Goal: Task Accomplishment & Management: Manage account settings

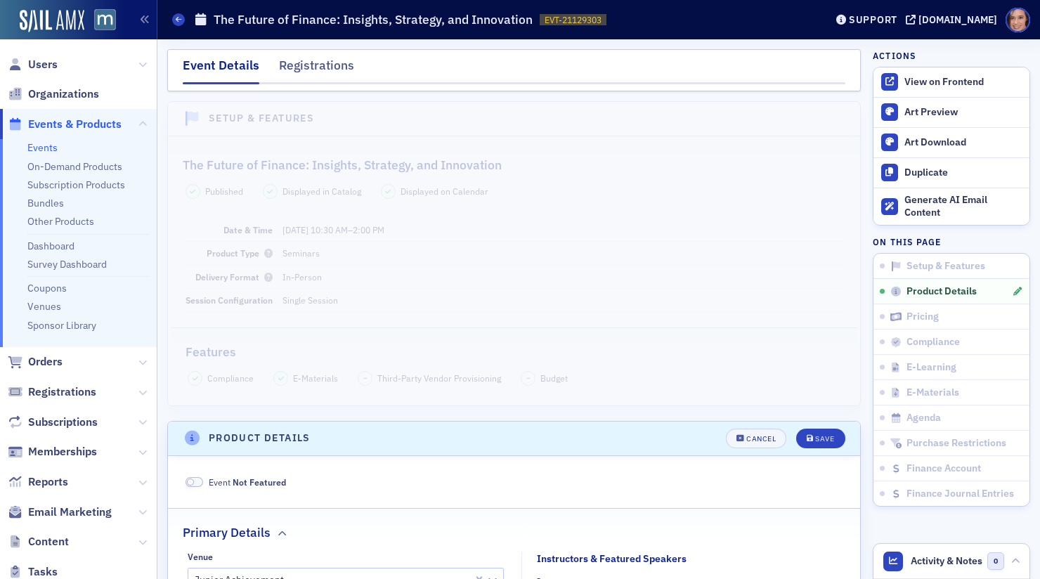
scroll to position [1685, 0]
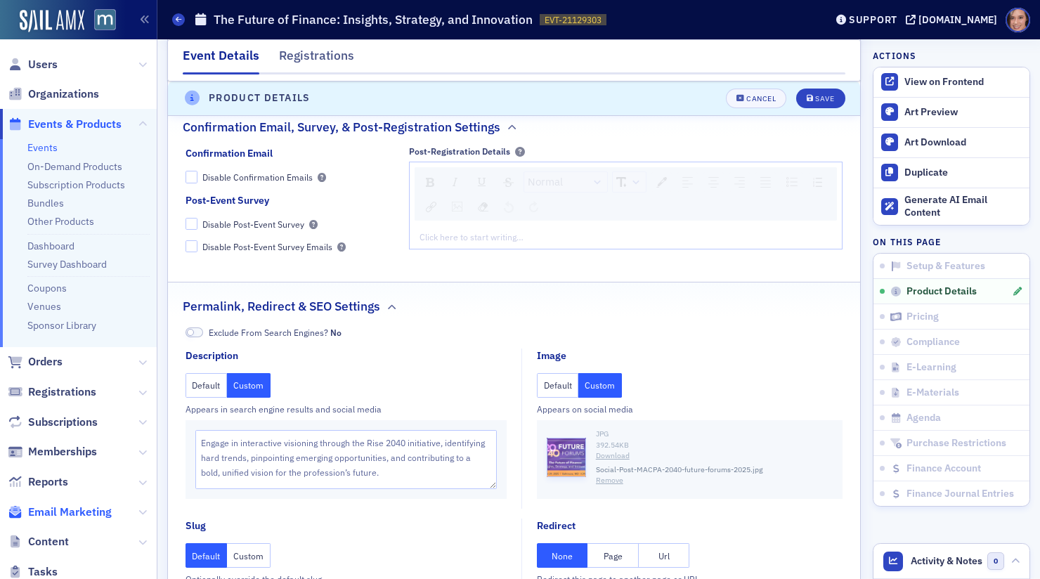
click at [82, 514] on span "Email Marketing" at bounding box center [70, 512] width 84 height 15
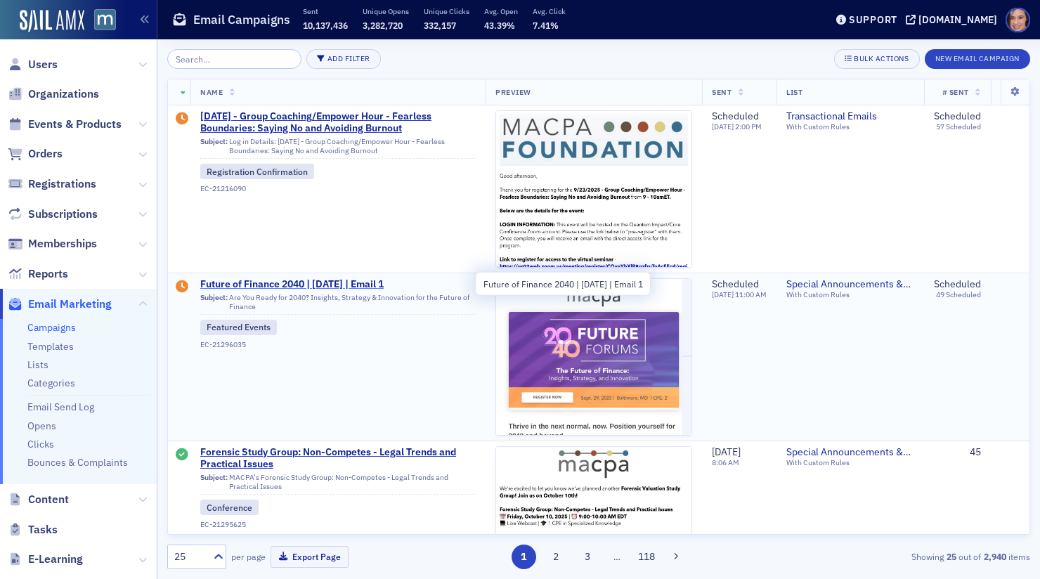
click at [363, 280] on span "Future of Finance 2040 | Sept. 29 | Email 1" at bounding box center [338, 284] width 276 height 13
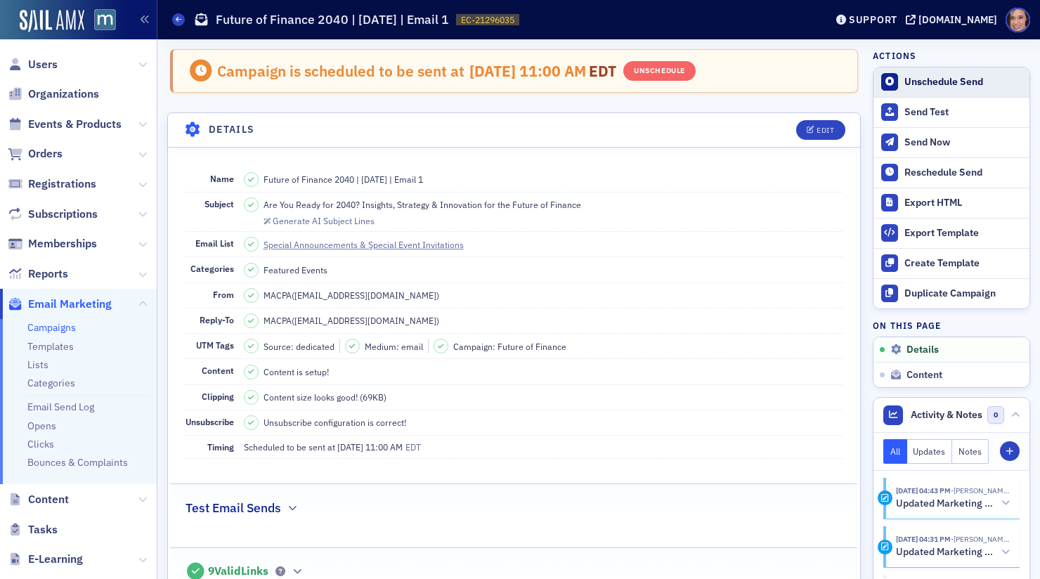
click at [934, 76] on div "Unschedule Send" at bounding box center [964, 82] width 118 height 13
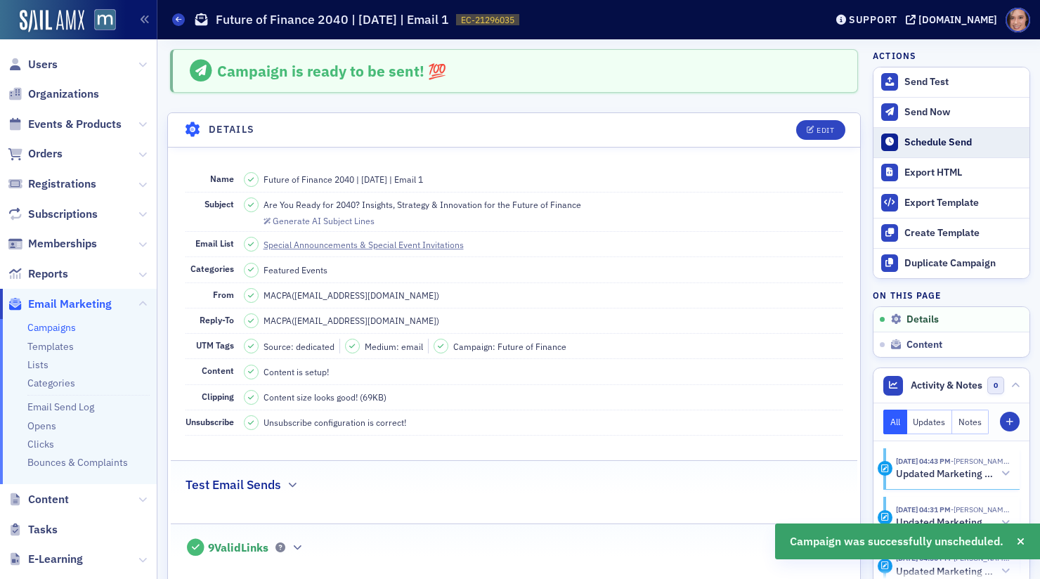
click at [931, 134] on button "Schedule Send" at bounding box center [952, 142] width 156 height 30
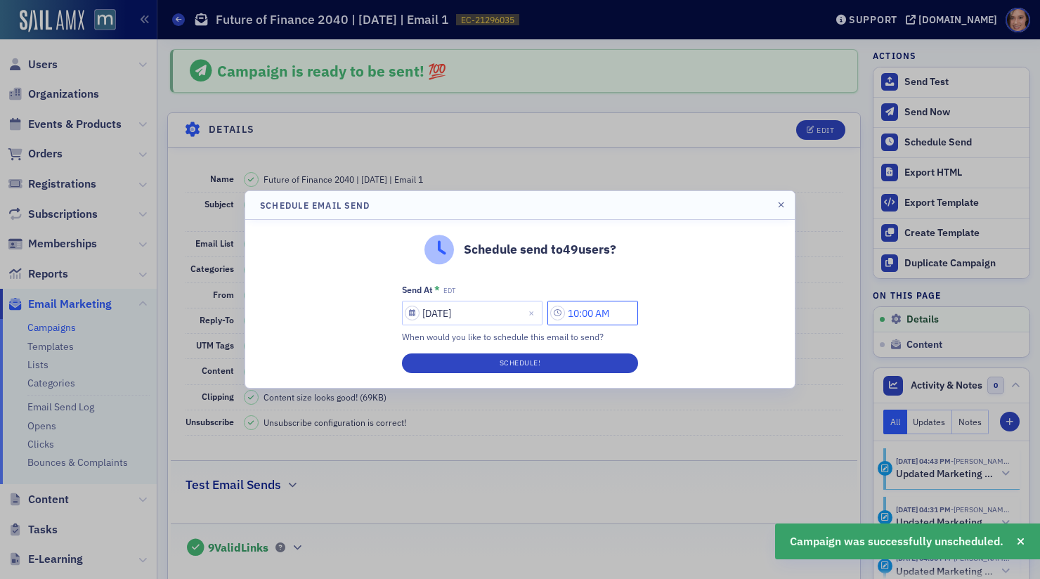
click at [576, 313] on input "10:00 AM" at bounding box center [592, 313] width 91 height 25
click at [422, 311] on icon at bounding box center [426, 314] width 14 height 14
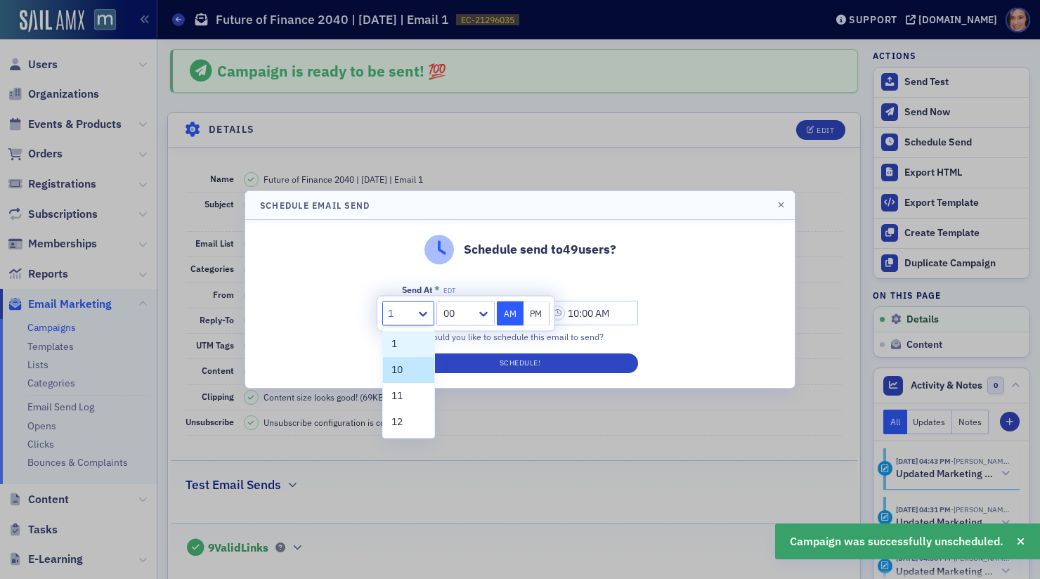
type input "11"
click at [392, 350] on span "11" at bounding box center [396, 344] width 11 height 15
type input "11:00 AM"
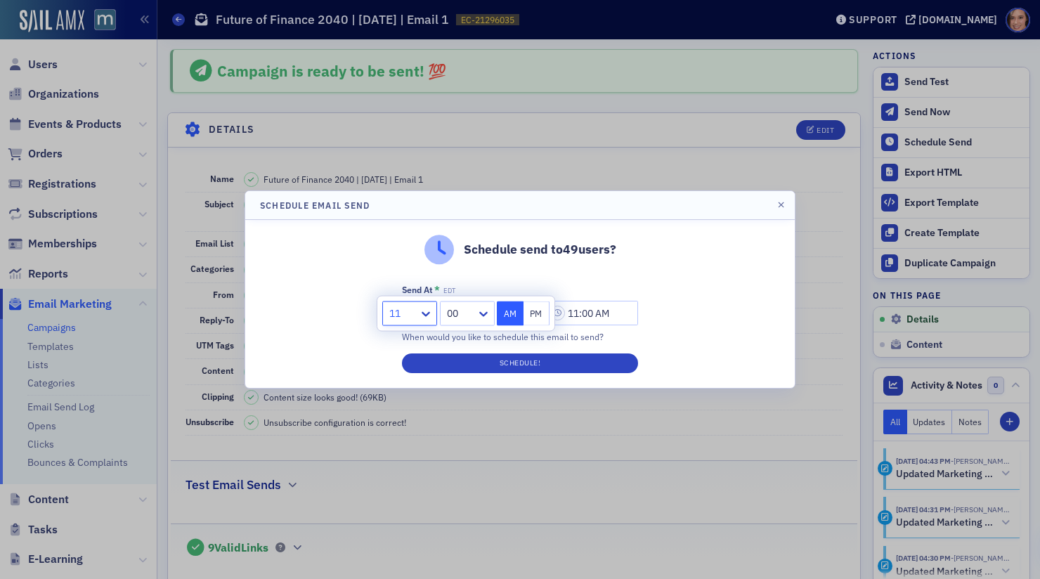
click at [706, 259] on div "Schedule send to 49 users?" at bounding box center [520, 250] width 520 height 30
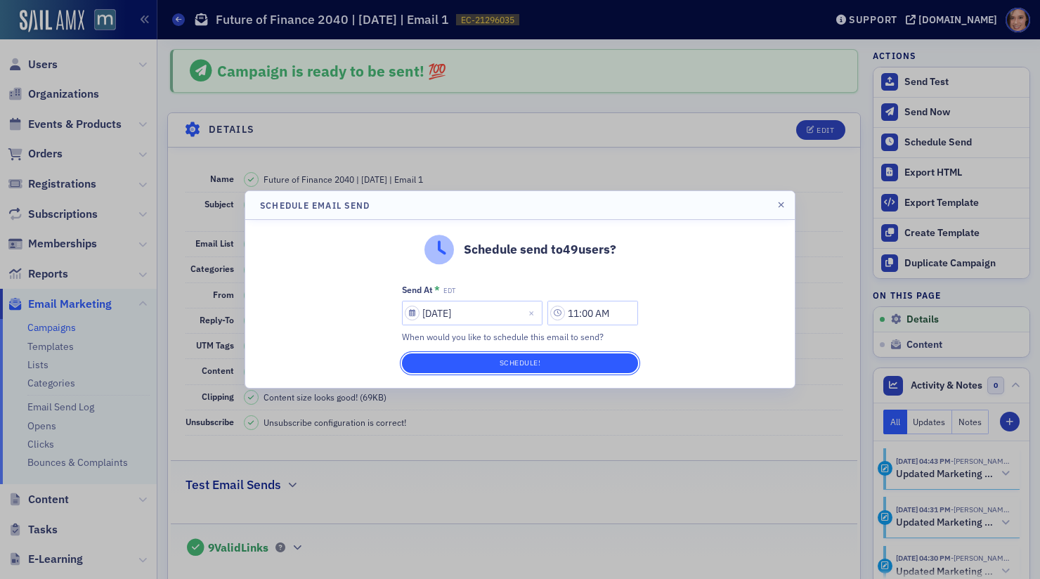
click at [592, 360] on button "Schedule!" at bounding box center [520, 364] width 236 height 20
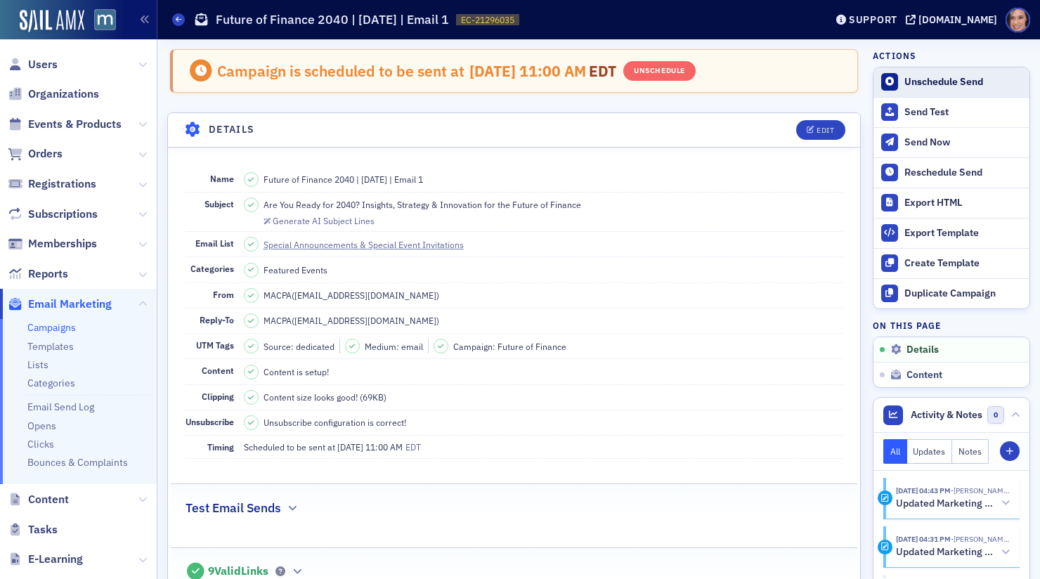
click at [944, 72] on button "Unschedule Send" at bounding box center [952, 82] width 156 height 30
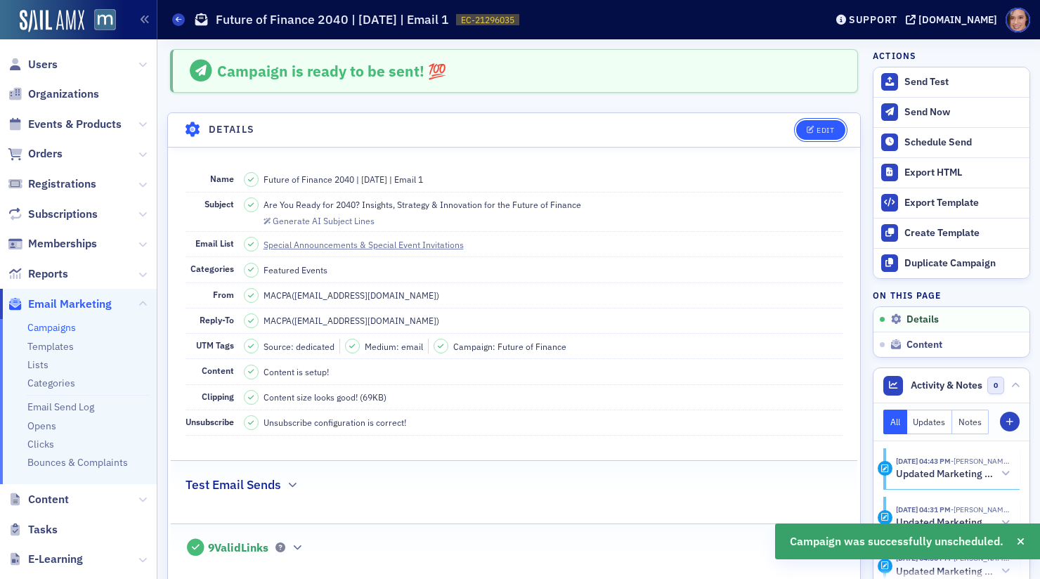
click at [820, 131] on div "Edit" at bounding box center [826, 131] width 18 height 8
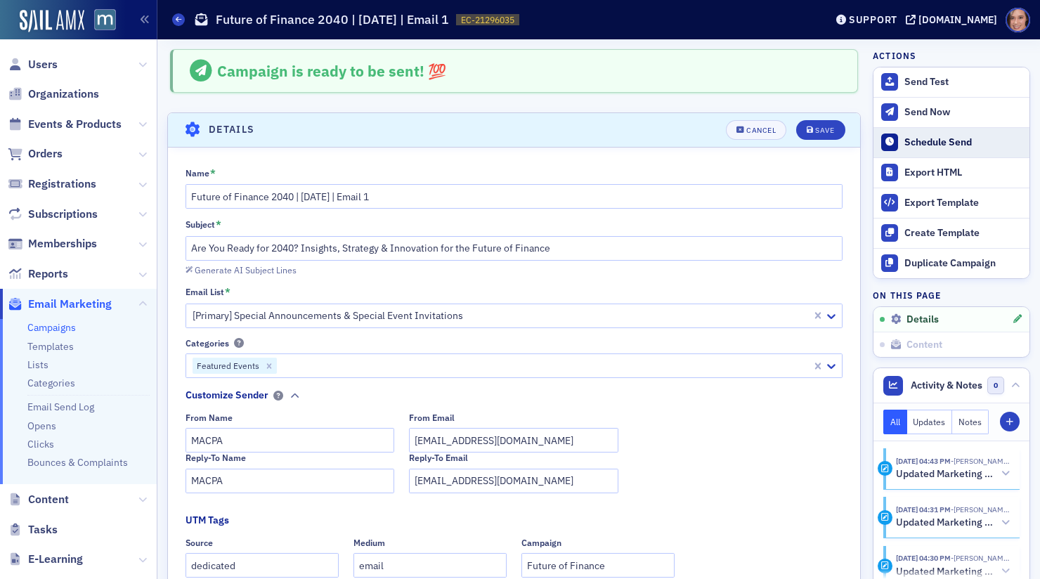
click at [914, 136] on div "Schedule Send" at bounding box center [964, 142] width 118 height 13
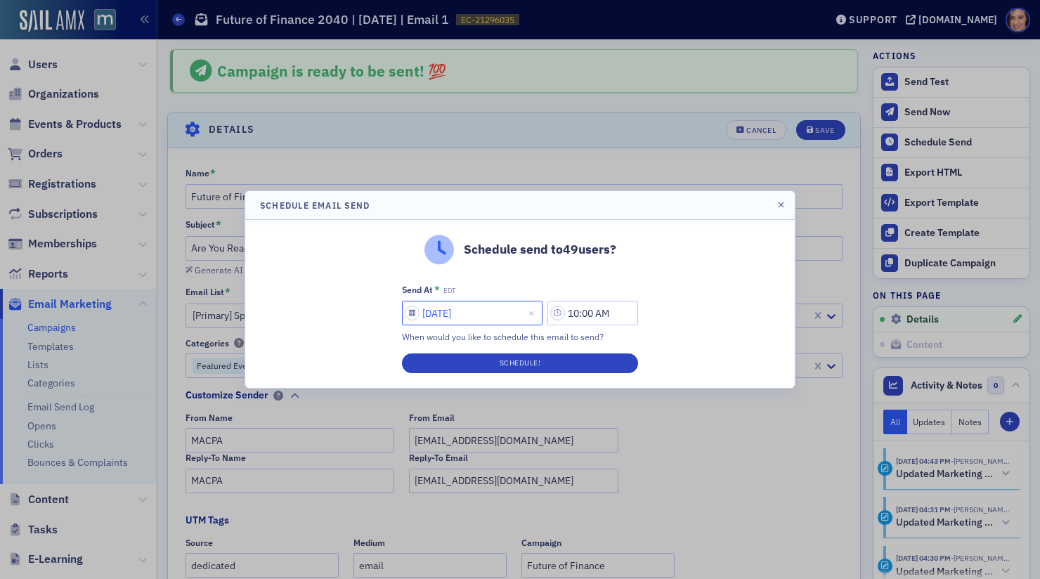
click at [473, 308] on input "09/05/2025" at bounding box center [472, 313] width 141 height 25
select select "8"
select select "2025"
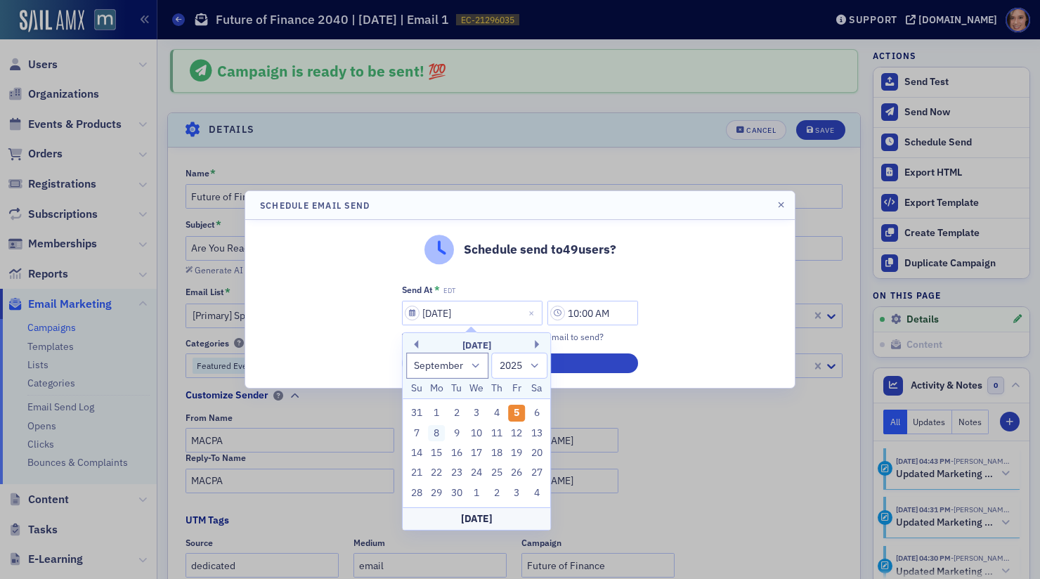
click at [439, 427] on div "8" at bounding box center [437, 433] width 17 height 17
type input "09/08/2025"
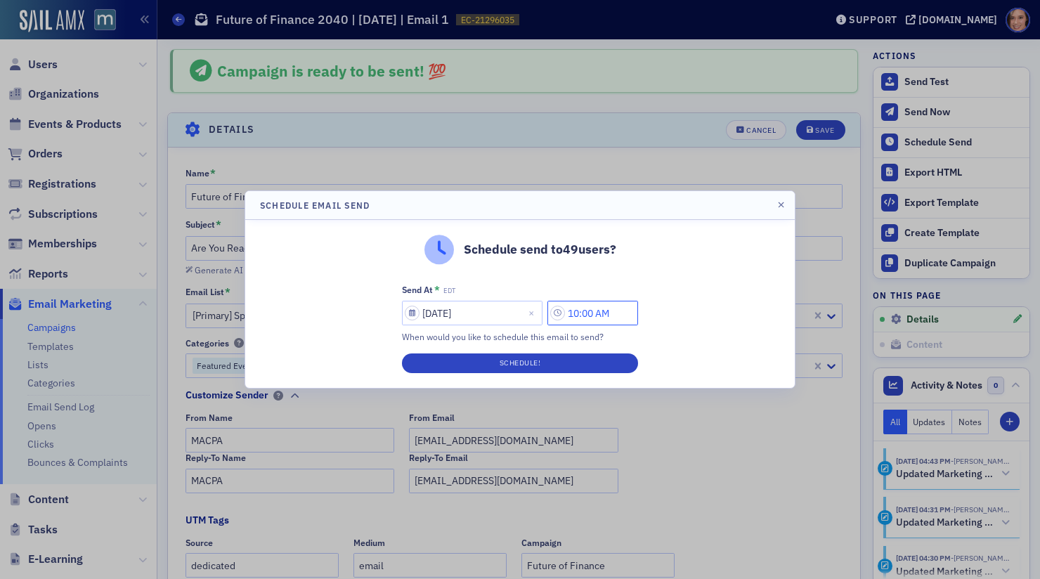
click at [576, 315] on input "10:00 AM" at bounding box center [592, 313] width 91 height 25
click at [426, 316] on icon at bounding box center [426, 314] width 14 height 14
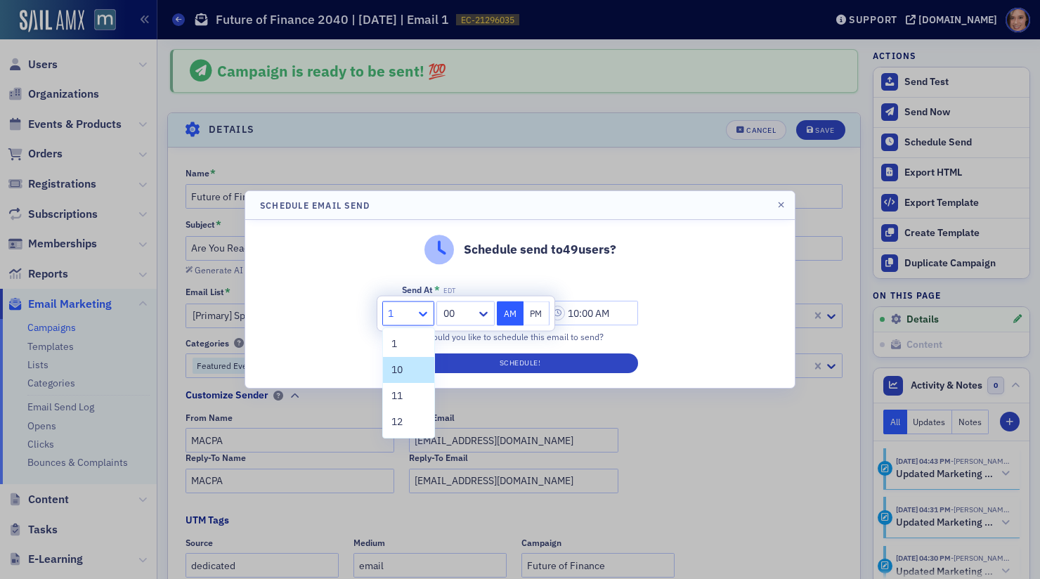
type input "11"
click at [418, 344] on div "11" at bounding box center [409, 344] width 37 height 15
type input "11:00 AM"
click at [642, 287] on div "Schedule send to 49 users? Send At * EDT 09/08/2025 11:00 AM When would you lik…" at bounding box center [520, 304] width 550 height 168
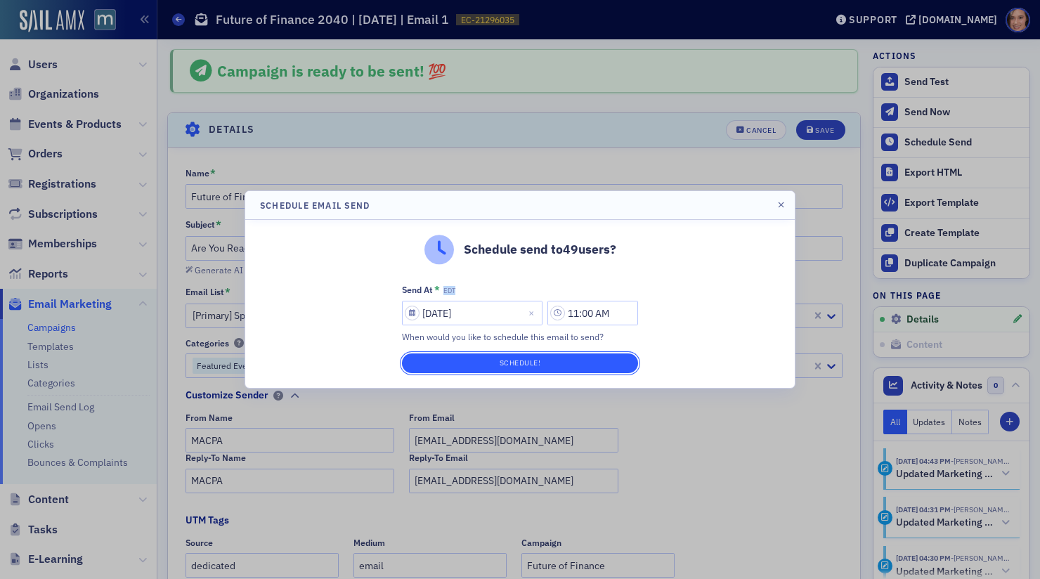
click at [568, 362] on button "Schedule!" at bounding box center [520, 364] width 236 height 20
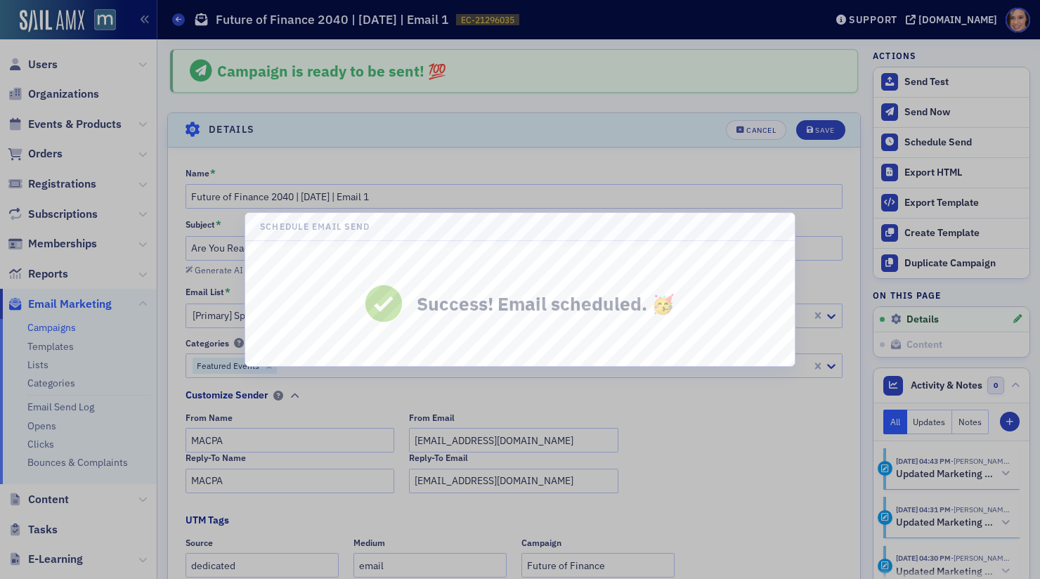
click at [58, 335] on div at bounding box center [520, 289] width 1040 height 579
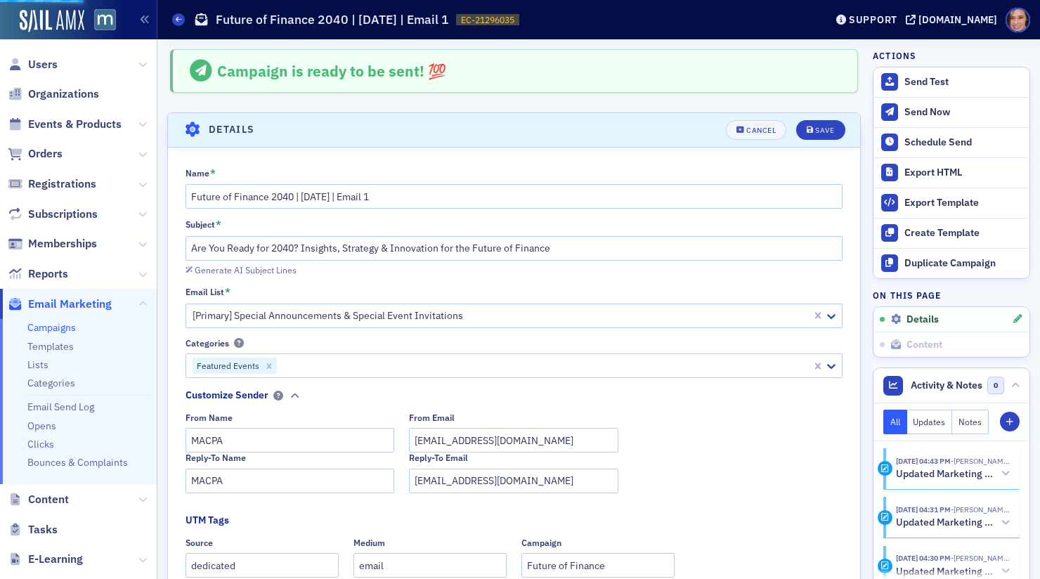
click at [58, 331] on link "Campaigns" at bounding box center [51, 327] width 48 height 13
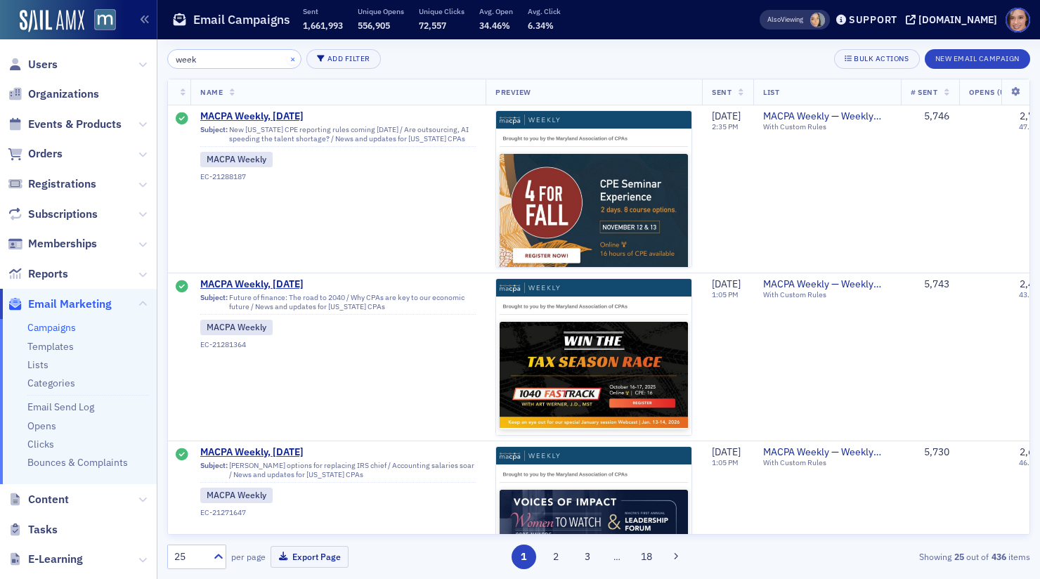
type input "week"
click at [287, 56] on button "×" at bounding box center [293, 58] width 13 height 13
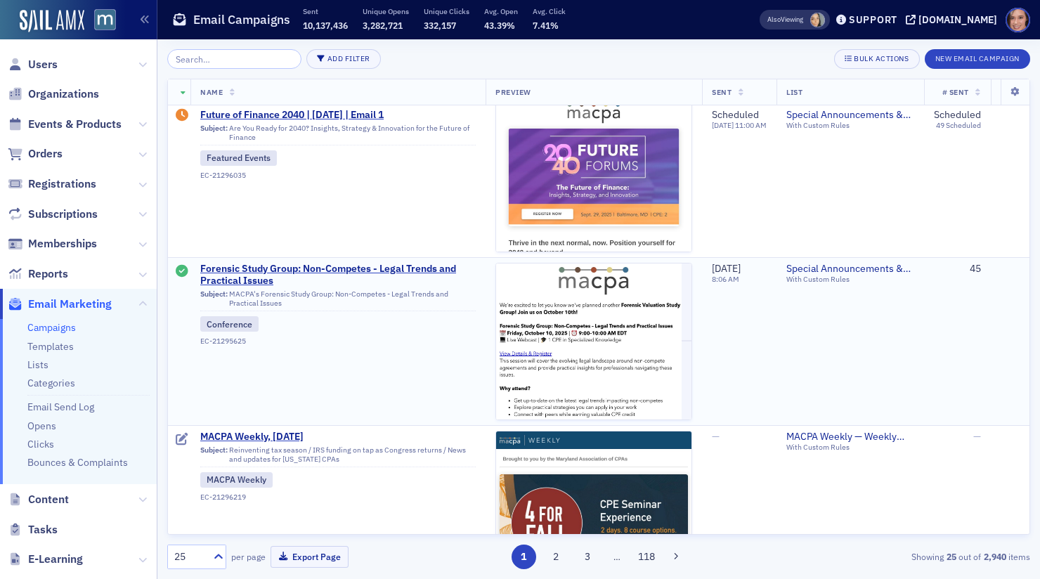
scroll to position [279, 0]
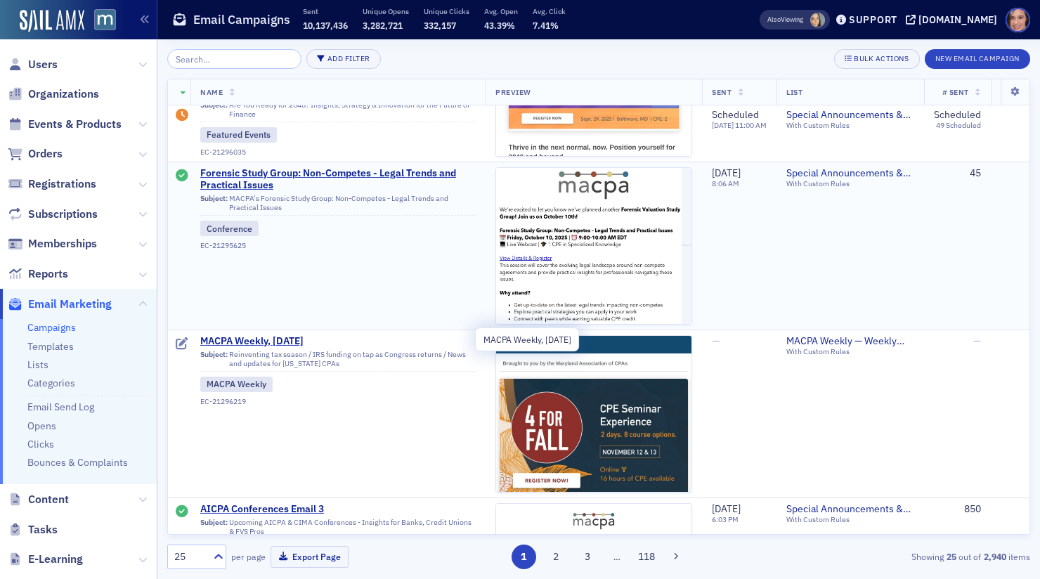
click at [277, 339] on span "MACPA Weekly, Sept. 5" at bounding box center [338, 341] width 276 height 13
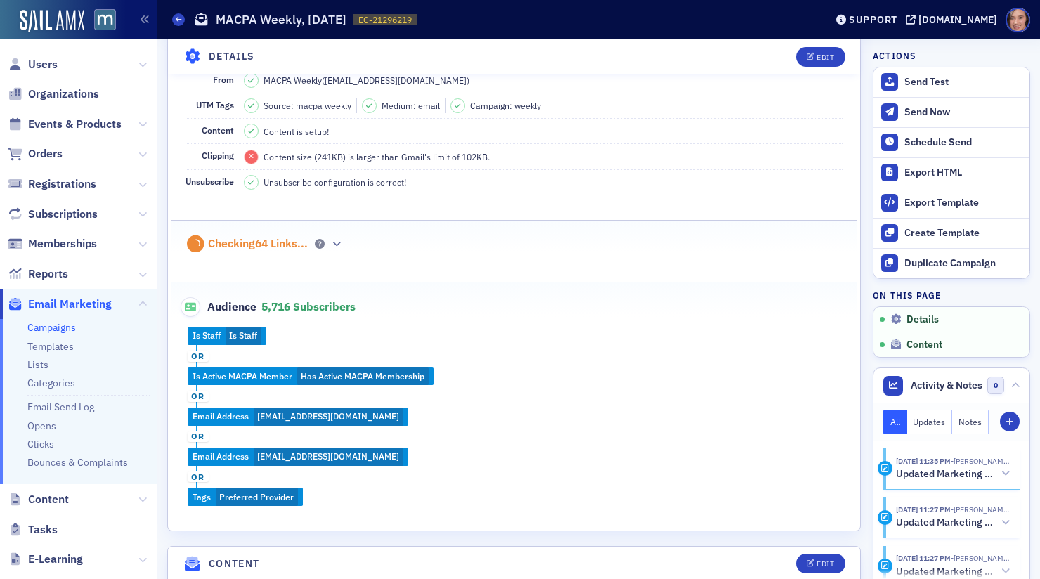
scroll to position [518, 0]
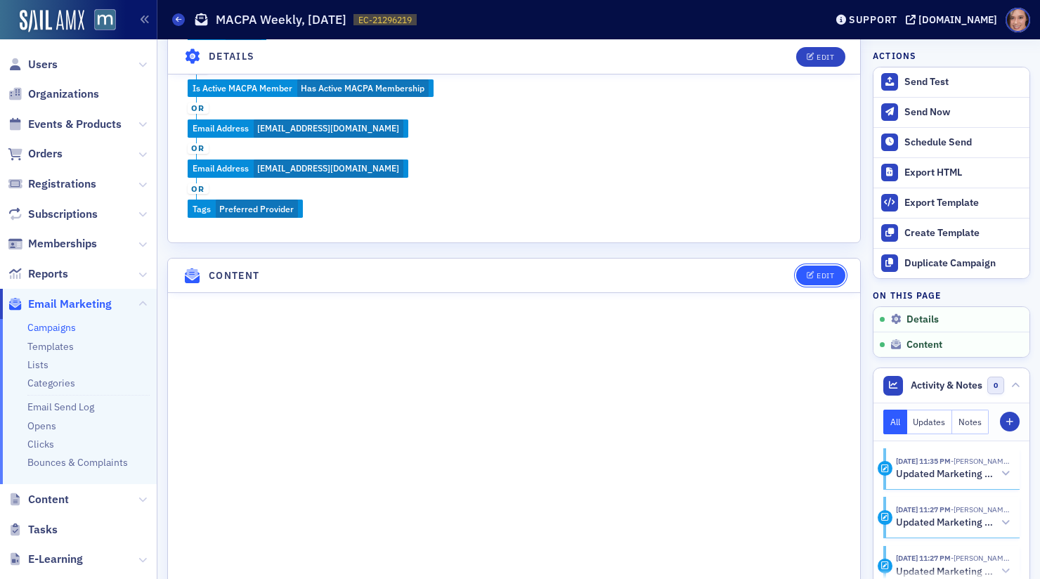
click at [829, 272] on div "Edit" at bounding box center [826, 276] width 18 height 8
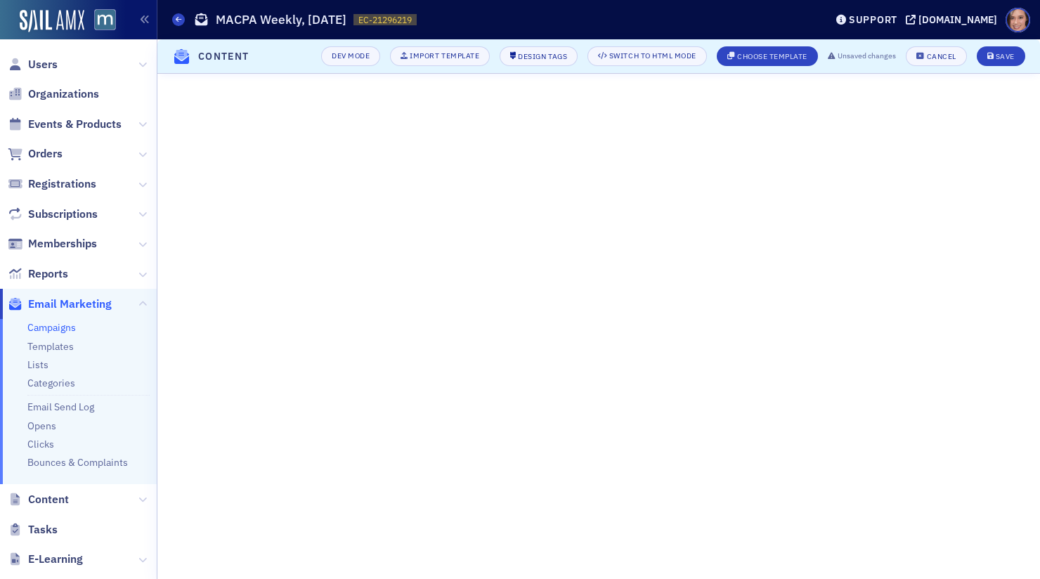
scroll to position [267, 0]
click at [945, 59] on div "Cancel" at bounding box center [942, 57] width 30 height 8
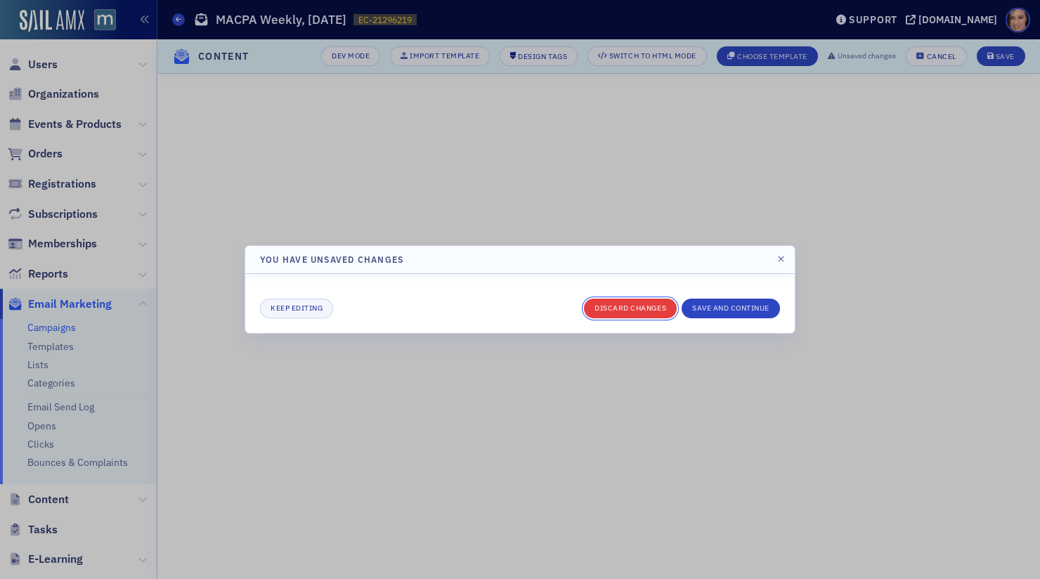
click at [668, 304] on button "Discard changes" at bounding box center [630, 309] width 93 height 20
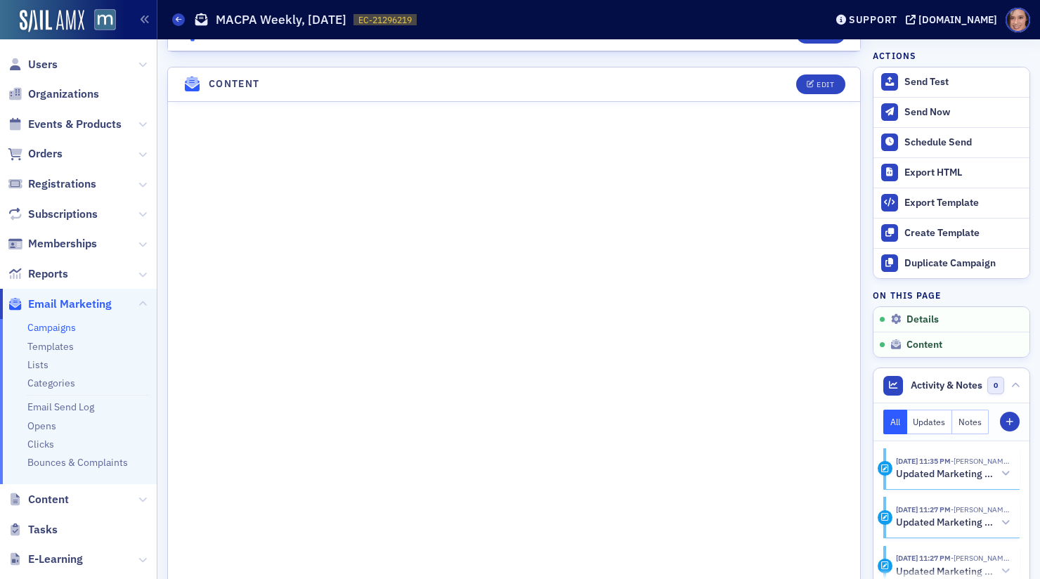
scroll to position [935, 0]
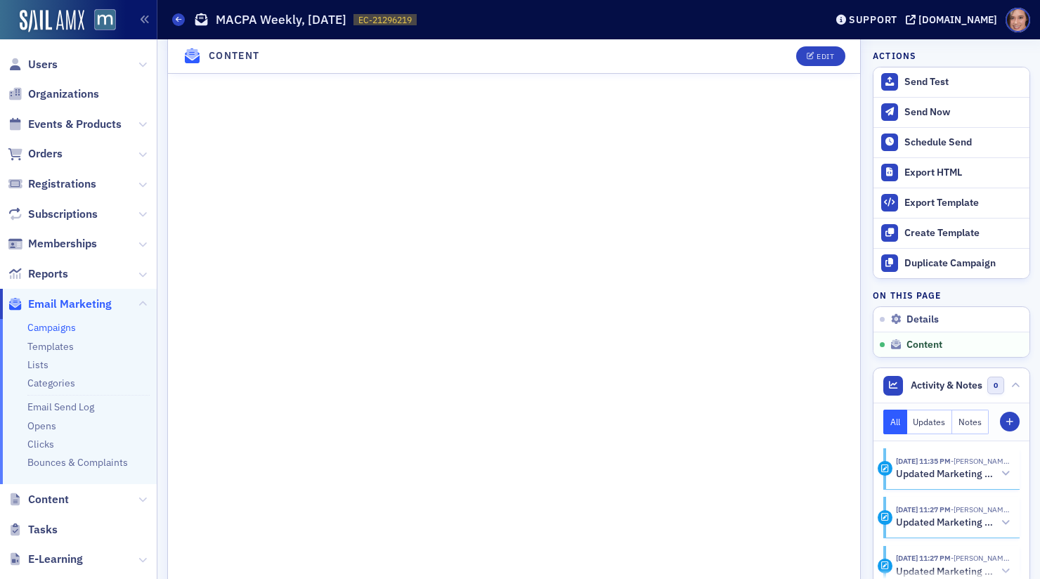
click at [44, 321] on link "Campaigns" at bounding box center [51, 327] width 48 height 13
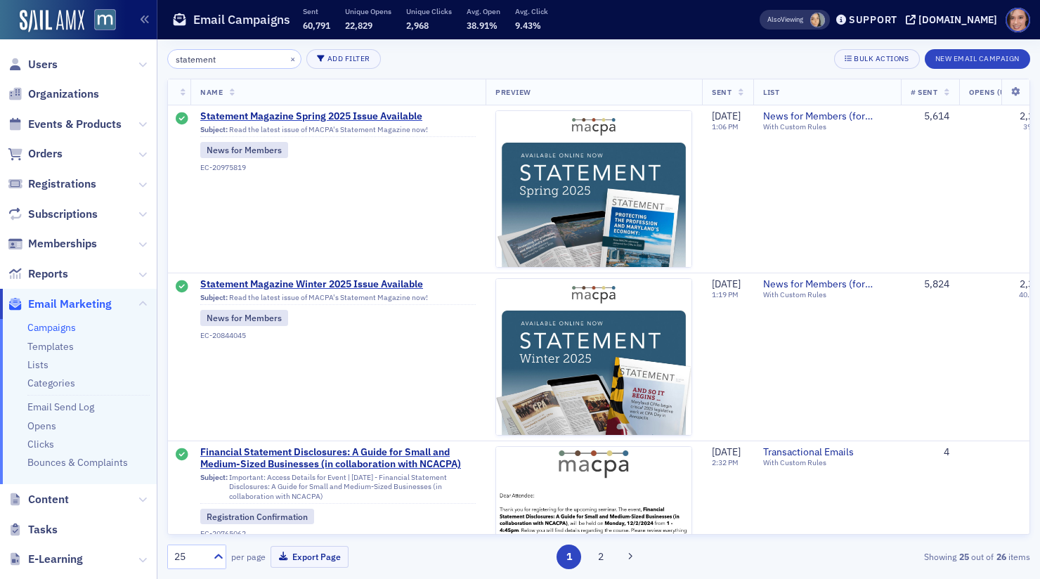
type input "statement"
click at [406, 112] on span "Statement Magazine Spring 2025 Issue Available" at bounding box center [338, 116] width 276 height 13
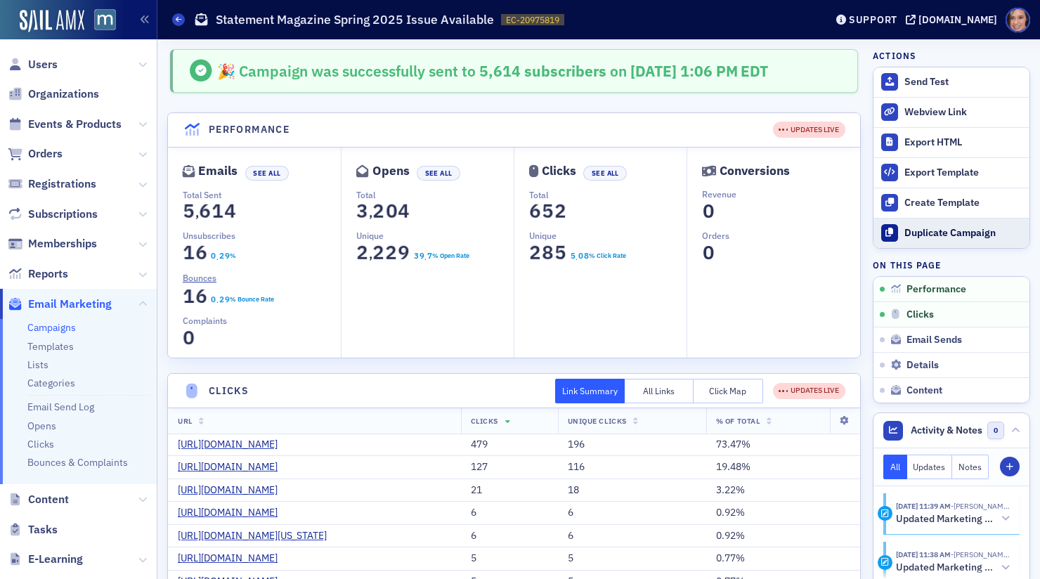
click at [958, 233] on div "Duplicate Campaign" at bounding box center [964, 233] width 118 height 13
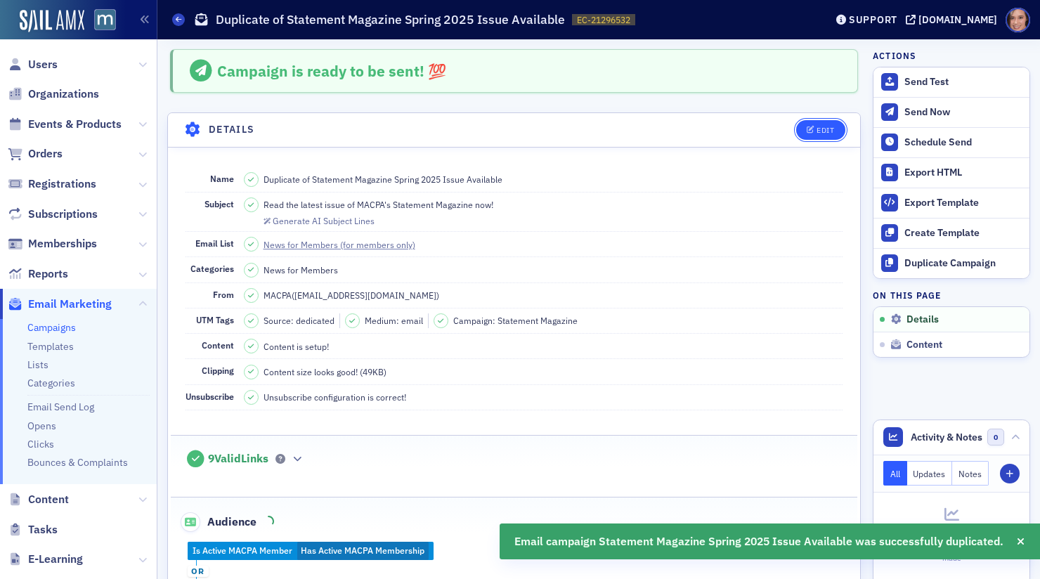
click at [818, 128] on div "Edit" at bounding box center [826, 131] width 18 height 8
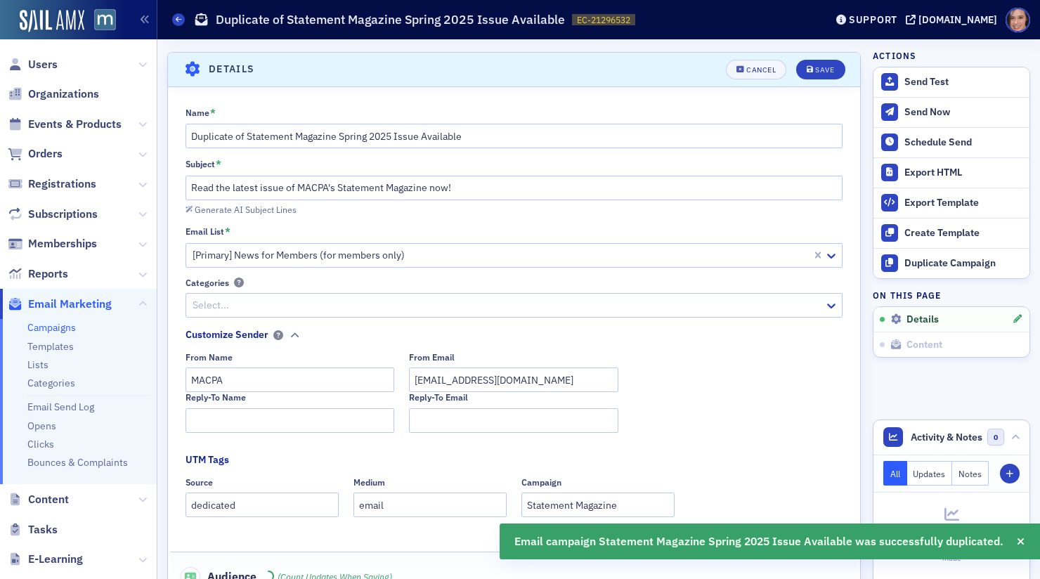
scroll to position [65, 0]
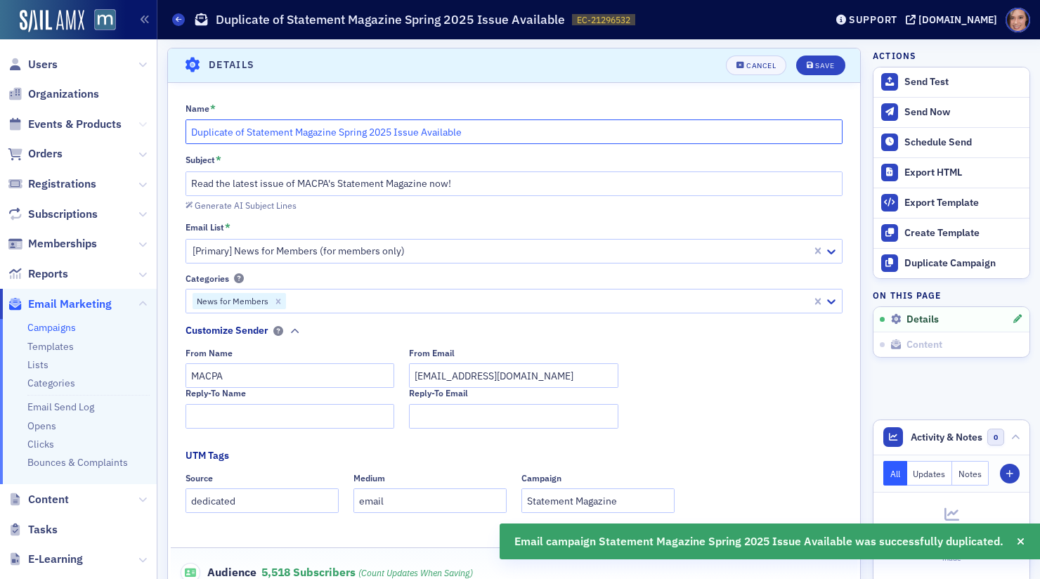
drag, startPoint x: 245, startPoint y: 127, endPoint x: 138, endPoint y: 127, distance: 106.8
click at [138, 127] on div "Users Organizations Events & Products Orders Registrations Subscriptions Member…" at bounding box center [520, 289] width 1040 height 579
click at [301, 129] on input "Statement Magazine Spring 2025 Issue Available" at bounding box center [515, 131] width 658 height 25
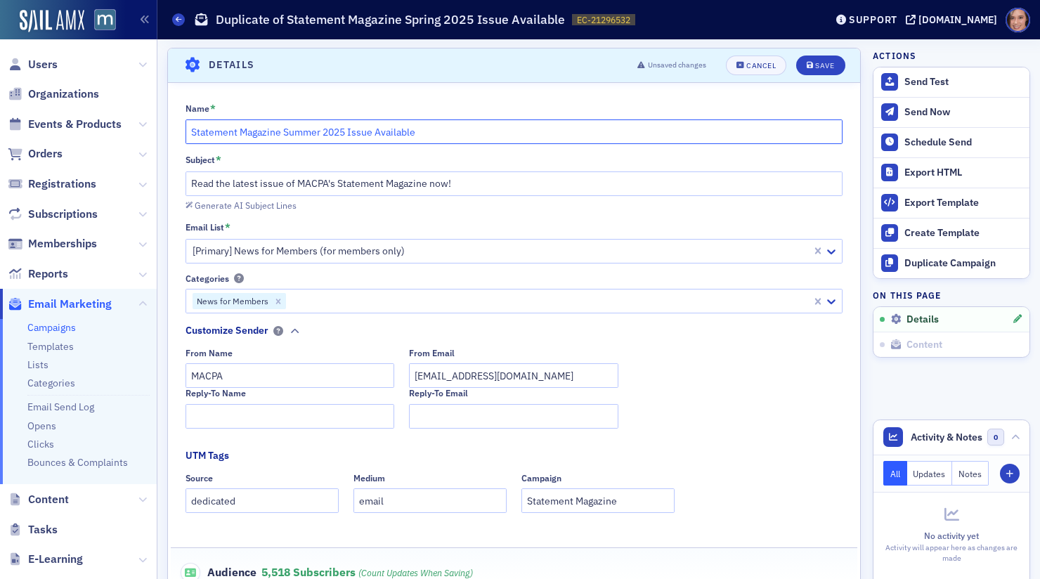
scroll to position [82, 0]
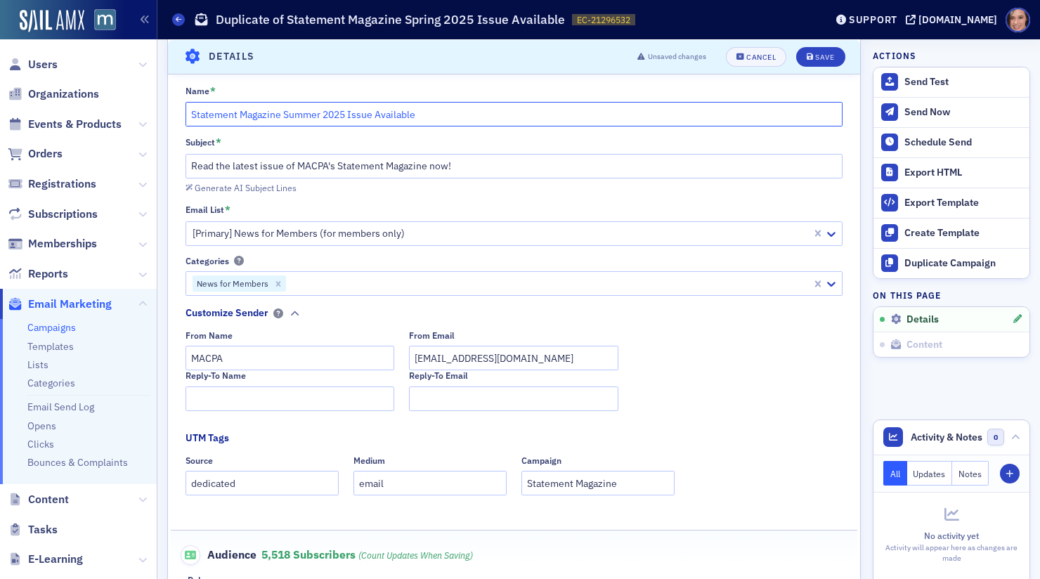
type input "Statement Magazine Summer 2025 Issue Available"
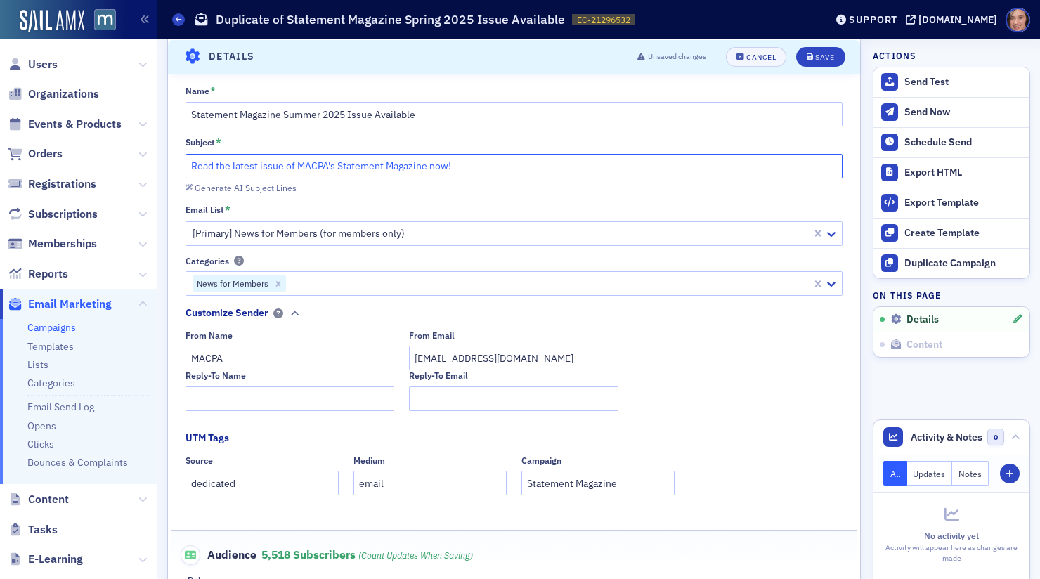
click at [192, 164] on input "Read the latest issue of MACPA's Statement Magazine now!" at bounding box center [515, 166] width 658 height 25
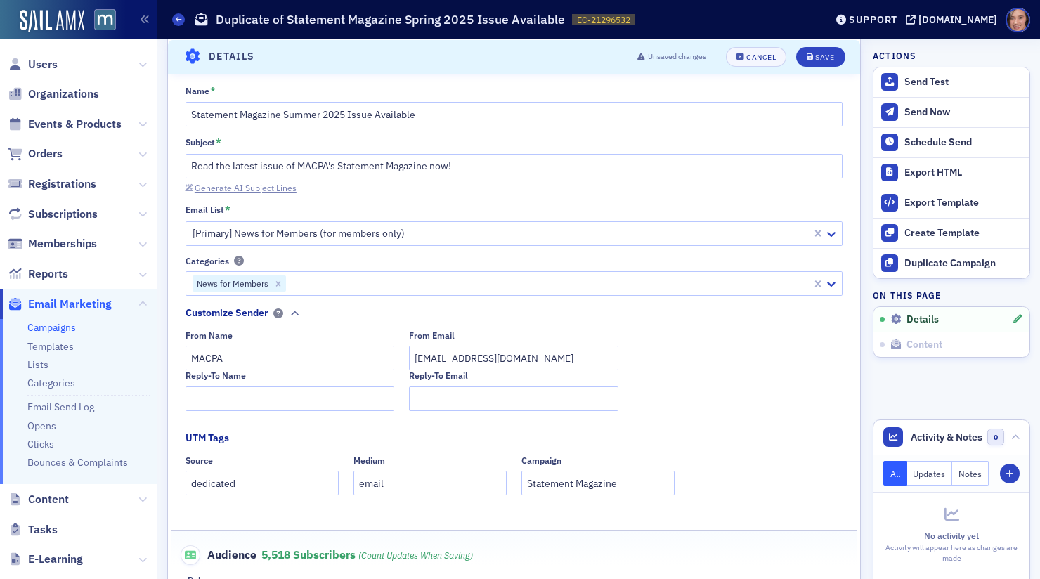
click at [287, 186] on div "Generate AI Subject Lines" at bounding box center [246, 188] width 102 height 8
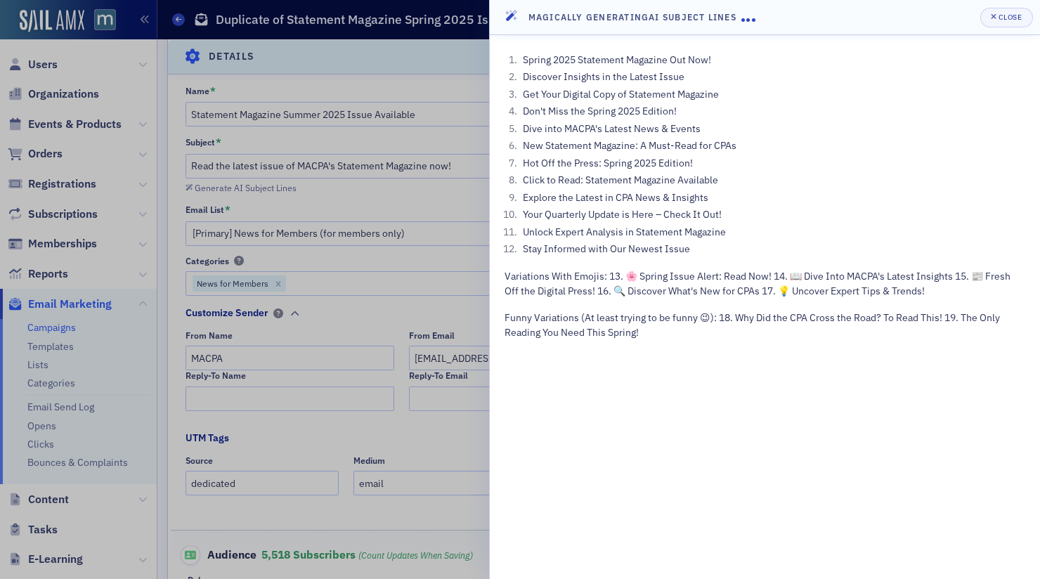
click at [428, 190] on div at bounding box center [520, 289] width 1040 height 579
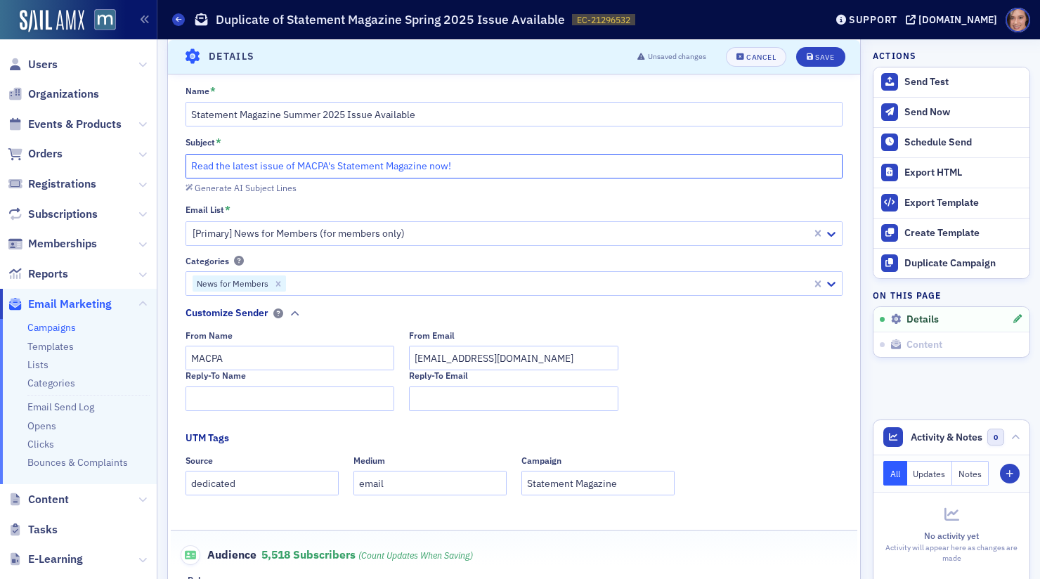
click at [189, 163] on input "Read the latest issue of MACPA's Statement Magazine now!" at bounding box center [515, 166] width 658 height 25
click at [335, 193] on div "Generate AI Subject Lines" at bounding box center [515, 186] width 658 height 15
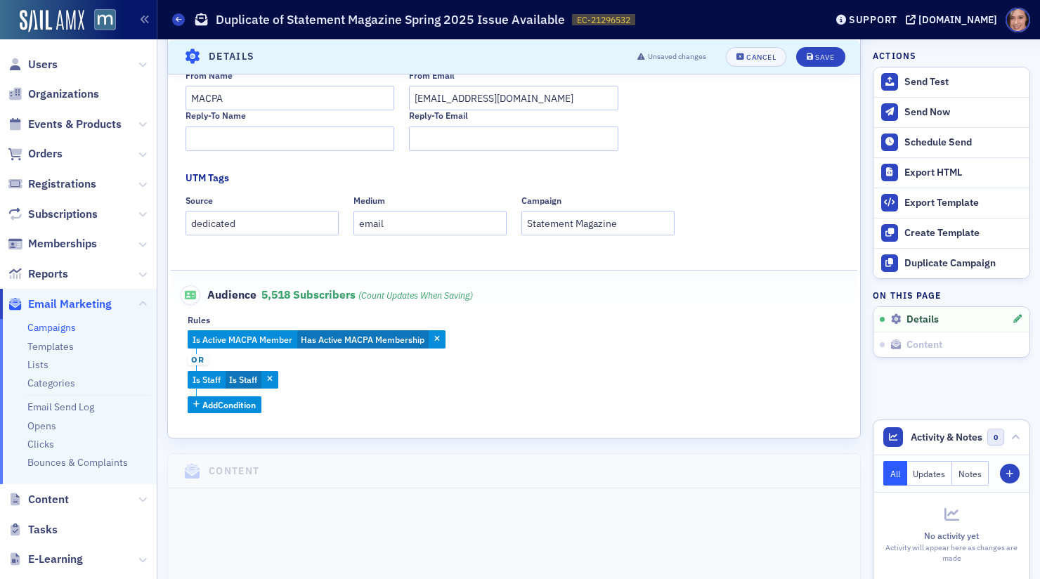
scroll to position [0, 0]
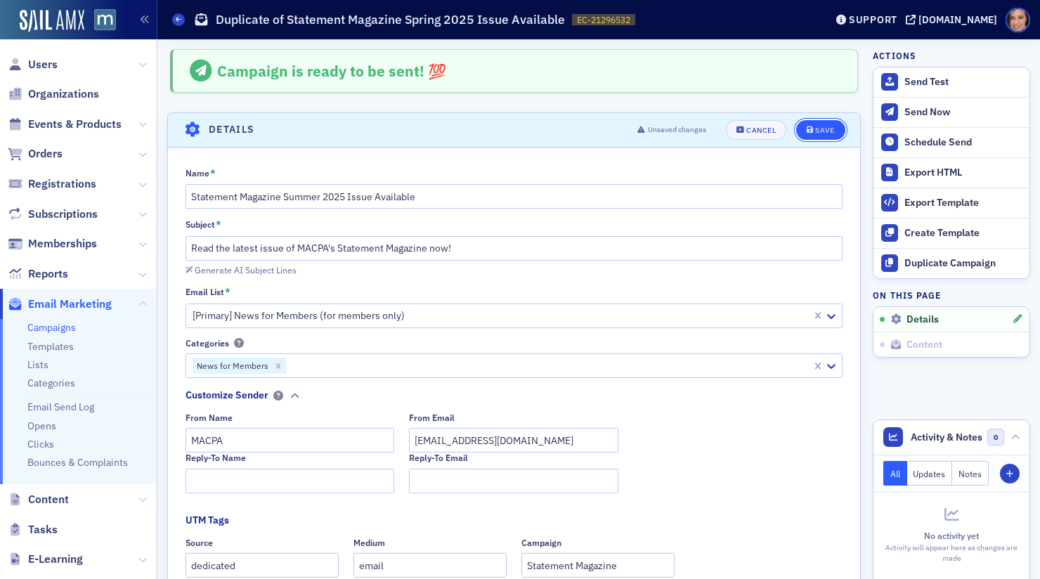
click at [819, 127] on div "Save" at bounding box center [824, 131] width 19 height 8
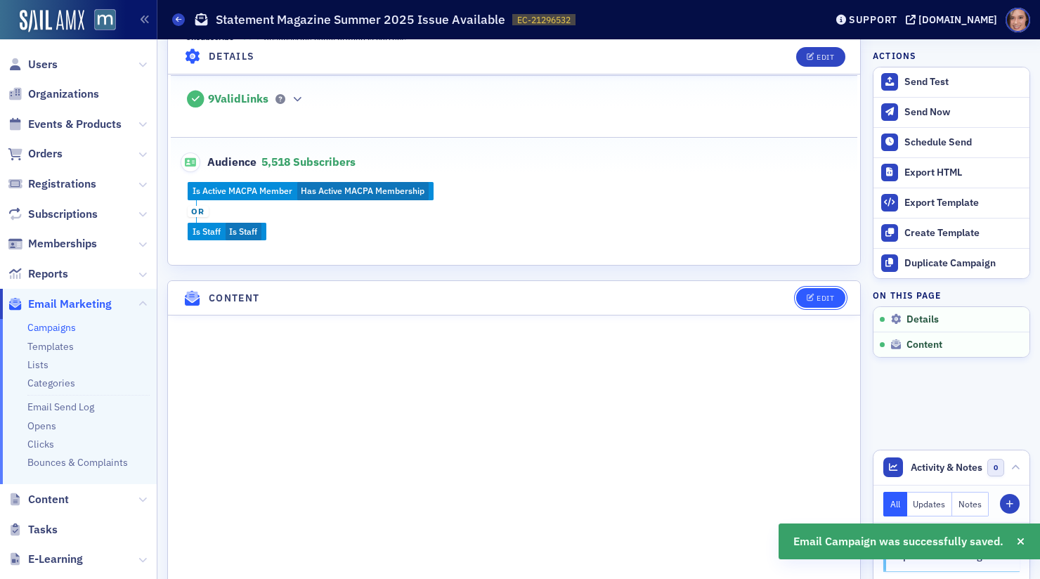
click at [815, 297] on button "Edit" at bounding box center [820, 298] width 48 height 20
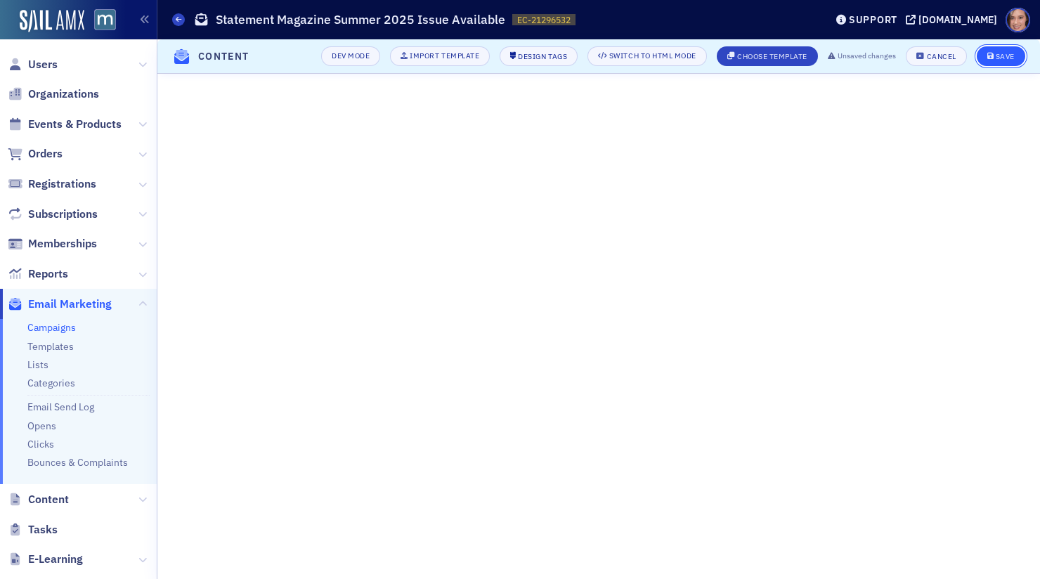
click at [1009, 62] on button "Save" at bounding box center [1001, 56] width 48 height 20
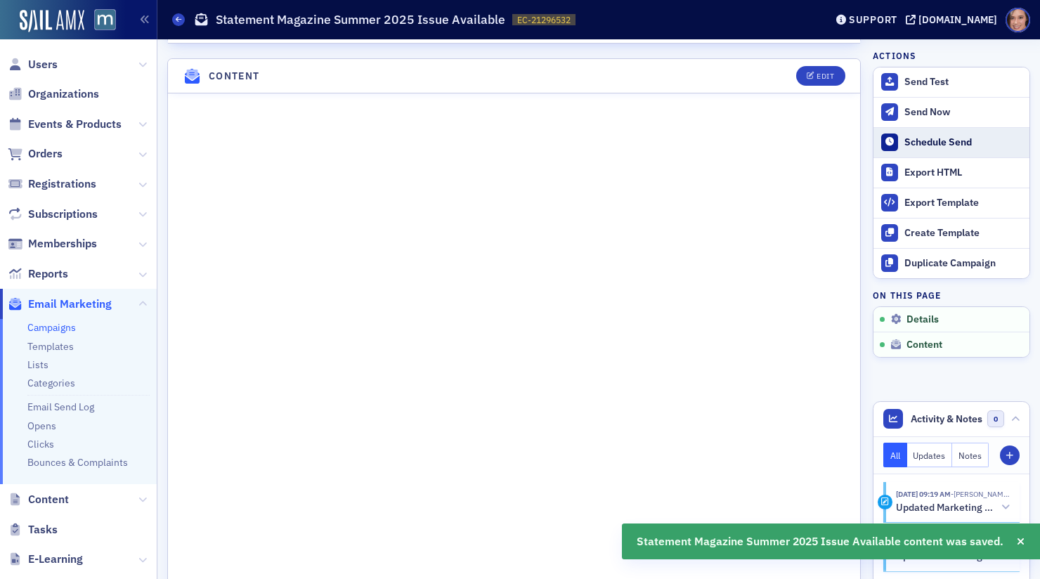
scroll to position [588, 0]
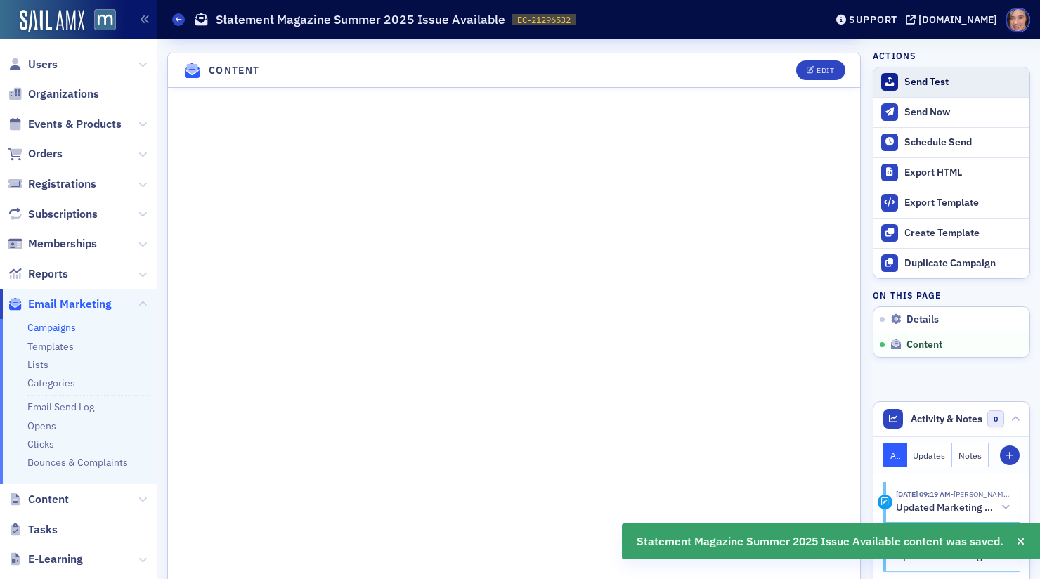
click at [920, 82] on div "Send Test" at bounding box center [964, 82] width 118 height 13
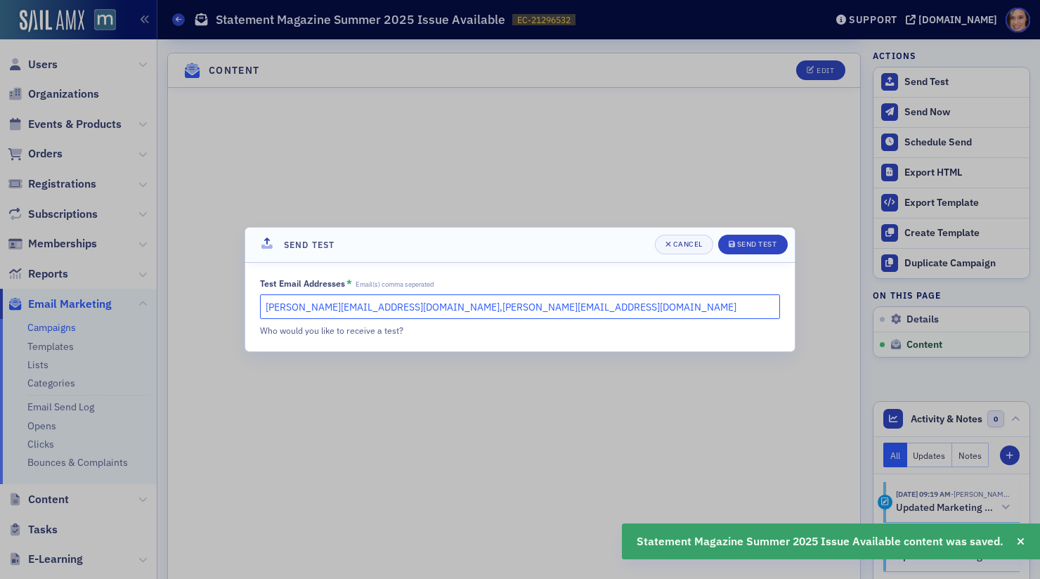
drag, startPoint x: 386, startPoint y: 309, endPoint x: 546, endPoint y: 309, distance: 160.2
click at [546, 309] on input "katie@blueoceanideas.com,natalie@macpa.org" at bounding box center [520, 306] width 520 height 25
type input "katie@blueoceanideas.com"
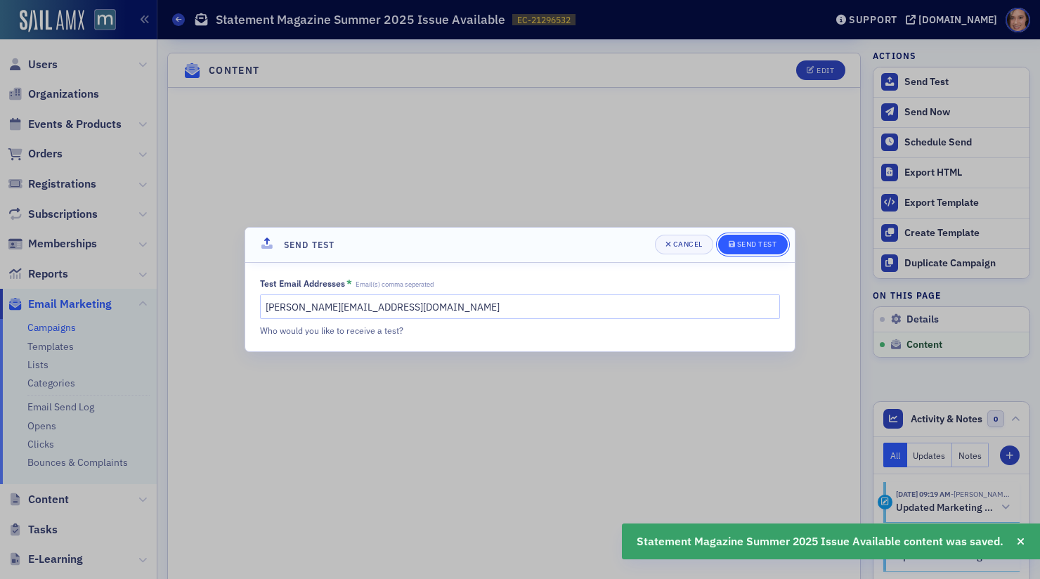
click at [763, 245] on div "Send Test" at bounding box center [757, 244] width 40 height 8
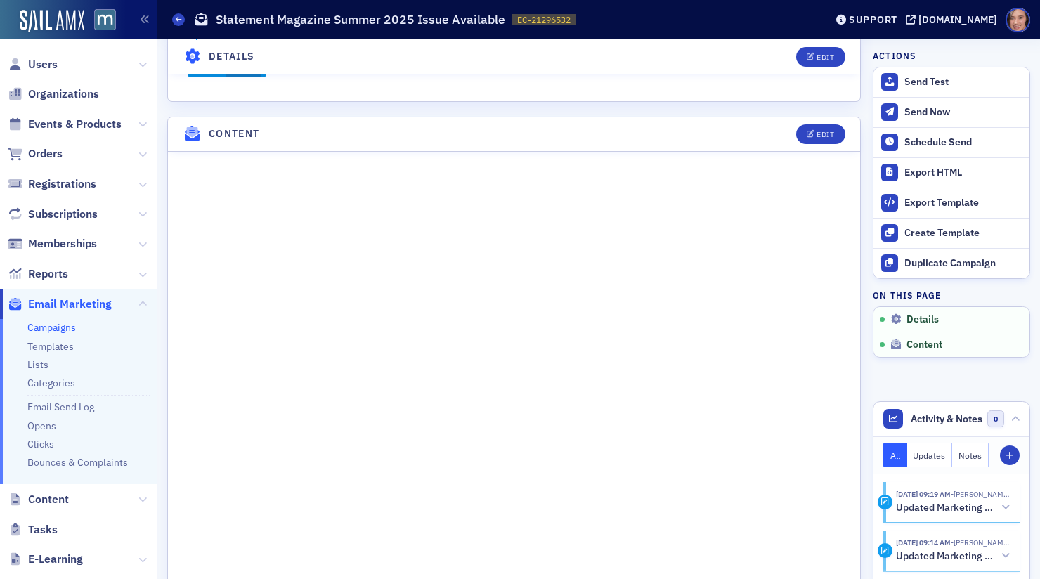
scroll to position [0, 0]
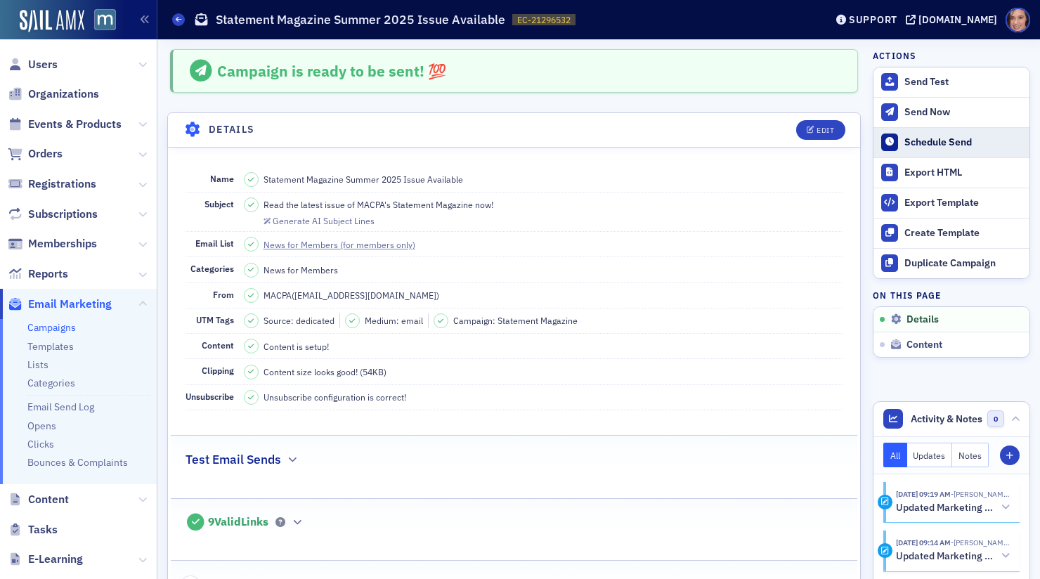
click at [920, 136] on div "Schedule Send" at bounding box center [964, 142] width 118 height 13
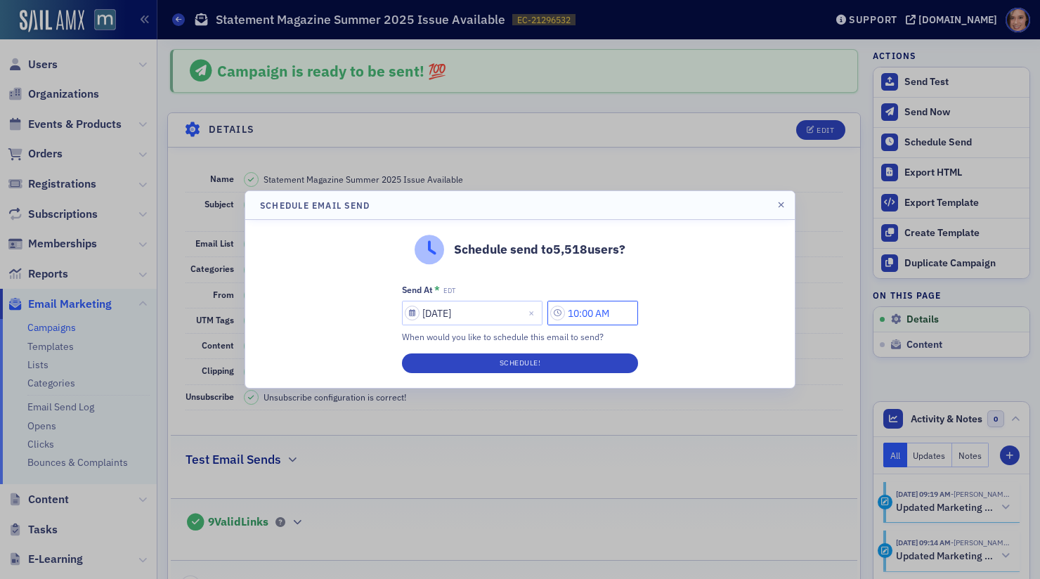
click at [577, 314] on input "10:00 AM" at bounding box center [592, 313] width 91 height 25
type input "11:00 AM"
click at [664, 320] on div "Schedule send to 5,518 users? Send At * EDT 09/05/2025 11:00 AM When would you …" at bounding box center [520, 304] width 550 height 168
click at [600, 369] on button "Schedule!" at bounding box center [520, 364] width 236 height 20
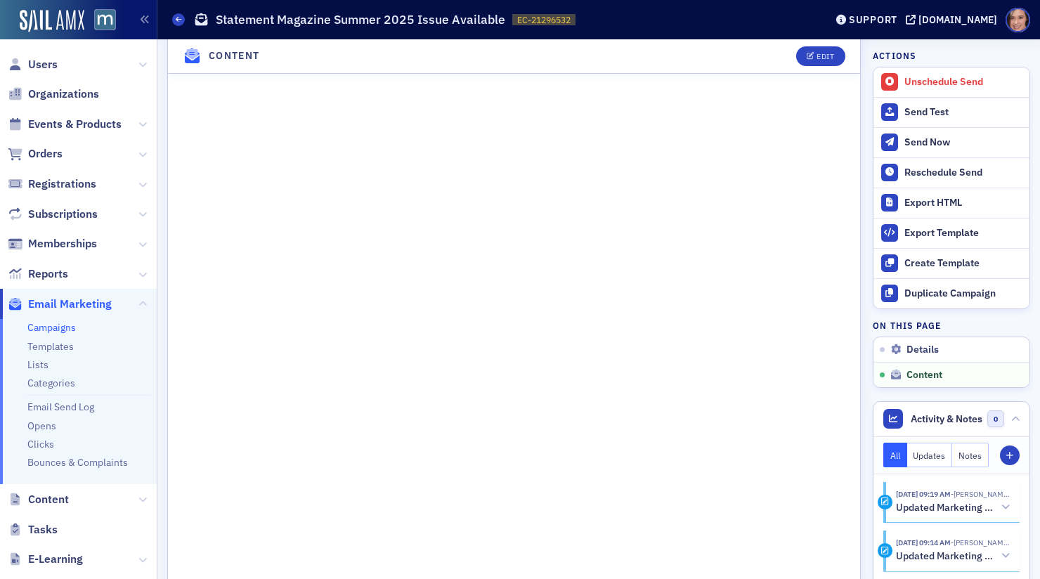
scroll to position [772, 0]
click at [52, 332] on link "Campaigns" at bounding box center [51, 327] width 48 height 13
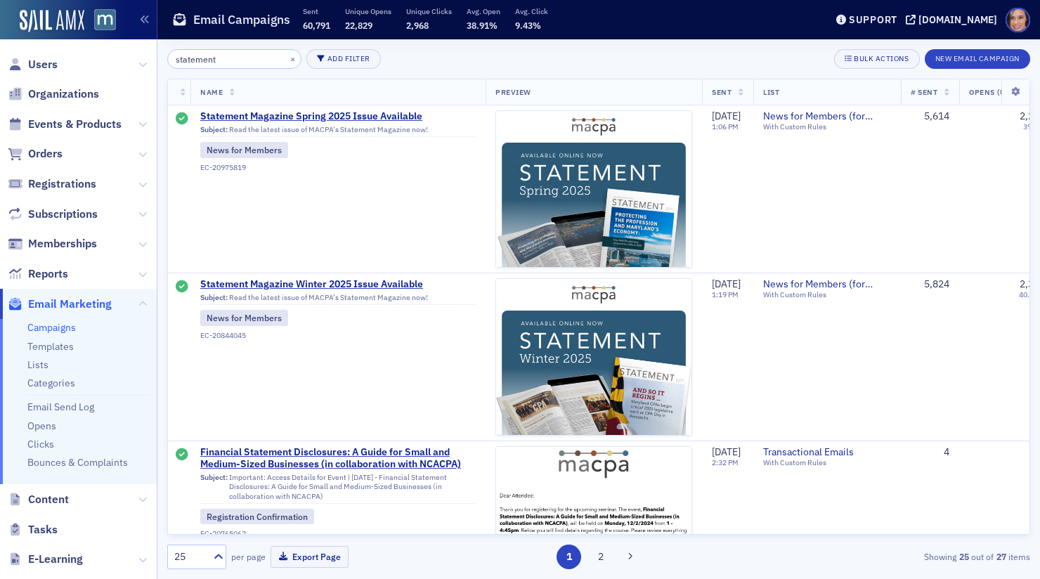
click at [238, 72] on div "statement × Add Filter Bulk Actions New Email Campaign Name Preview Sent List #…" at bounding box center [598, 309] width 863 height 520
click at [235, 62] on input "statement" at bounding box center [234, 59] width 134 height 20
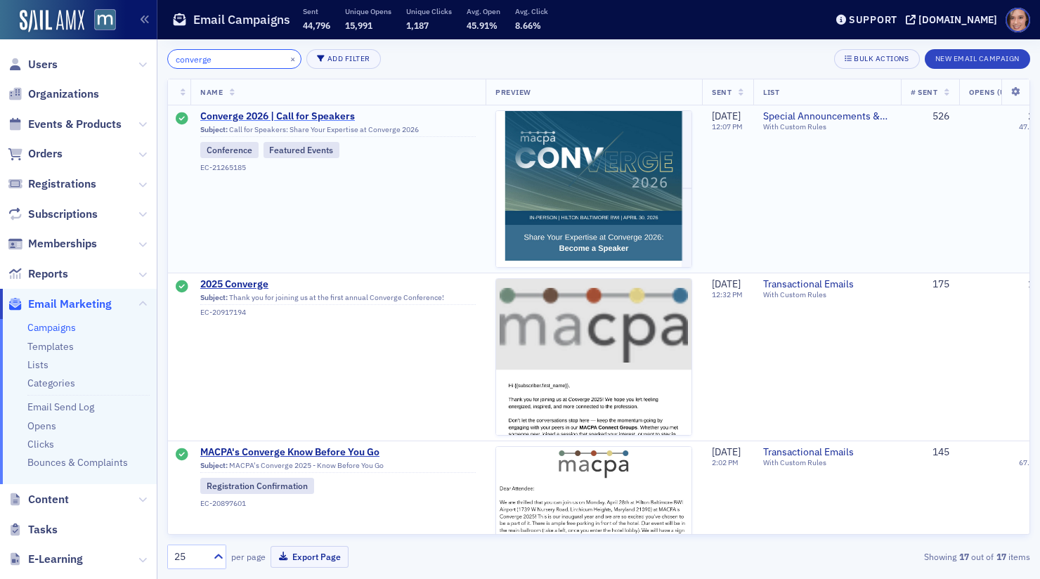
type input "converge"
click at [342, 110] on span "Converge 2026 | Call for Speakers" at bounding box center [338, 116] width 276 height 13
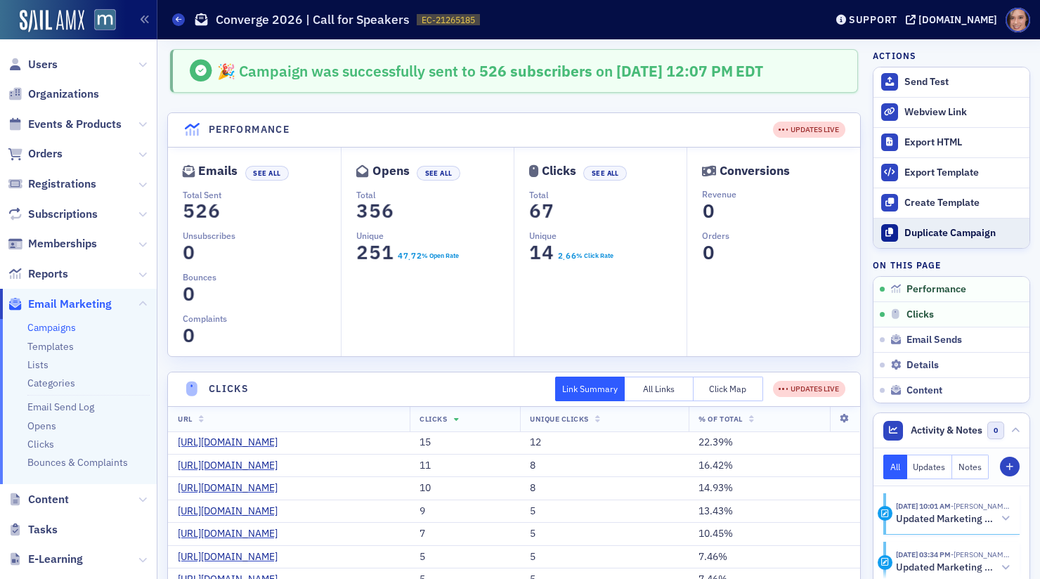
click at [959, 231] on div "Duplicate Campaign" at bounding box center [964, 233] width 118 height 13
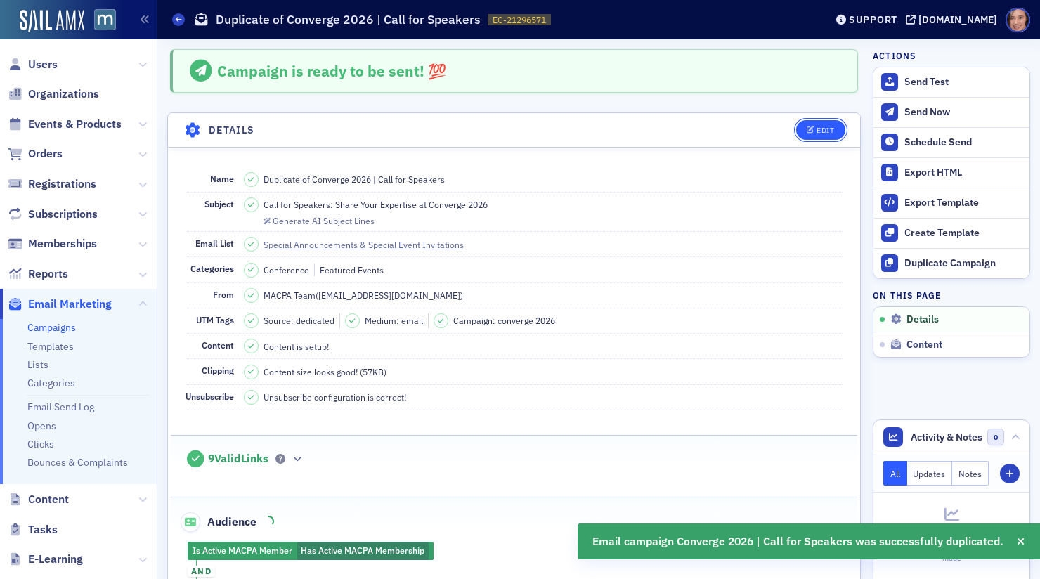
click at [811, 136] on button "Edit" at bounding box center [820, 130] width 48 height 20
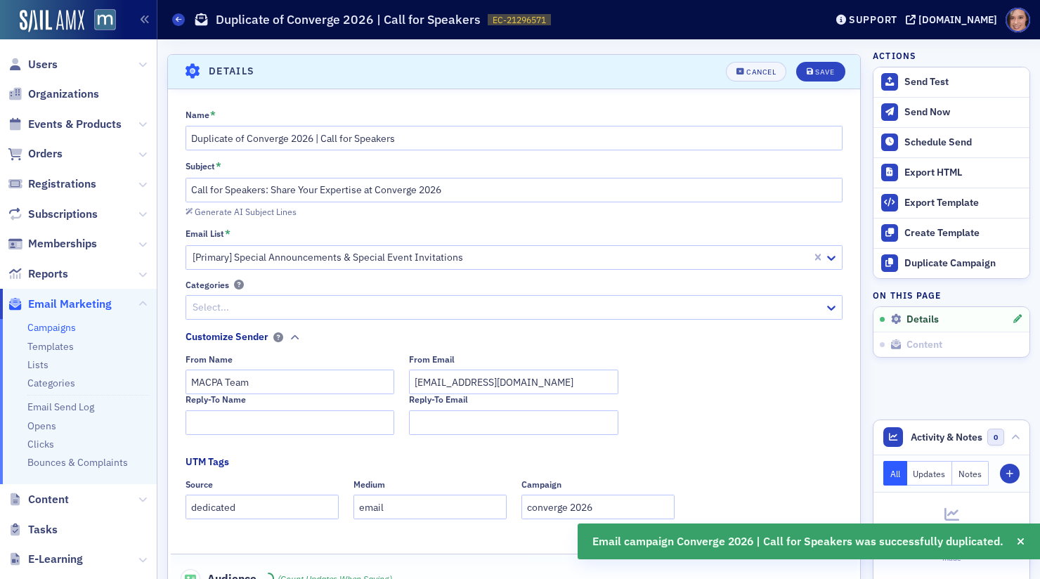
scroll to position [65, 0]
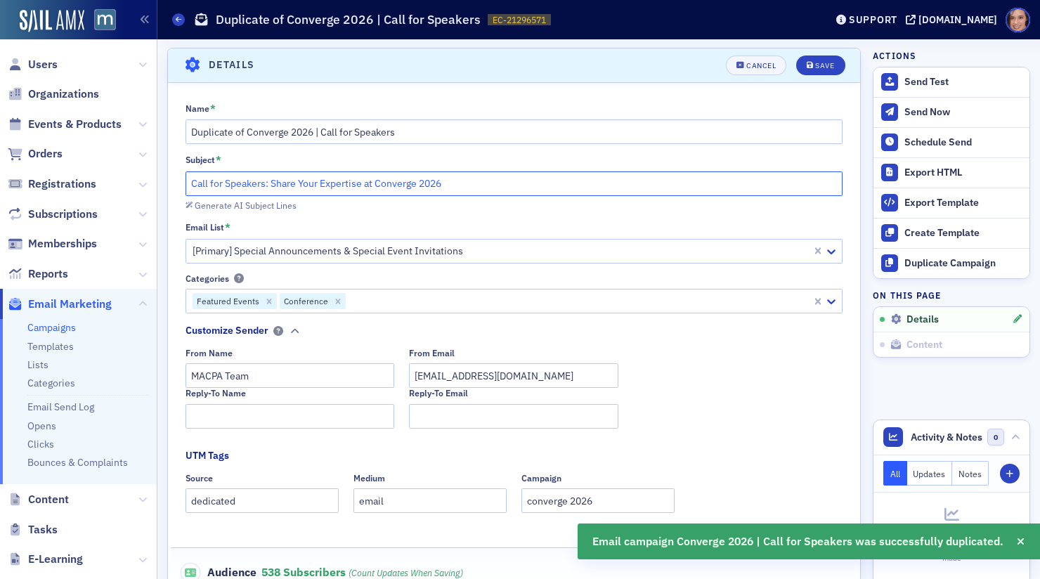
drag, startPoint x: 190, startPoint y: 185, endPoint x: 373, endPoint y: 183, distance: 183.4
click at [373, 183] on input "Call for Speakers: Share Your Expertise at Converge 2026" at bounding box center [515, 183] width 658 height 25
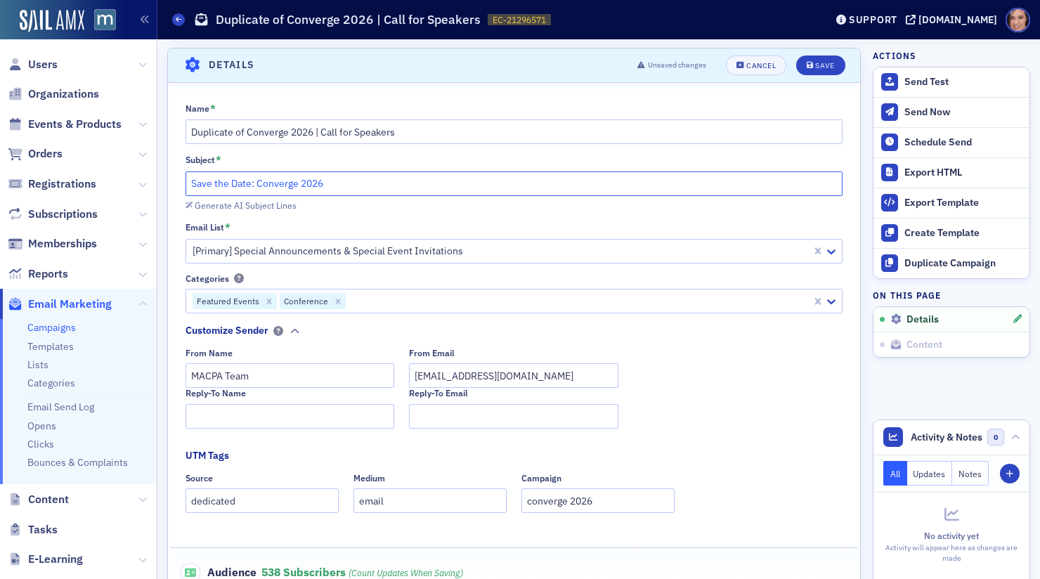
click at [408, 179] on input "Save the Date: Converge 2026" at bounding box center [515, 183] width 658 height 25
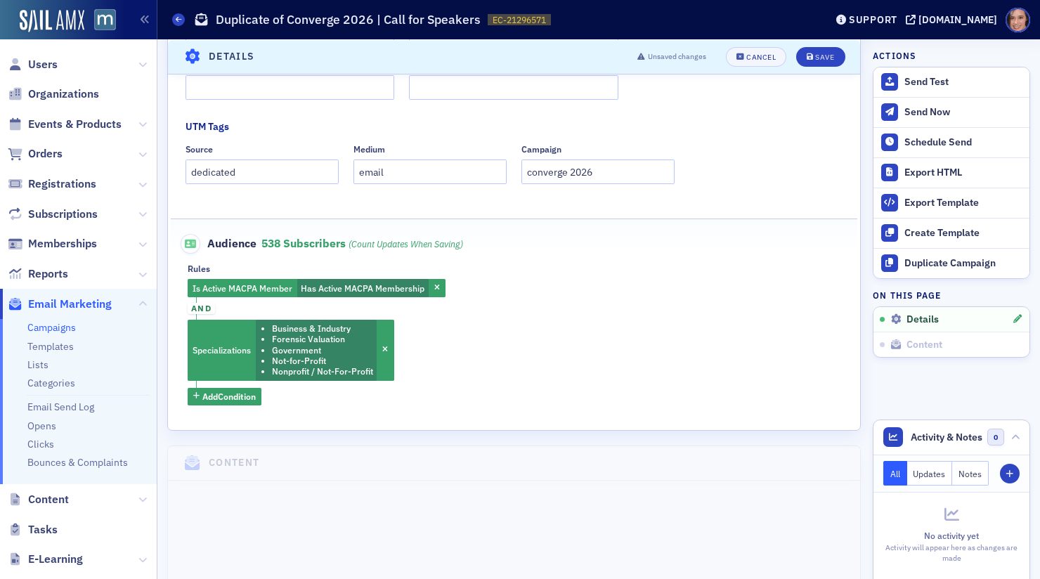
scroll to position [0, 0]
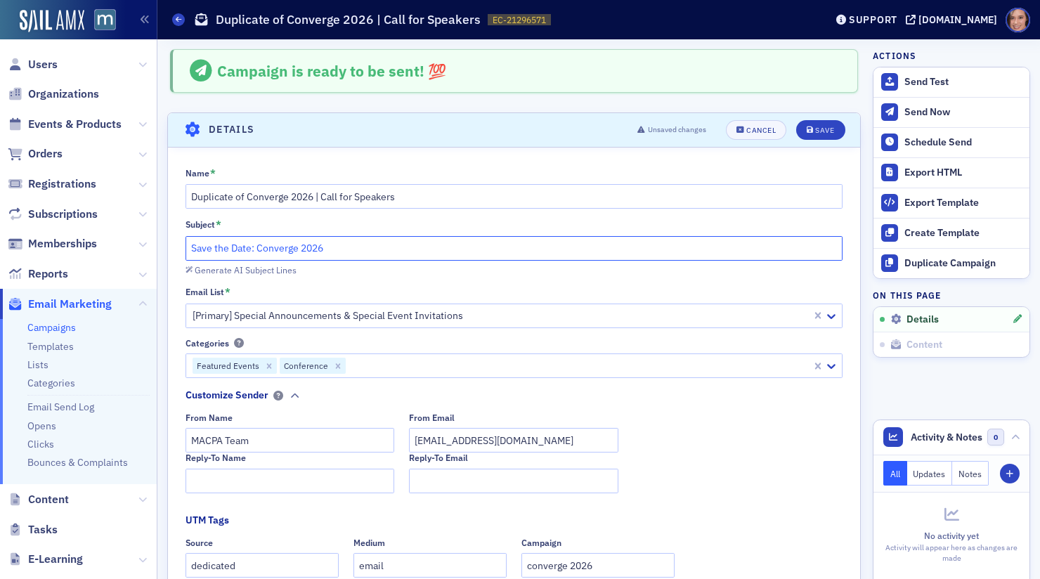
click at [311, 245] on input "Save the Date: Converge 2026" at bounding box center [515, 248] width 658 height 25
click at [255, 251] on input "Save the Date: Converge 2026" at bounding box center [515, 248] width 658 height 25
click at [314, 248] on input "Save the Date: Converge 2026" at bounding box center [515, 248] width 658 height 25
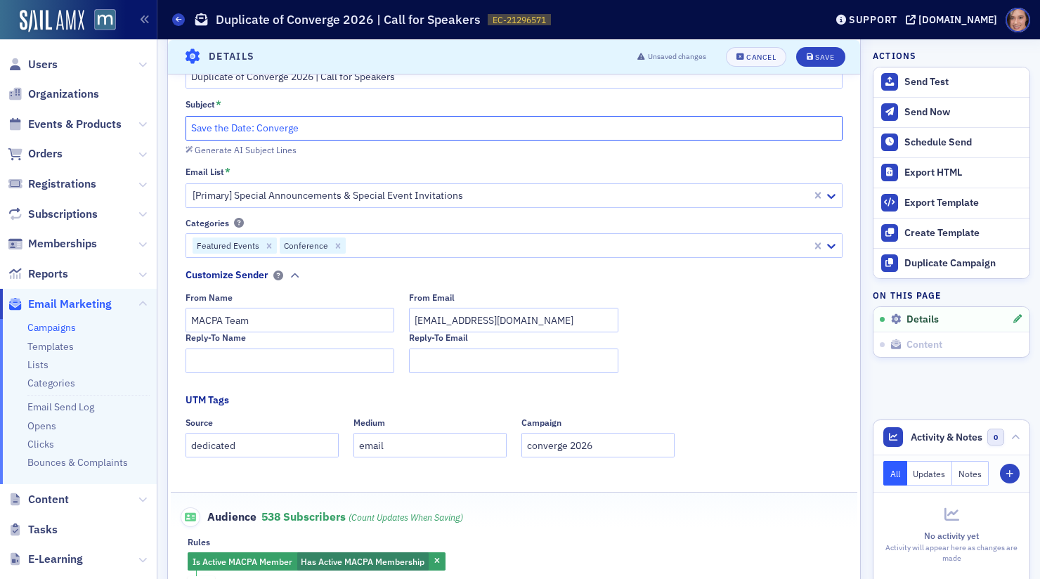
scroll to position [116, 0]
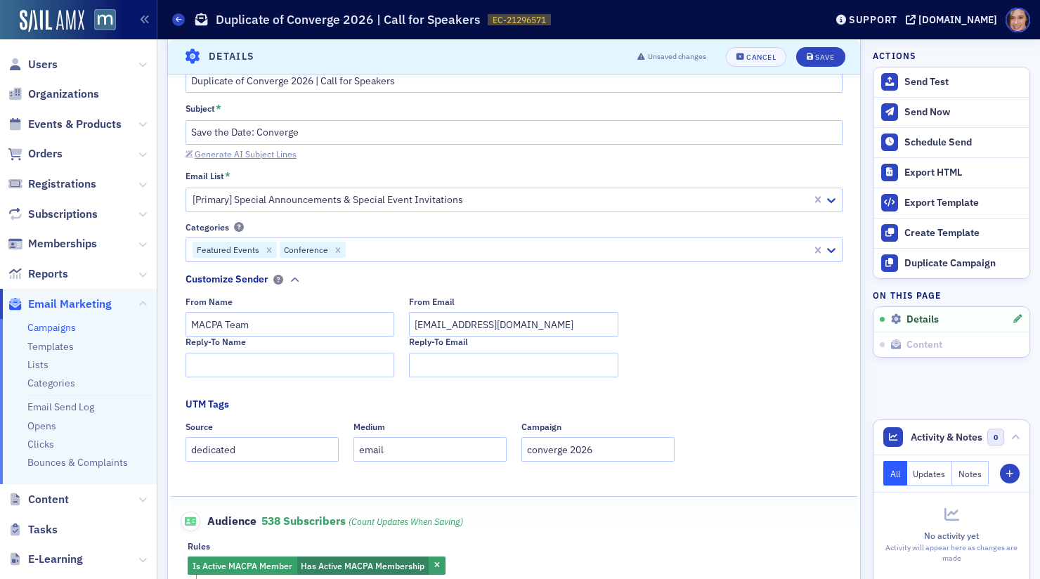
click at [284, 150] on div "Generate AI Subject Lines" at bounding box center [246, 154] width 102 height 8
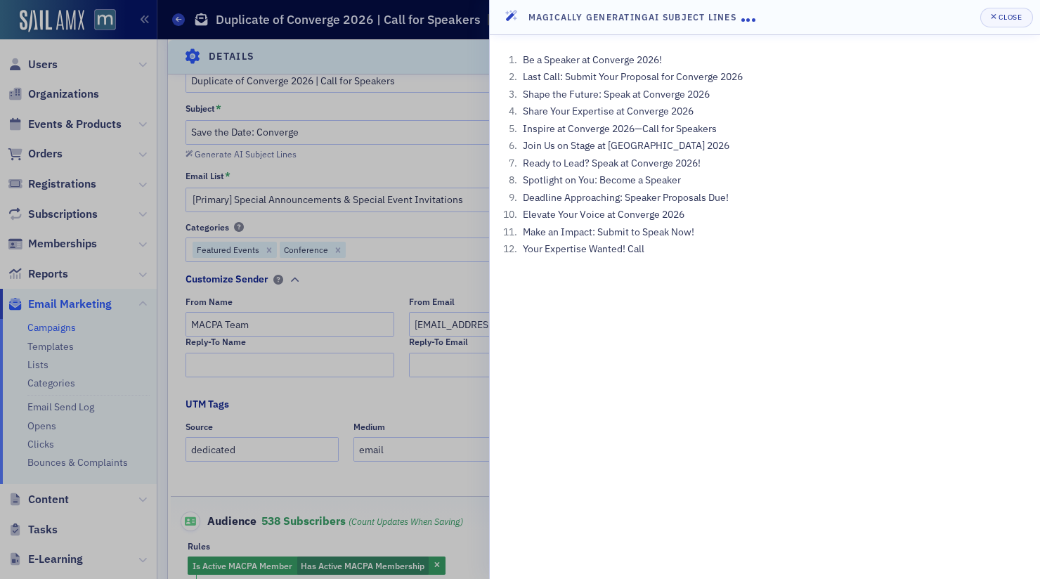
click at [403, 144] on div at bounding box center [520, 289] width 1040 height 579
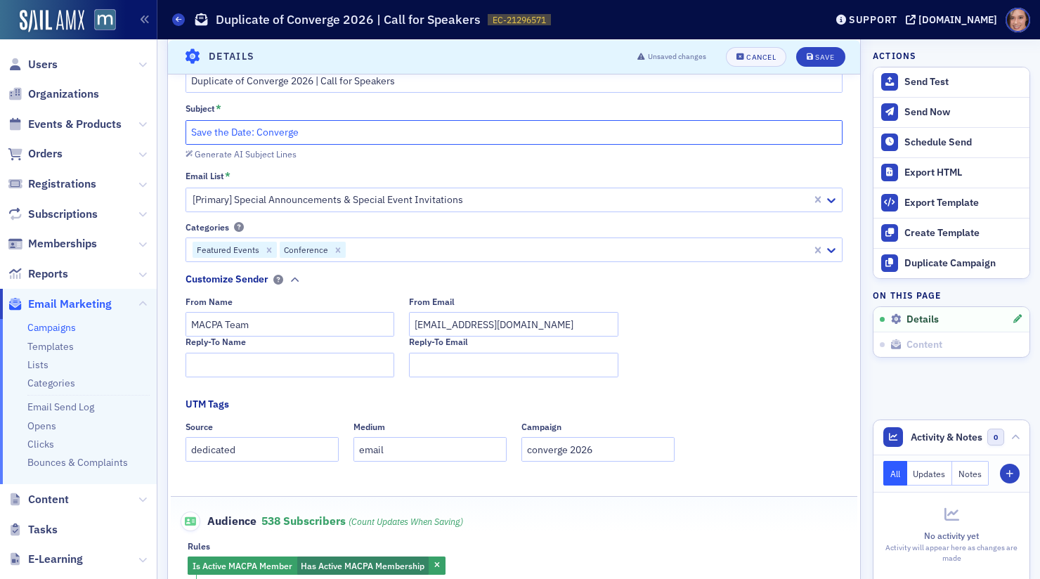
click at [257, 134] on input "Save the Date: Converge" at bounding box center [515, 132] width 658 height 25
click at [331, 125] on input "Save the Date for Converge" at bounding box center [515, 132] width 658 height 25
click at [335, 127] on input "Save the Date for Converge April 20, 2026" at bounding box center [515, 132] width 658 height 25
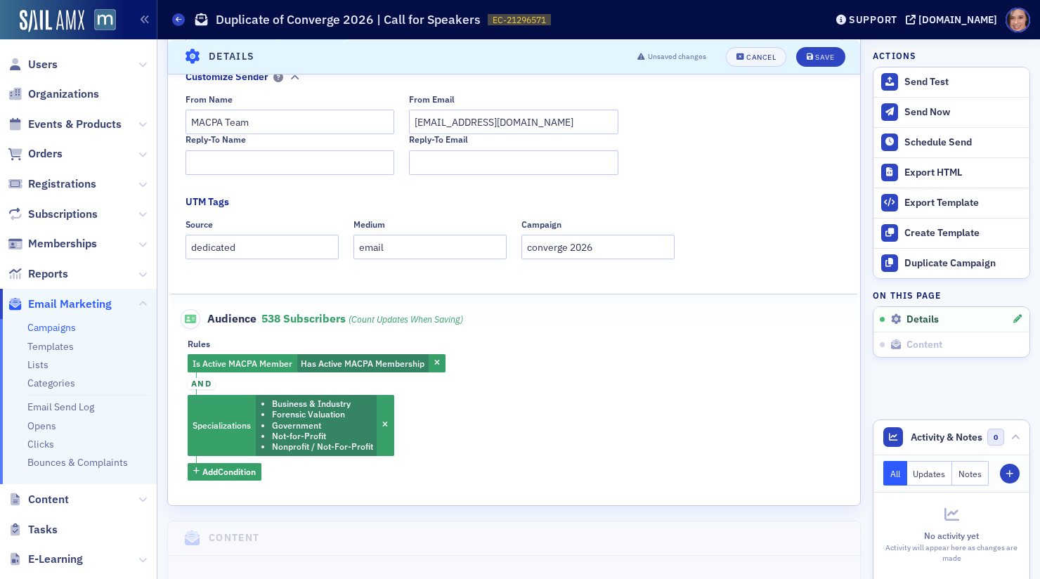
scroll to position [66, 0]
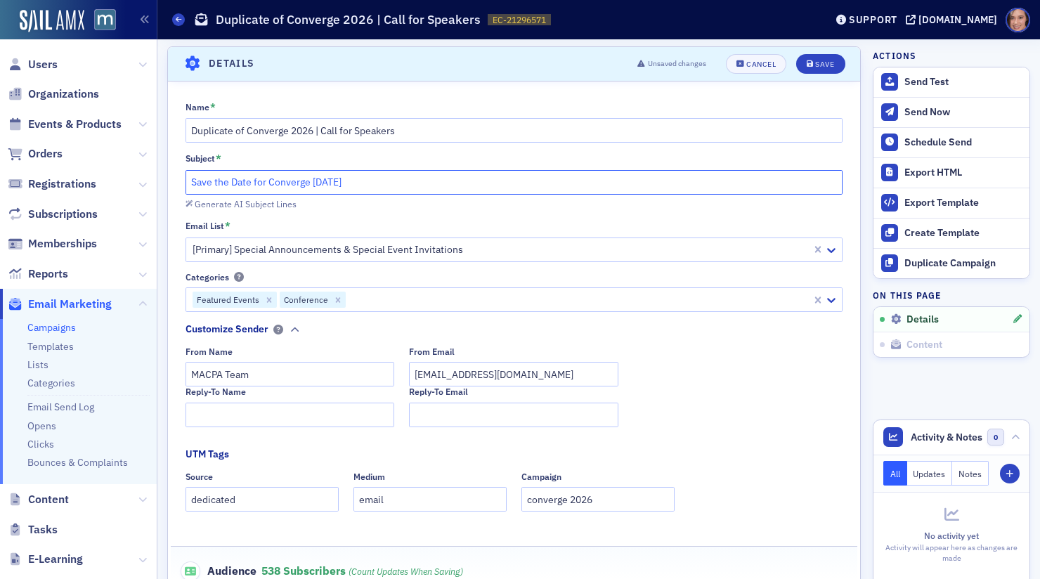
click at [341, 179] on input "Save the Date for Converge April 20, 2026" at bounding box center [515, 182] width 658 height 25
click at [339, 179] on input "Save the Date for Converge April 30, 2026" at bounding box center [515, 182] width 658 height 25
paste input "Converge 2026 is coming — Mark your calendar for April 30!"
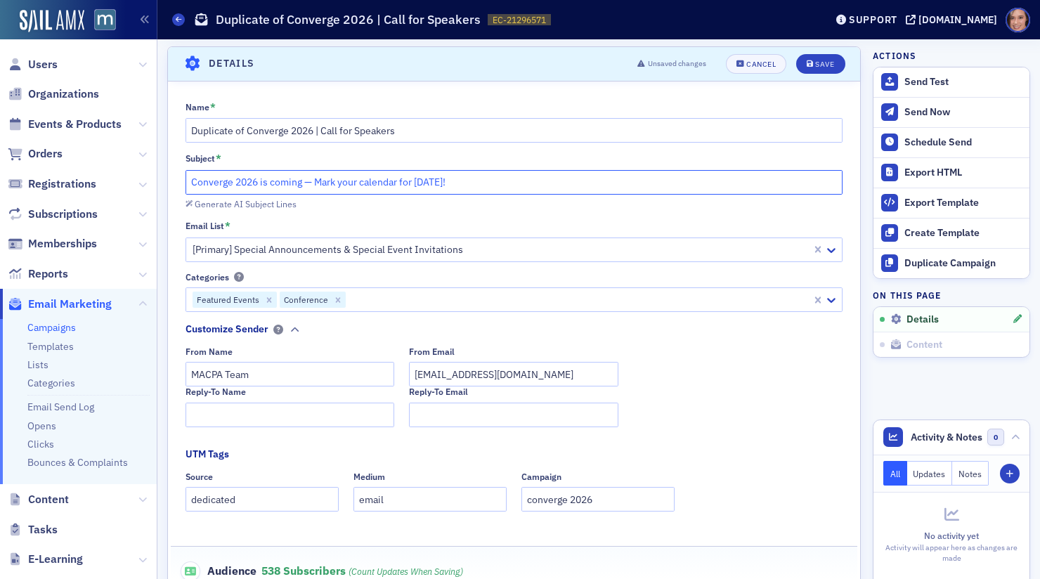
click at [311, 181] on input "Converge 2026 is coming — Mark your calendar for April 30!" at bounding box center [515, 182] width 658 height 25
paste input "🗓️"
click at [520, 178] on input "Converge 2026 is coming 🗓️ Mark your calendar for April 30!" at bounding box center [515, 182] width 658 height 25
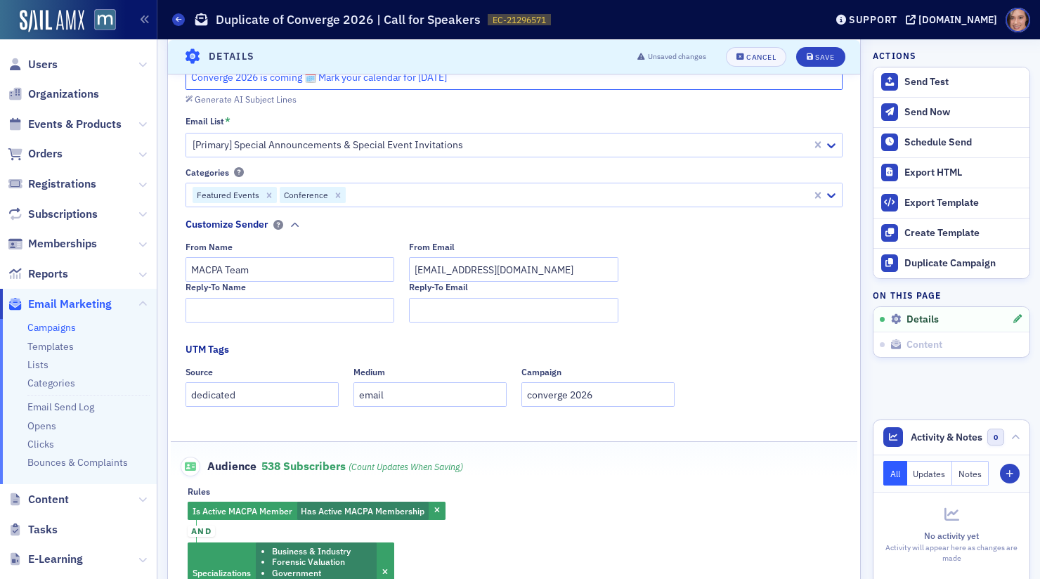
scroll to position [0, 0]
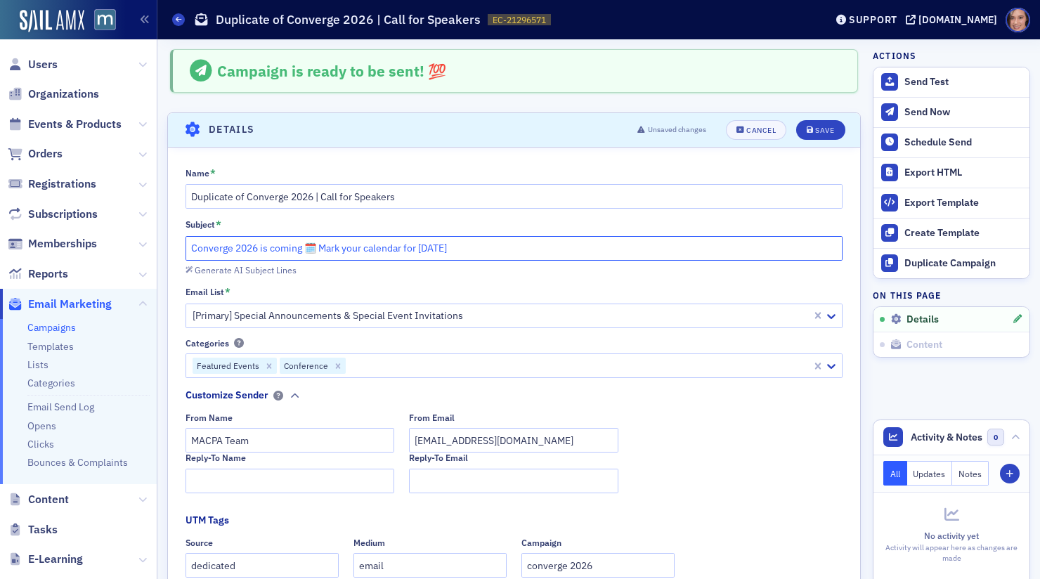
type input "Converge 2026 is coming 🗓️ Mark your calendar for April 30"
drag, startPoint x: 247, startPoint y: 196, endPoint x: 127, endPoint y: 196, distance: 119.5
click at [127, 196] on div "Users Organizations Events & Products Orders Registrations Subscriptions Member…" at bounding box center [520, 289] width 1040 height 579
drag, startPoint x: 267, startPoint y: 189, endPoint x: 406, endPoint y: 191, distance: 139.2
click at [406, 191] on input "Converge 2026 | Call for Speakers" at bounding box center [515, 196] width 658 height 25
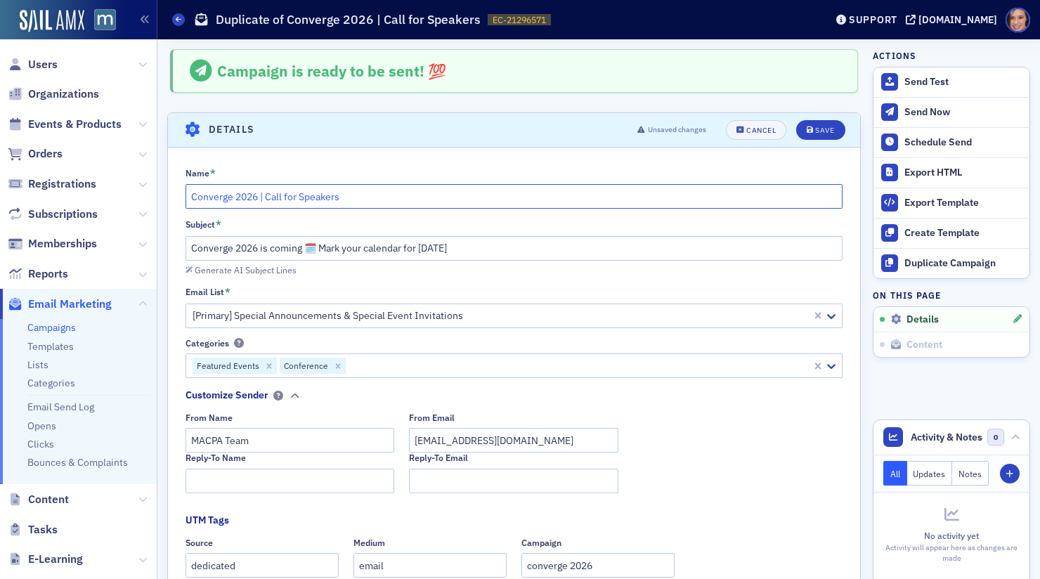
drag, startPoint x: 266, startPoint y: 197, endPoint x: 423, endPoint y: 199, distance: 157.4
click at [423, 199] on input "Converge 2026 | Call for Speakers" at bounding box center [515, 196] width 658 height 25
type input "Converge 2026 | Save the Date"
click at [830, 133] on div "Save" at bounding box center [824, 131] width 19 height 8
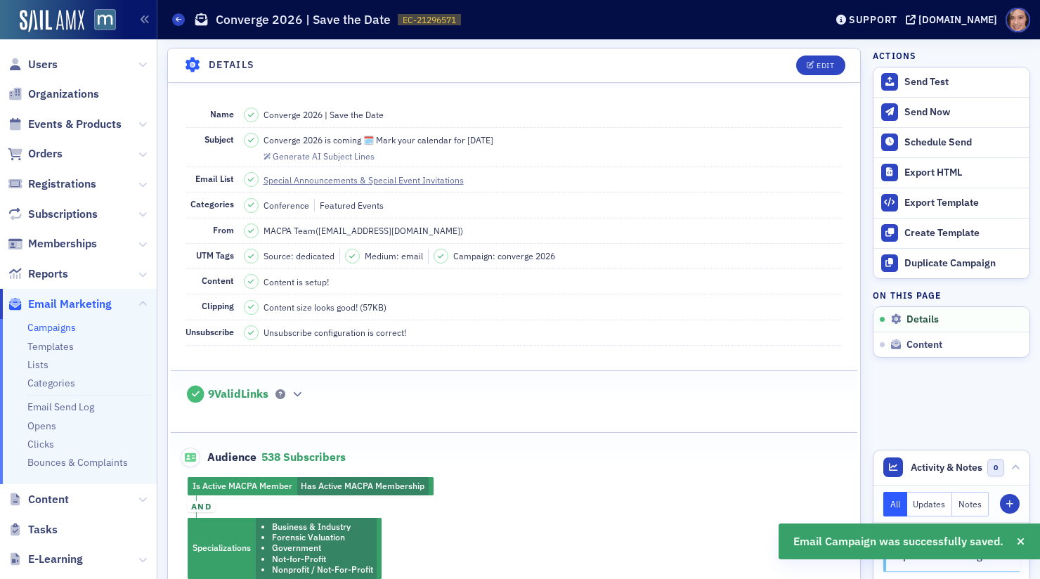
scroll to position [471, 0]
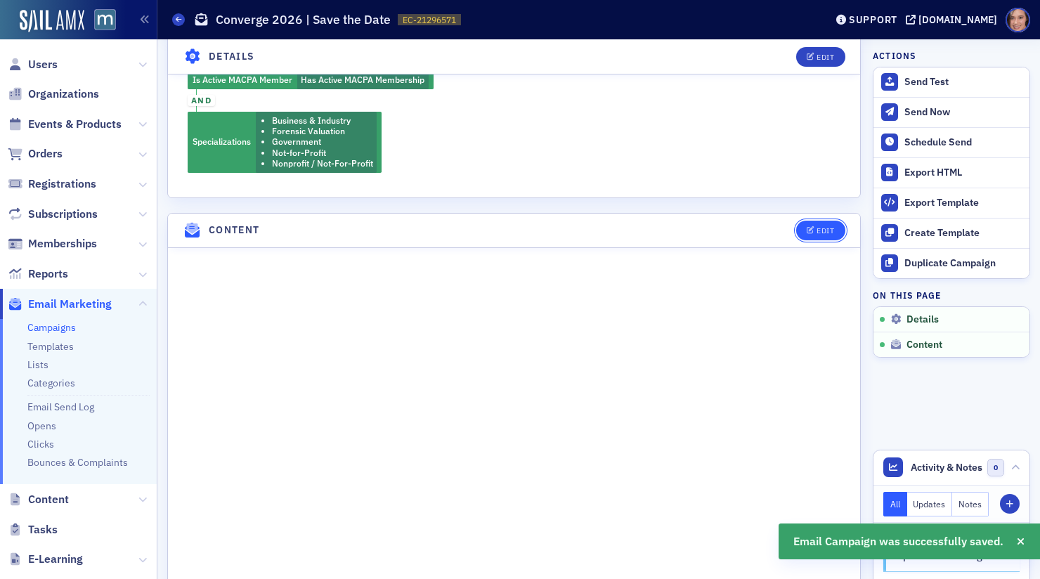
click at [824, 227] on div "Edit" at bounding box center [826, 231] width 18 height 8
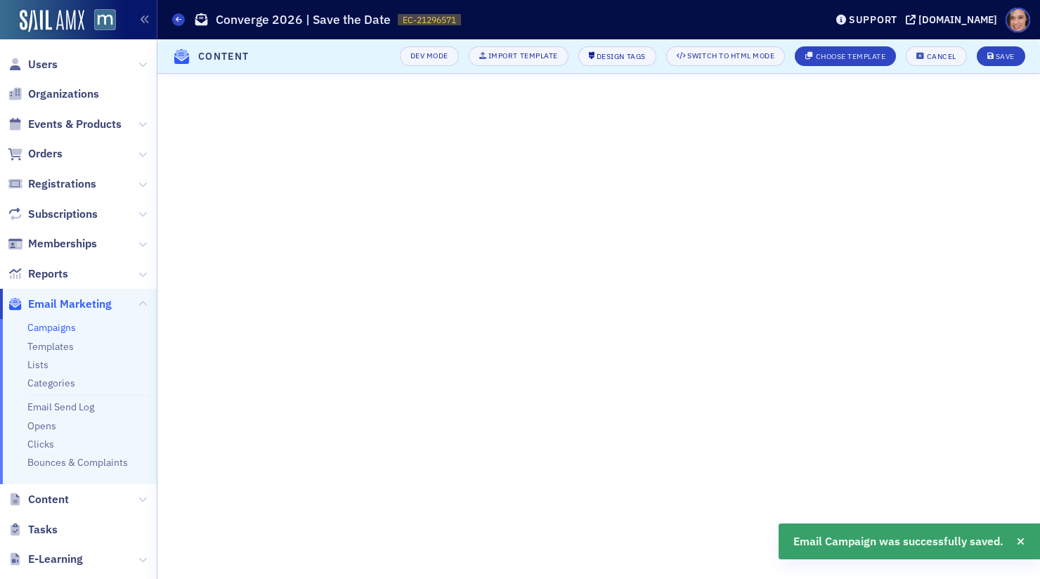
scroll to position [108, 0]
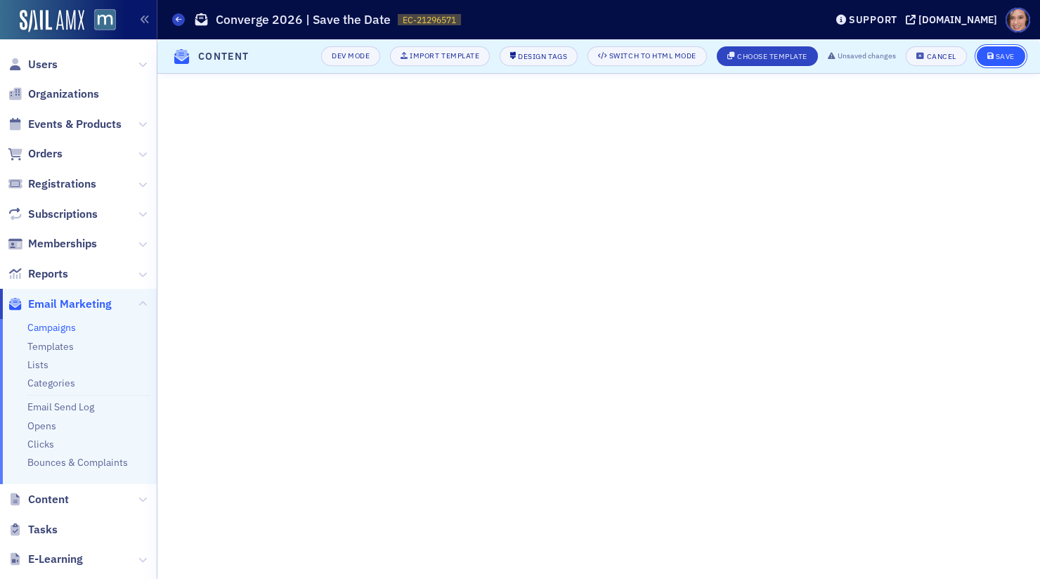
click at [1014, 50] on button "Save" at bounding box center [1001, 56] width 48 height 20
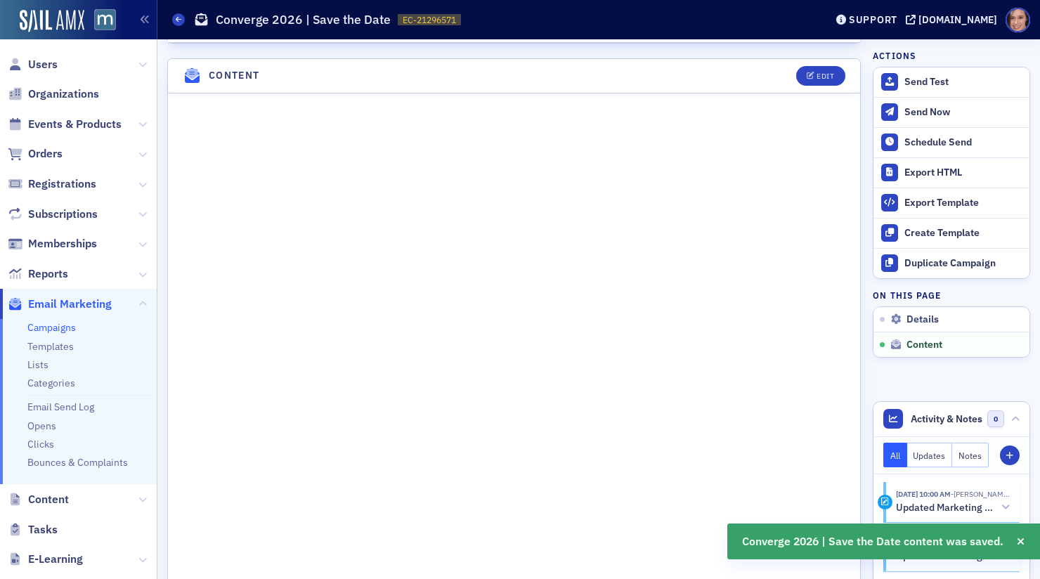
scroll to position [630, 0]
click at [825, 61] on button "Edit" at bounding box center [820, 71] width 48 height 20
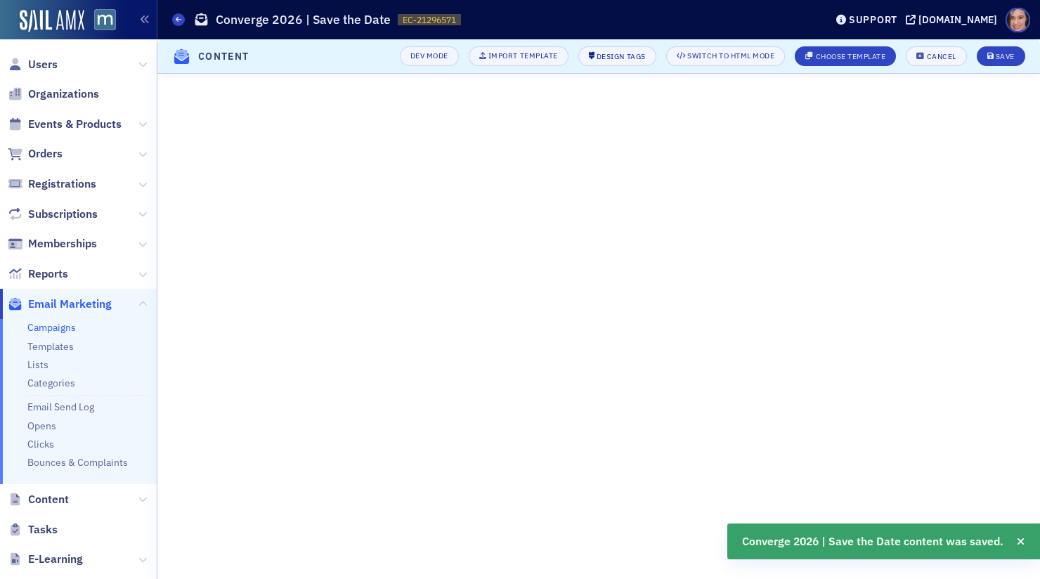
scroll to position [108, 0]
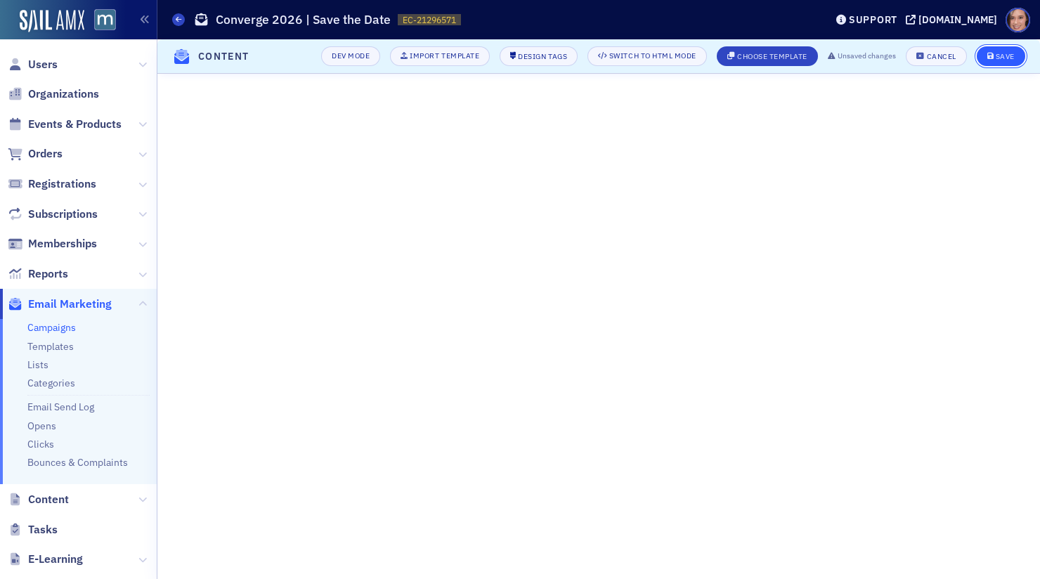
click at [1015, 53] on button "Save" at bounding box center [1001, 56] width 48 height 20
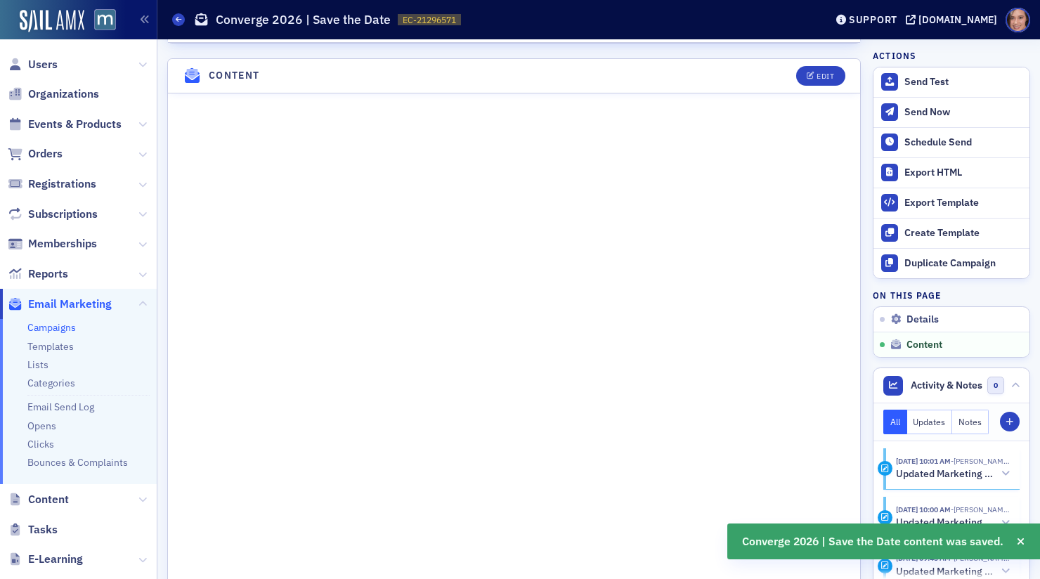
scroll to position [630, 0]
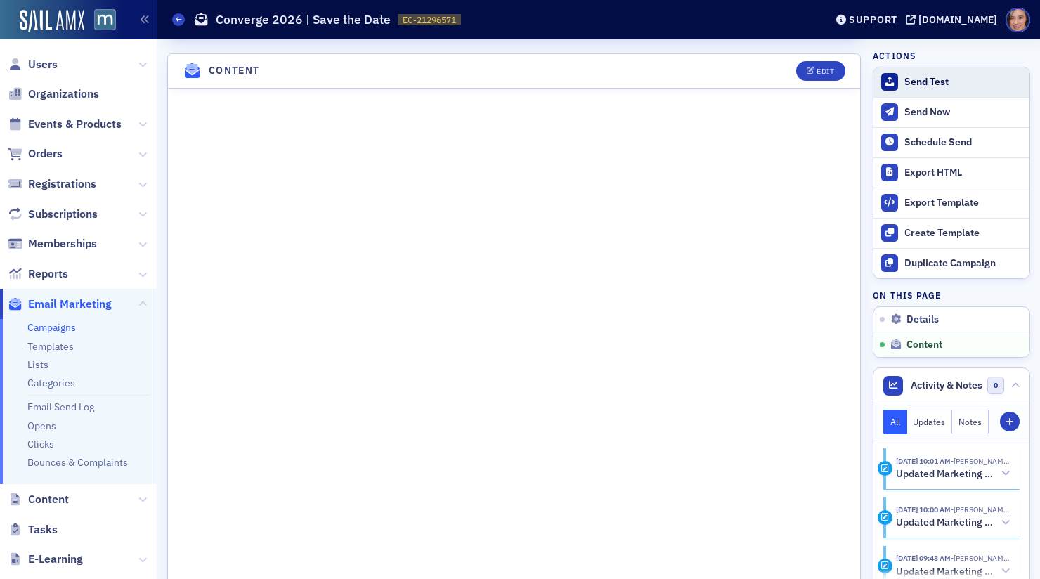
click at [938, 85] on div "Send Test" at bounding box center [964, 82] width 118 height 13
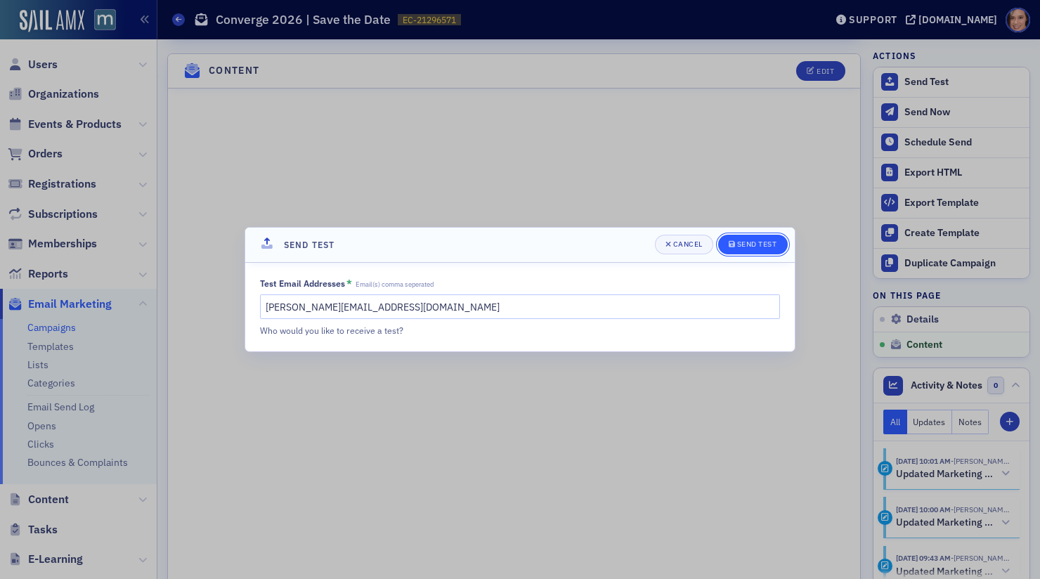
click at [742, 244] on div "Send Test" at bounding box center [757, 244] width 40 height 8
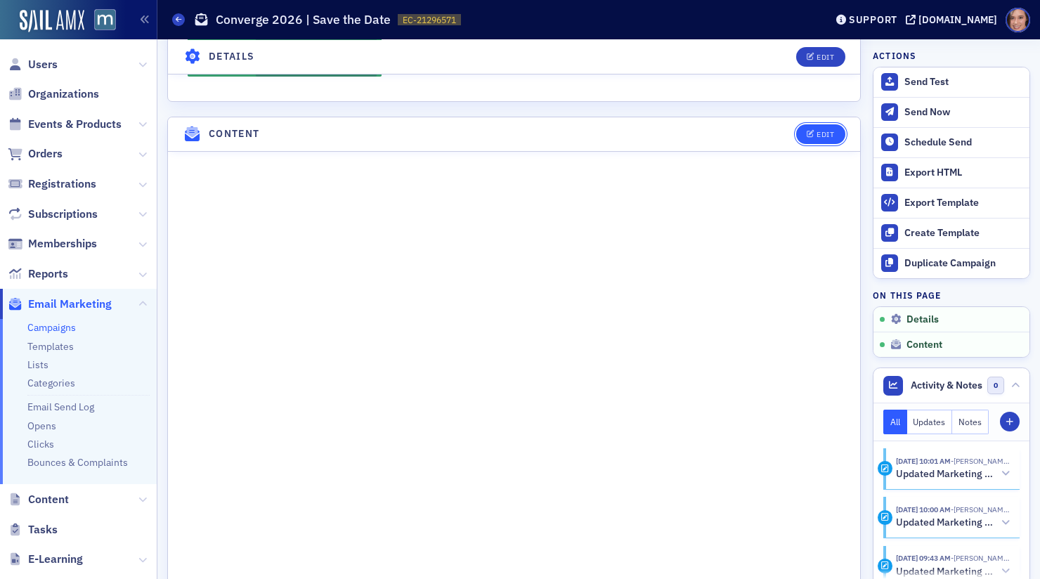
click at [817, 131] on button "Edit" at bounding box center [820, 134] width 48 height 20
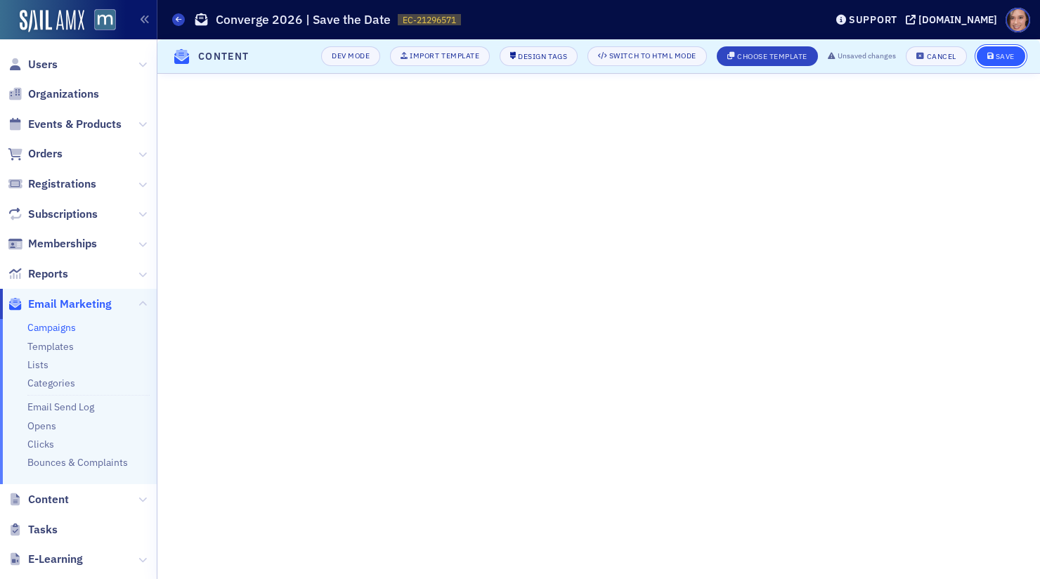
click at [997, 53] on div "Save" at bounding box center [1005, 57] width 19 height 8
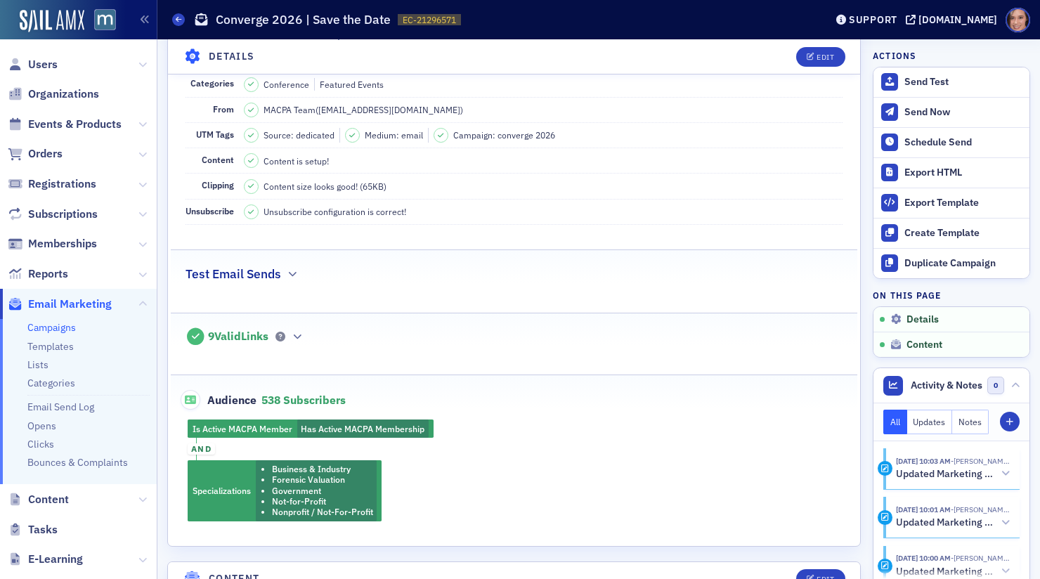
scroll to position [88, 0]
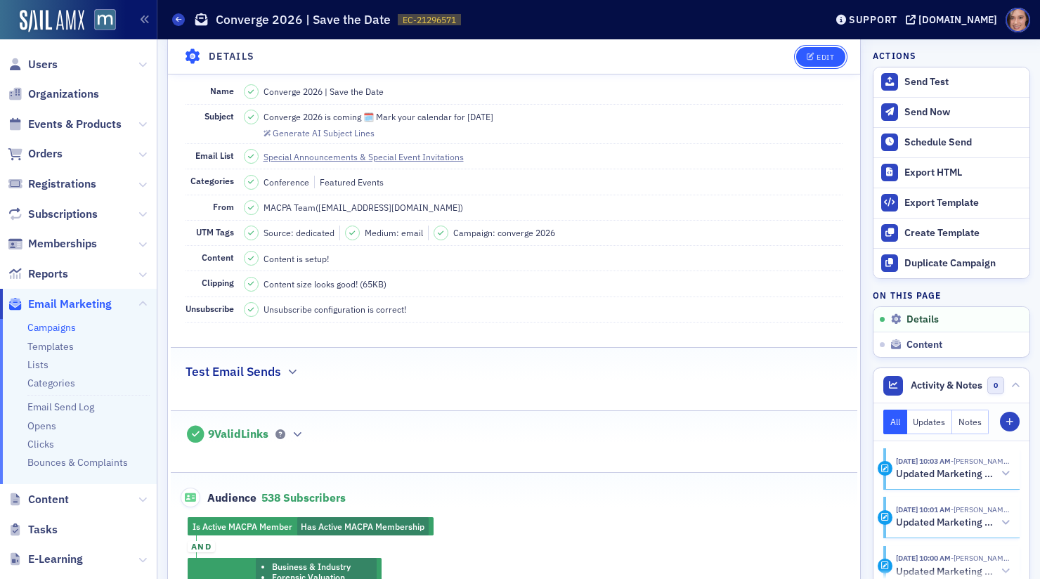
click at [808, 56] on icon "button" at bounding box center [811, 57] width 8 height 8
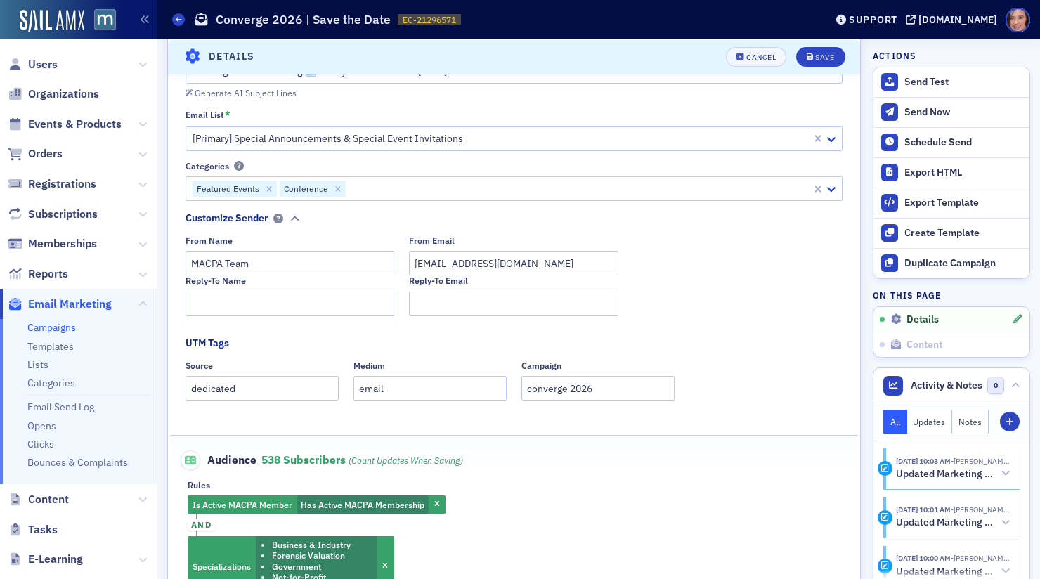
scroll to position [249, 0]
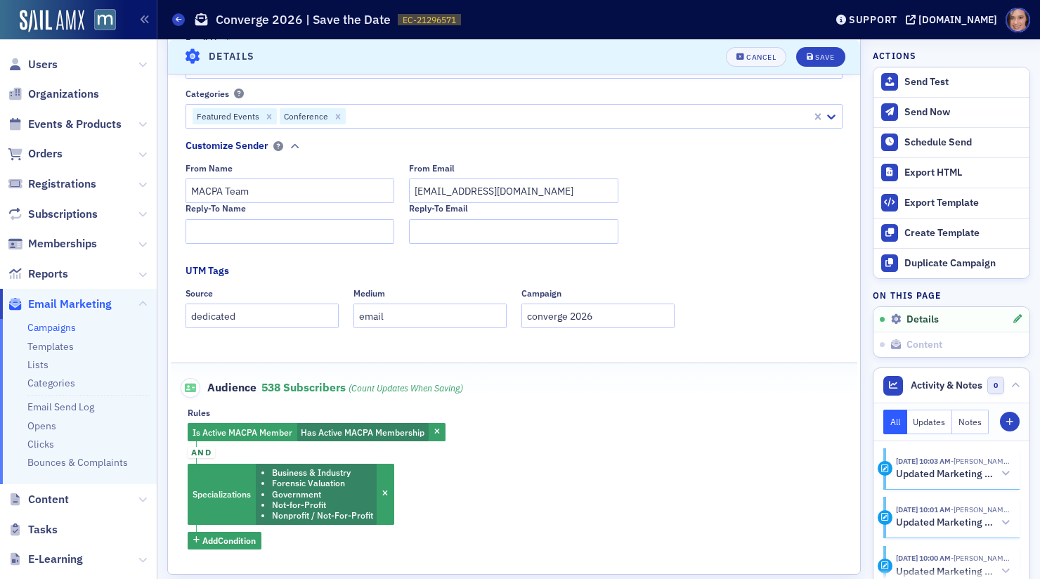
click at [386, 491] on icon "button" at bounding box center [385, 495] width 6 height 8
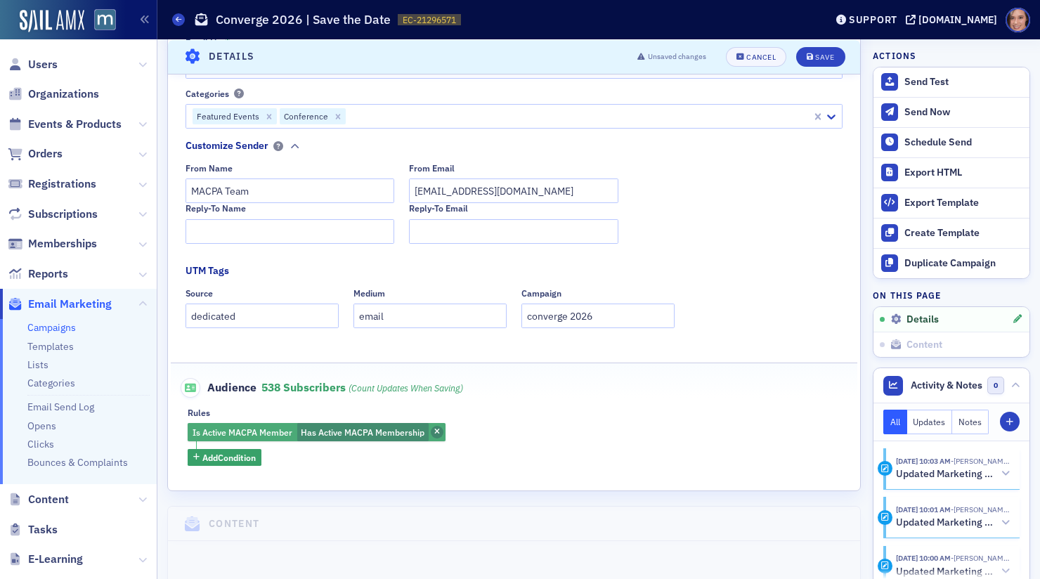
click at [434, 429] on icon "button" at bounding box center [437, 433] width 6 height 8
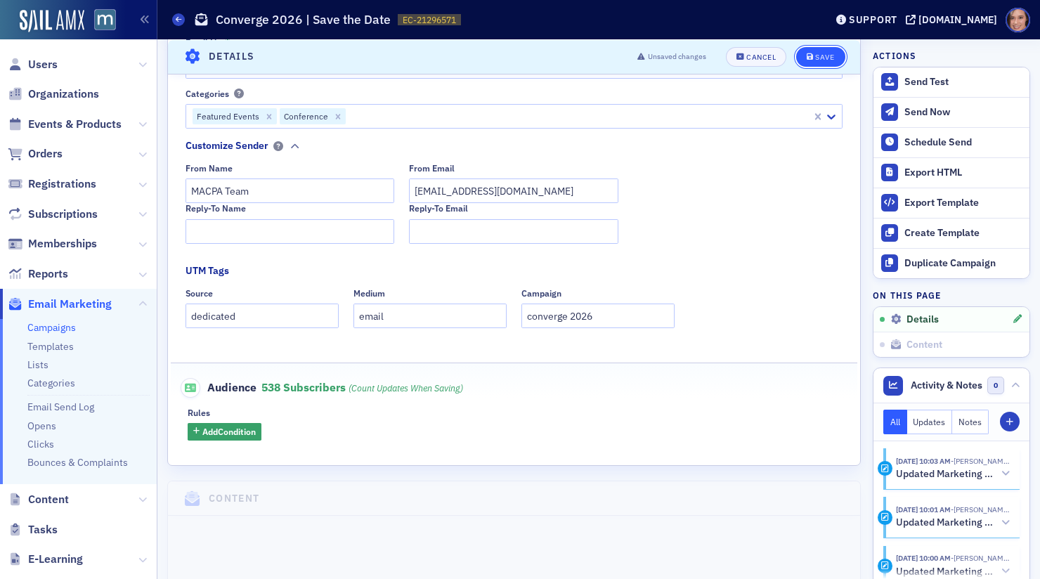
click at [827, 54] on div "Save" at bounding box center [824, 57] width 19 height 8
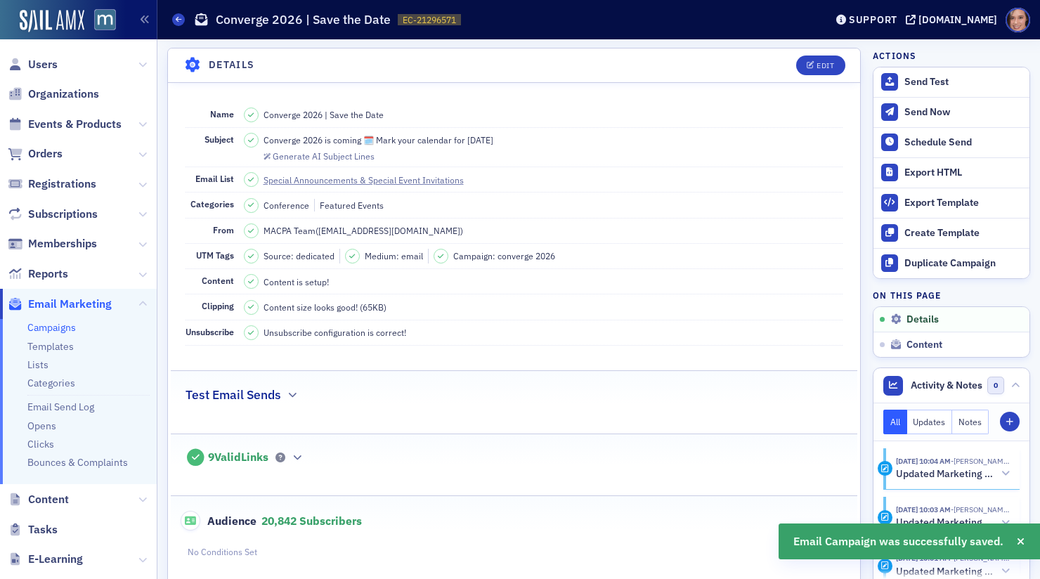
scroll to position [187, 0]
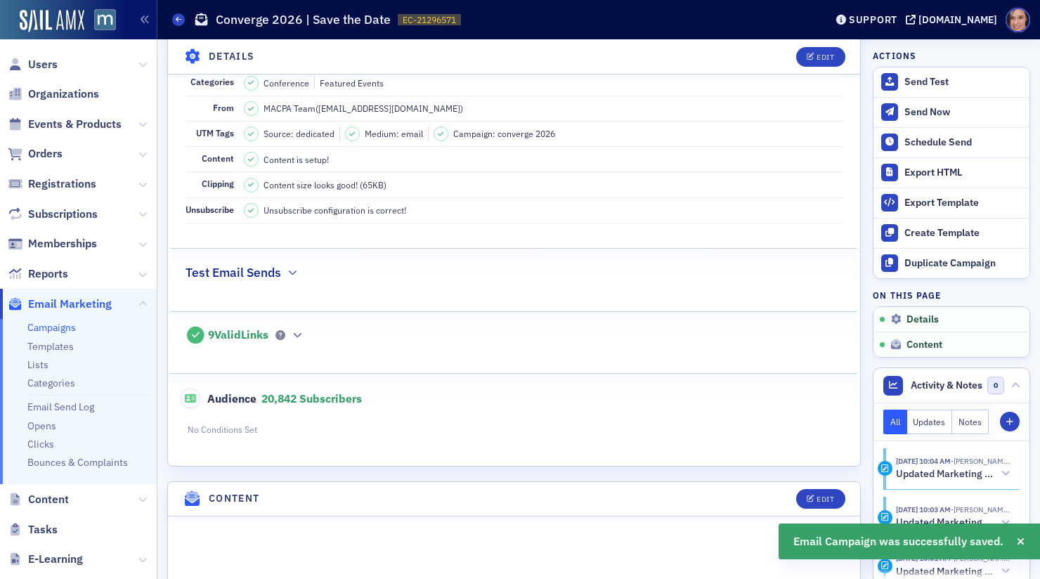
click at [56, 332] on link "Campaigns" at bounding box center [51, 327] width 48 height 13
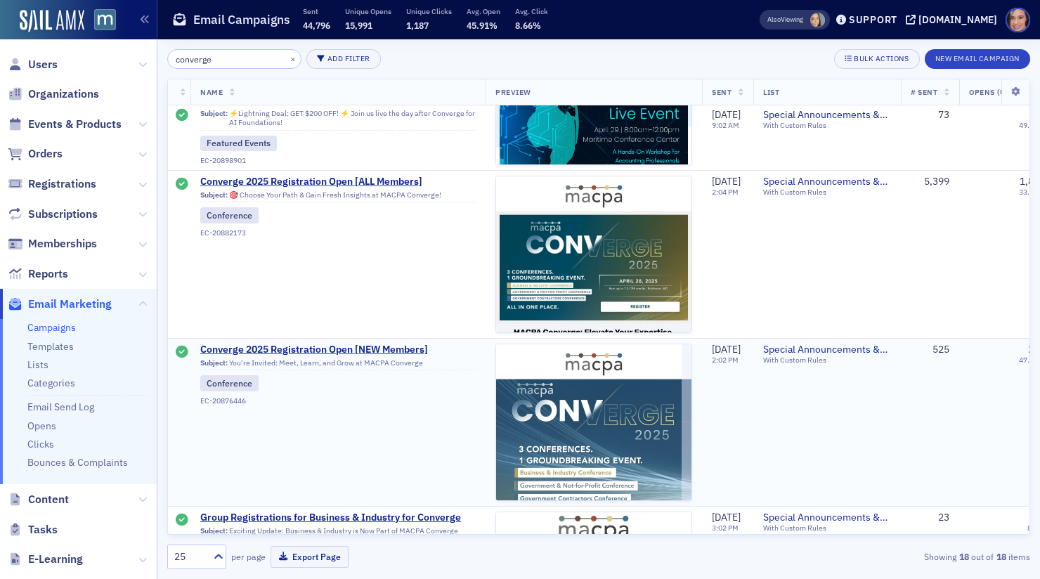
scroll to position [939, 0]
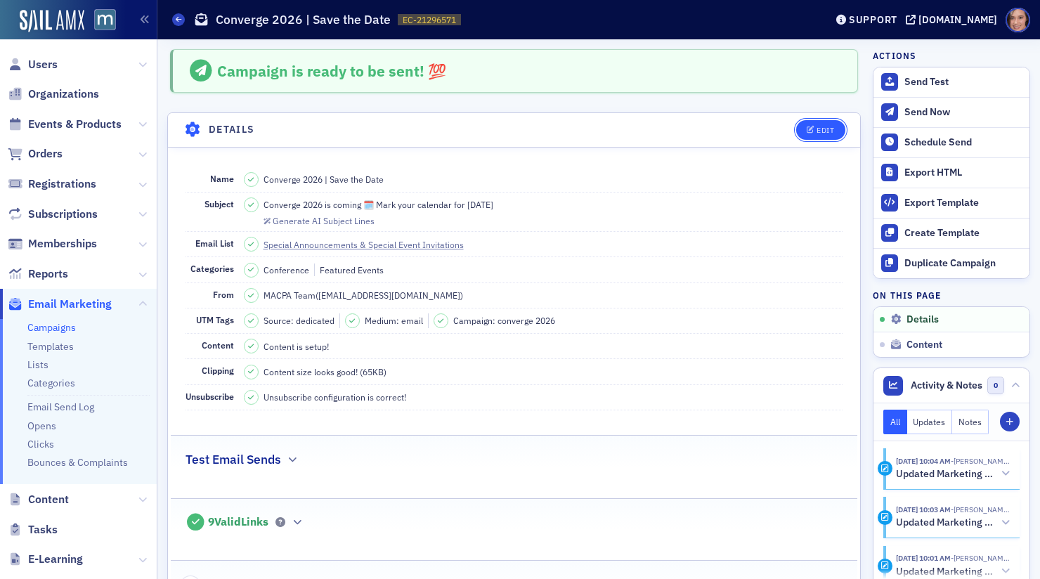
click at [815, 134] on button "Edit" at bounding box center [820, 130] width 48 height 20
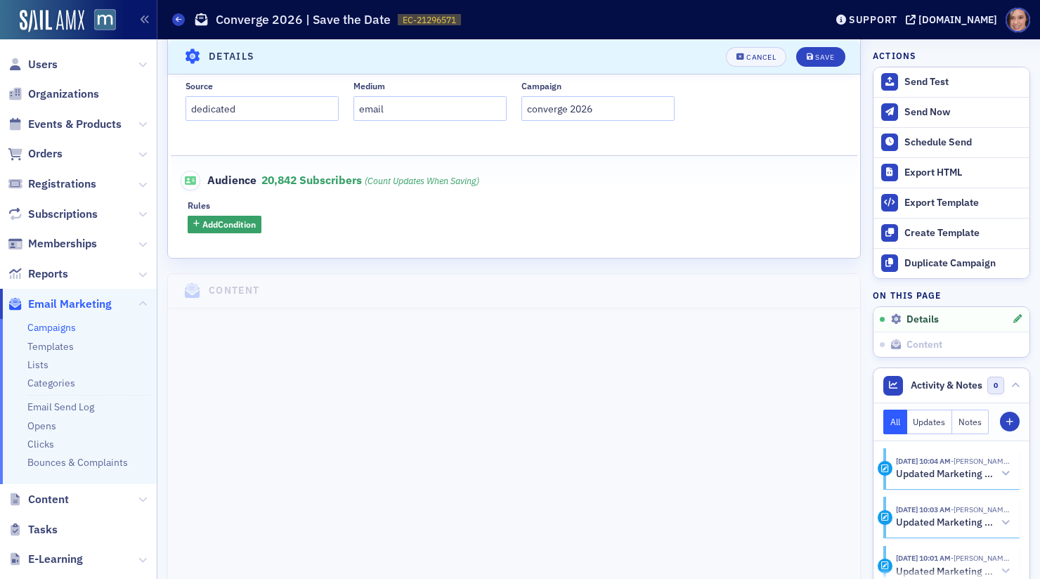
scroll to position [489, 0]
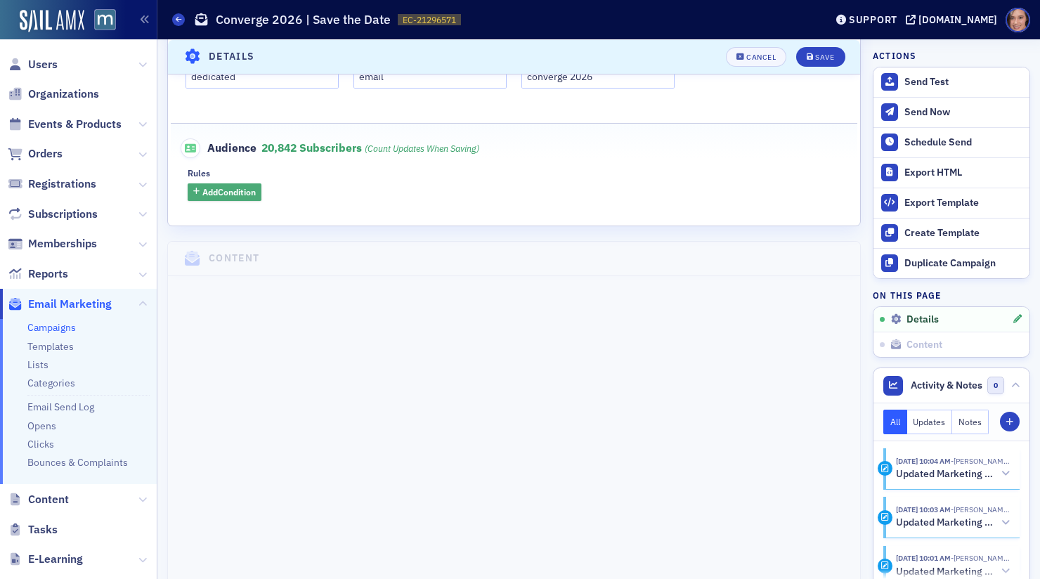
click at [252, 189] on span "Add Condition" at bounding box center [228, 192] width 53 height 13
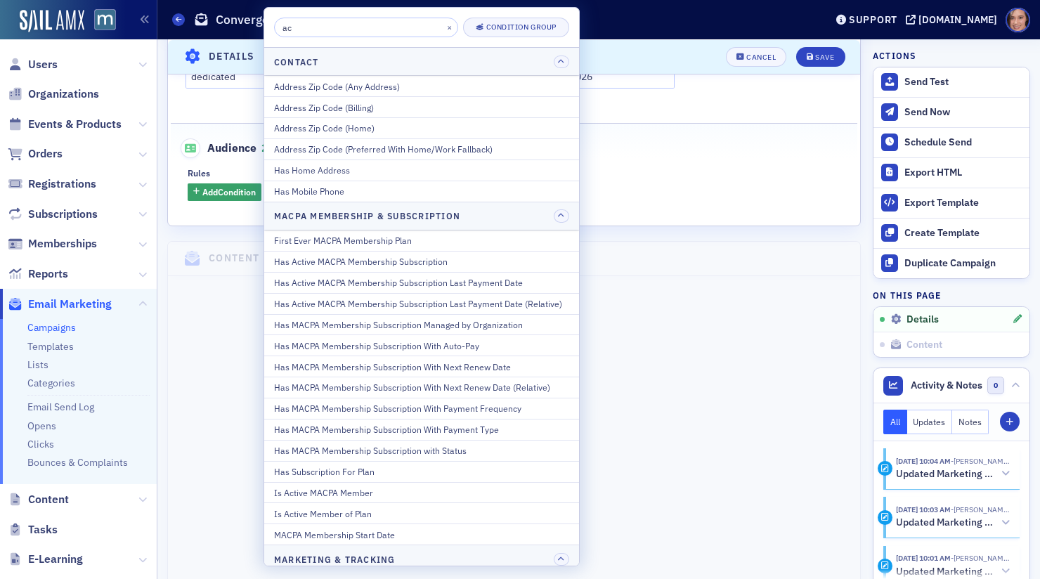
type input "act"
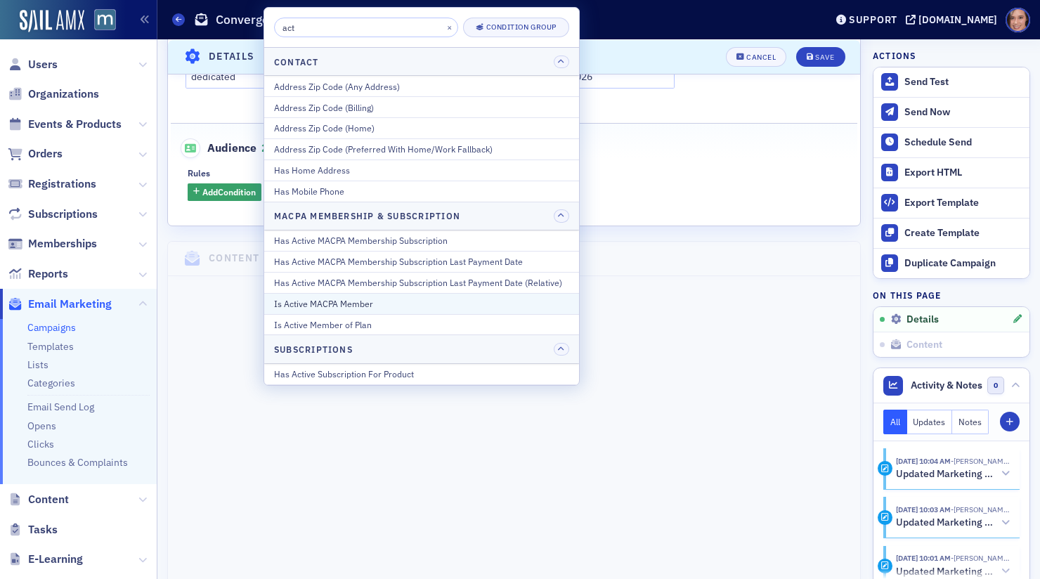
click at [403, 297] on div "Is Active MACPA Member" at bounding box center [421, 303] width 295 height 13
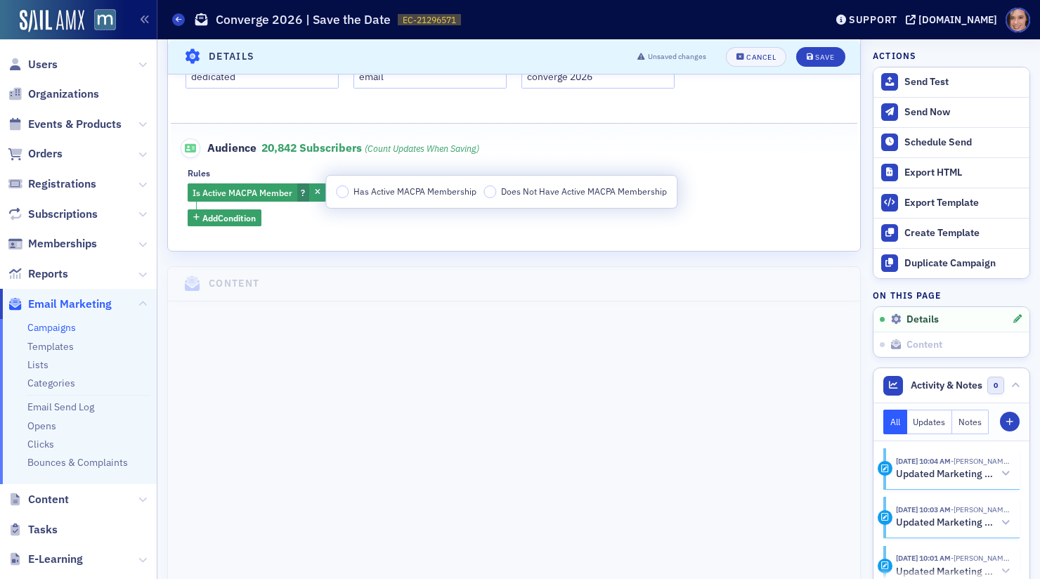
click at [368, 189] on span "Has Active MACPA Membership" at bounding box center [415, 191] width 123 height 11
click at [349, 189] on input "Has Active MACPA Membership" at bounding box center [342, 192] width 13 height 13
click at [725, 144] on div "Audience 20,842 Subscribers (count updates when saving)" at bounding box center [515, 141] width 658 height 34
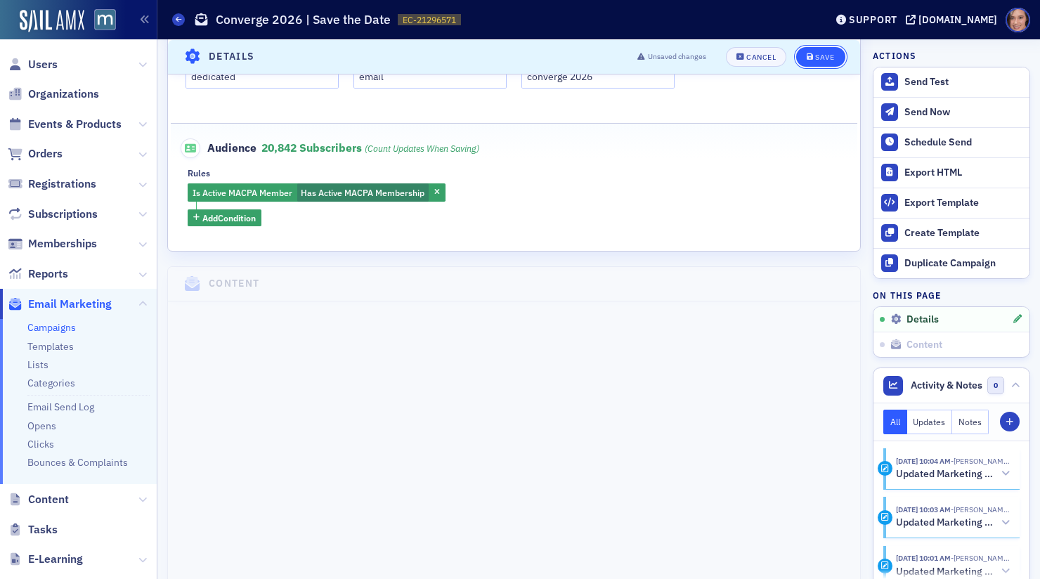
click at [813, 53] on icon "submit" at bounding box center [810, 57] width 7 height 8
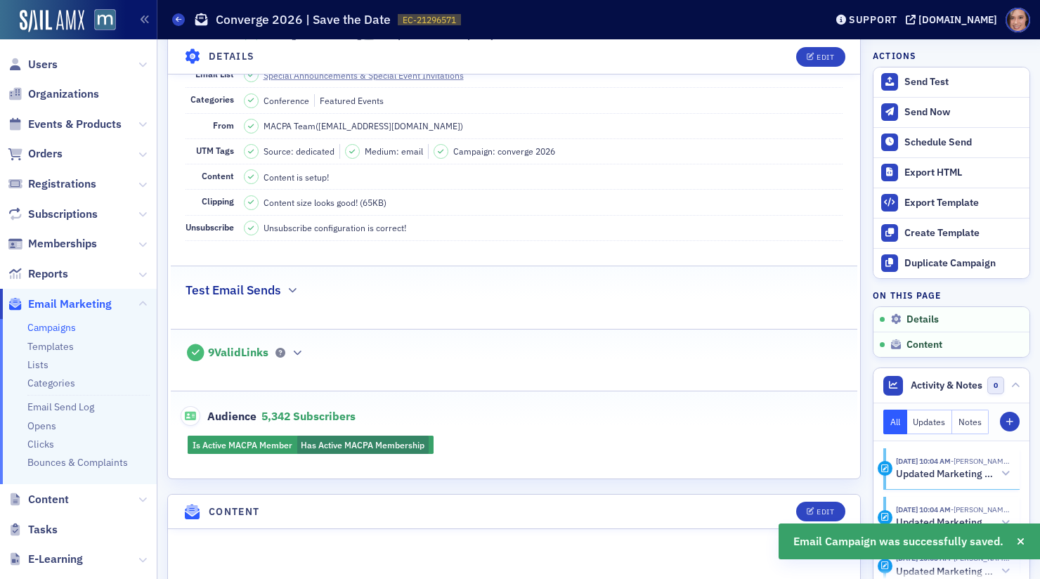
scroll to position [181, 0]
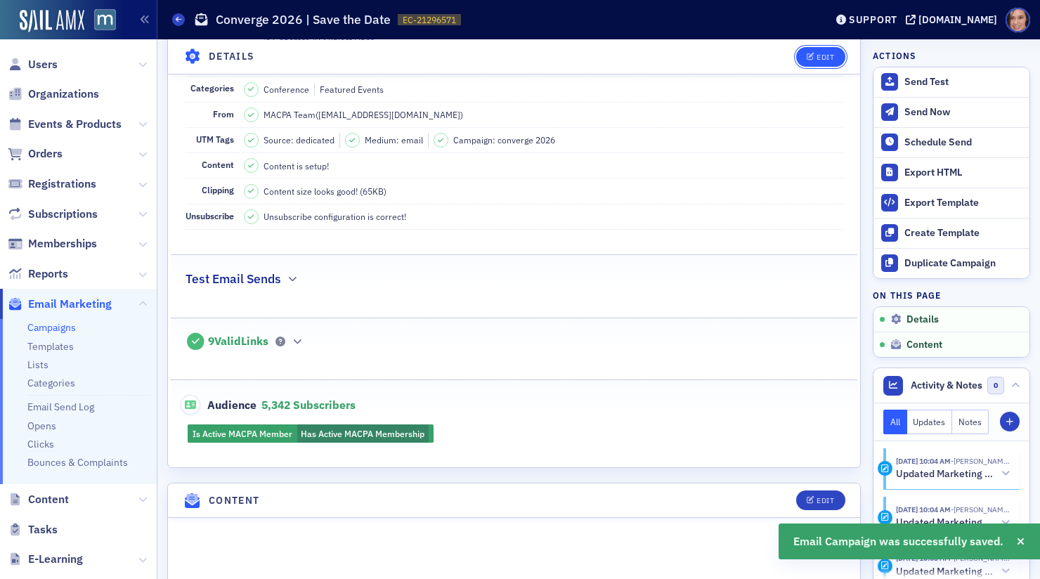
click at [823, 56] on div "Edit" at bounding box center [826, 57] width 18 height 8
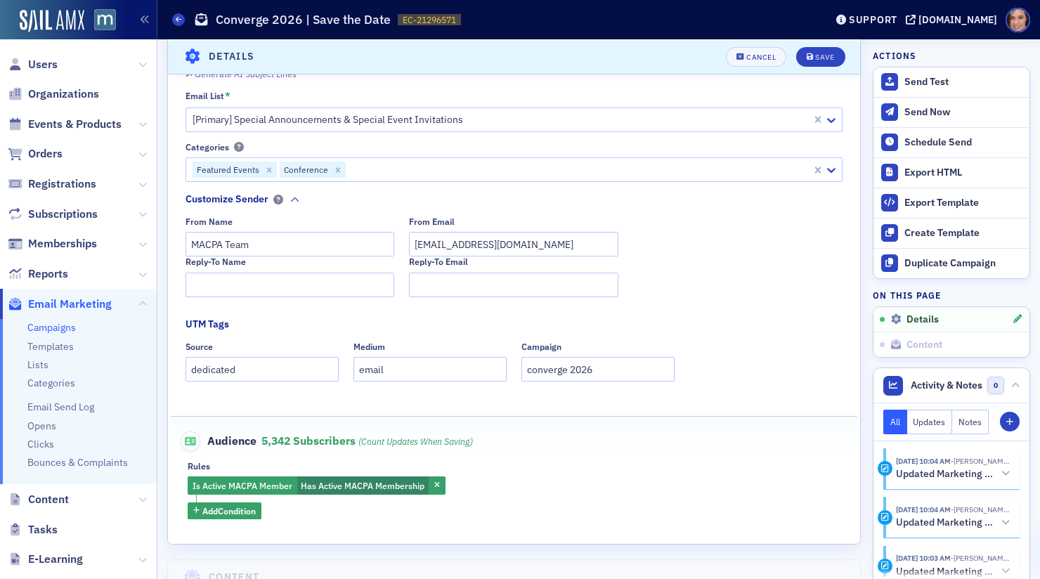
scroll to position [271, 0]
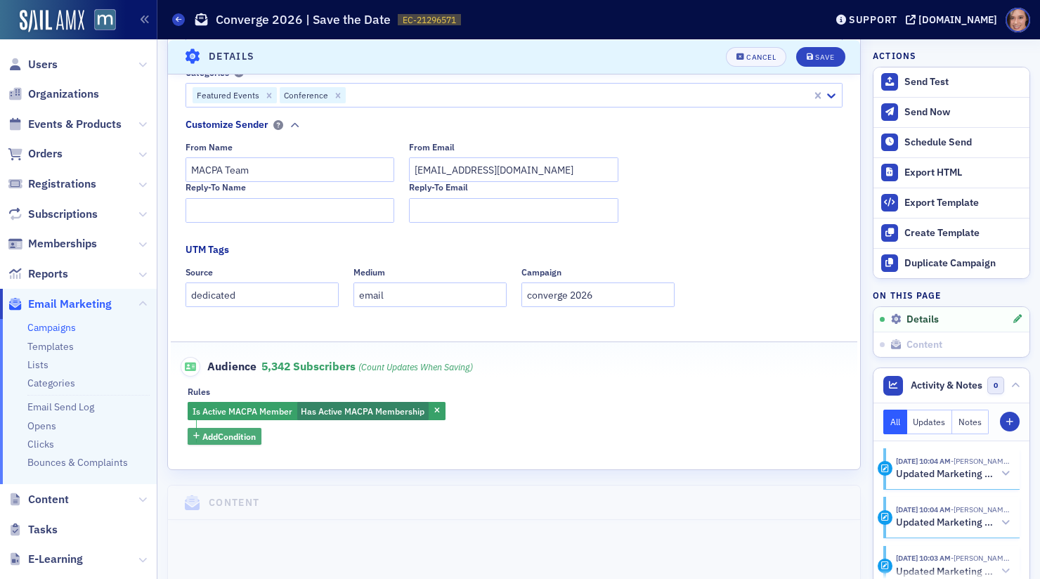
click at [222, 438] on span "Add Condition" at bounding box center [228, 436] width 53 height 13
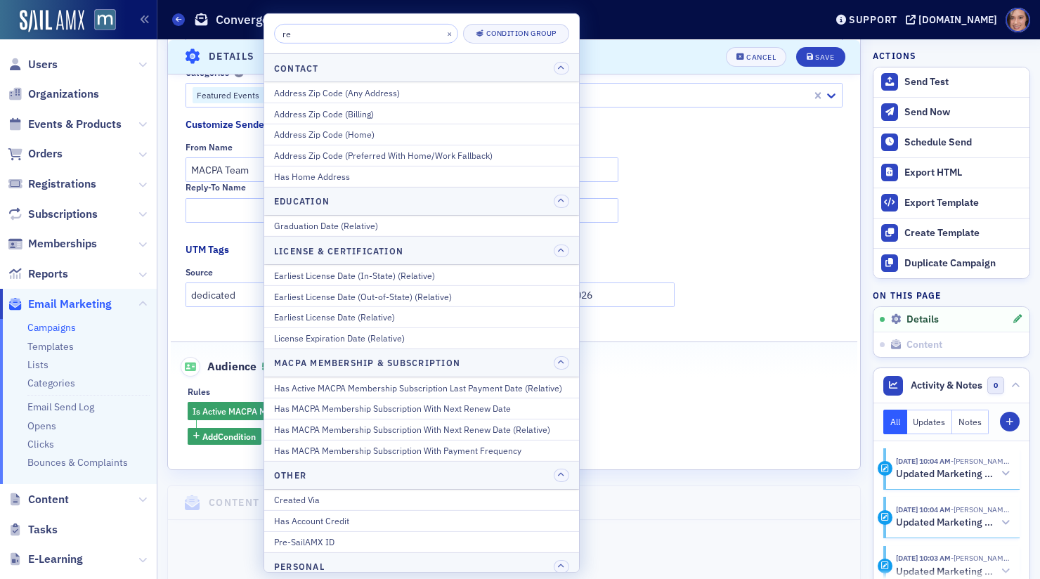
type input "reg"
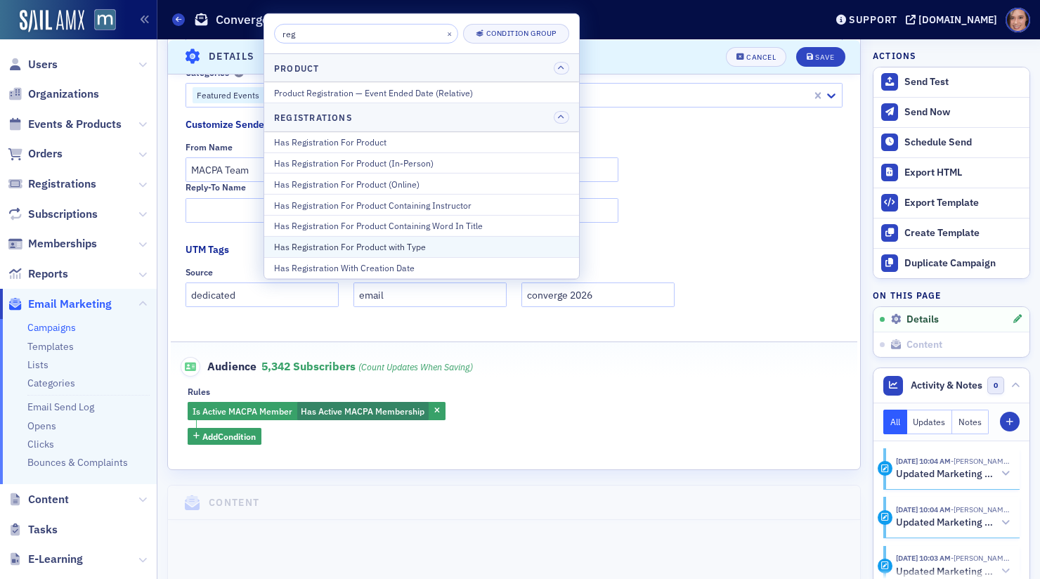
click at [384, 240] on div "Has Registration For Product with Type" at bounding box center [421, 246] width 295 height 13
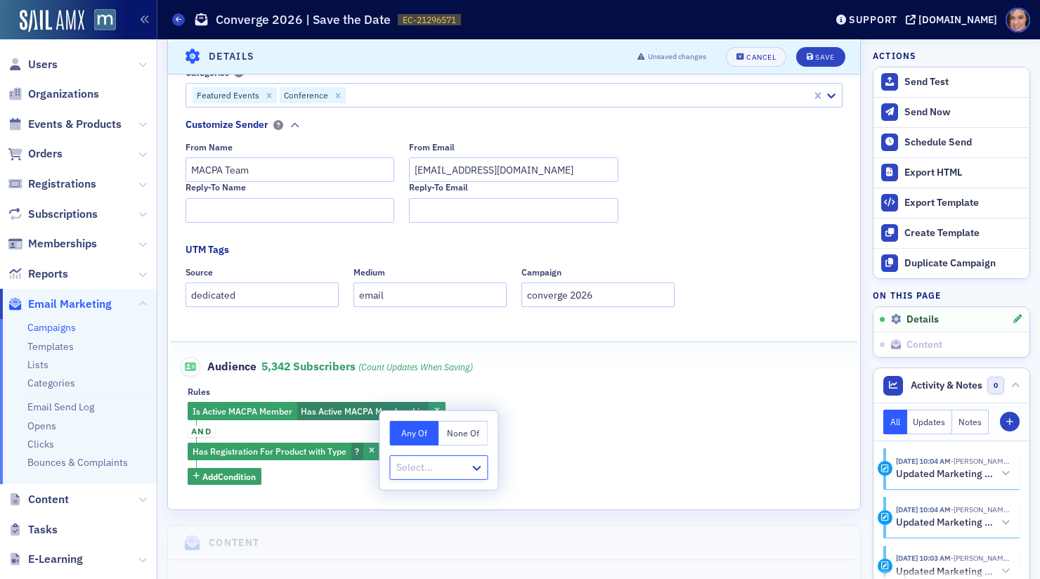
click at [441, 469] on div at bounding box center [431, 468] width 73 height 18
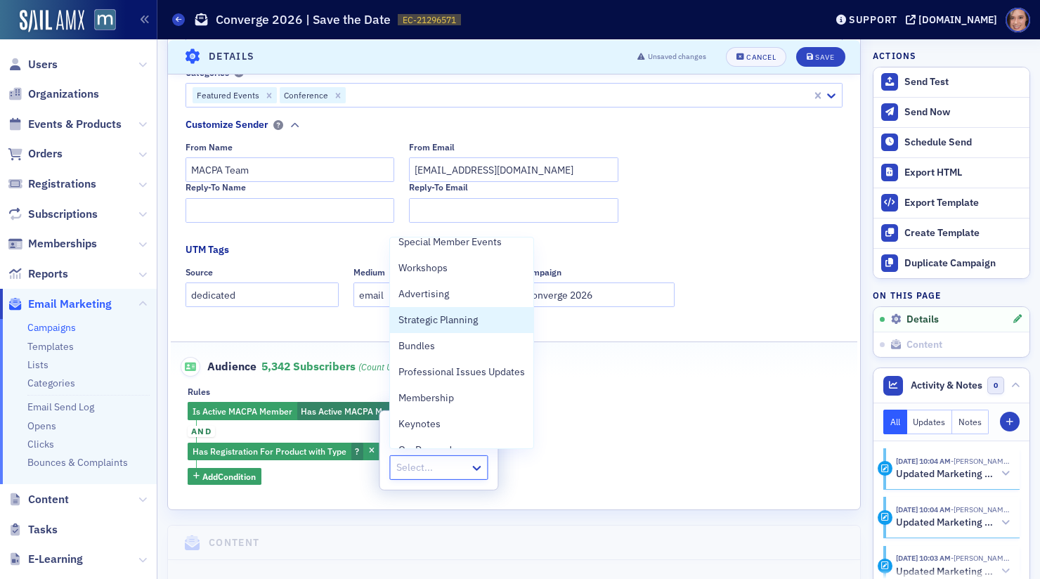
scroll to position [211, 0]
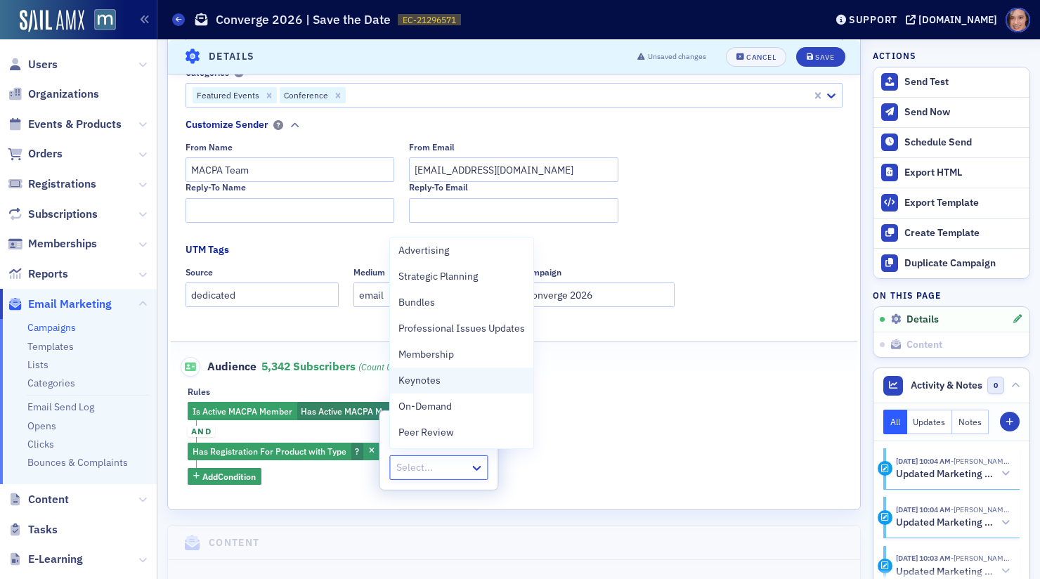
click at [457, 372] on div "Keynotes" at bounding box center [461, 381] width 143 height 26
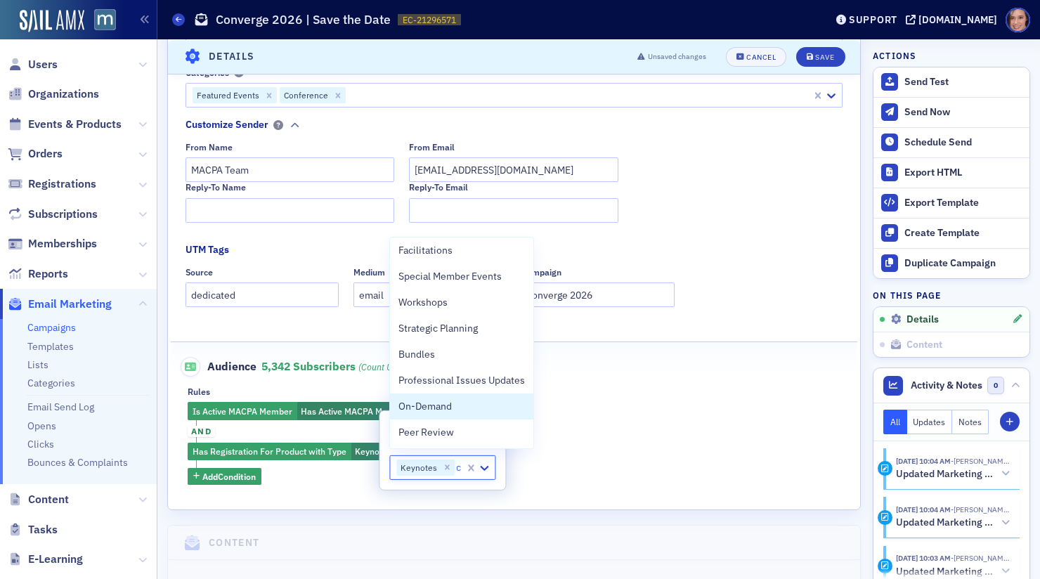
scroll to position [0, 0]
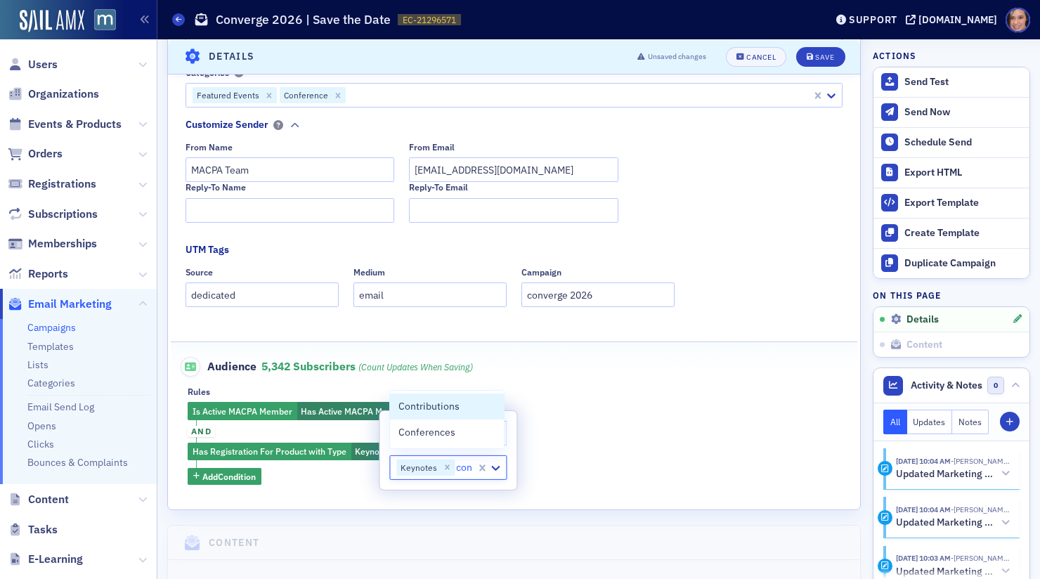
type input "conf"
click at [462, 429] on div "Conferences" at bounding box center [448, 432] width 100 height 15
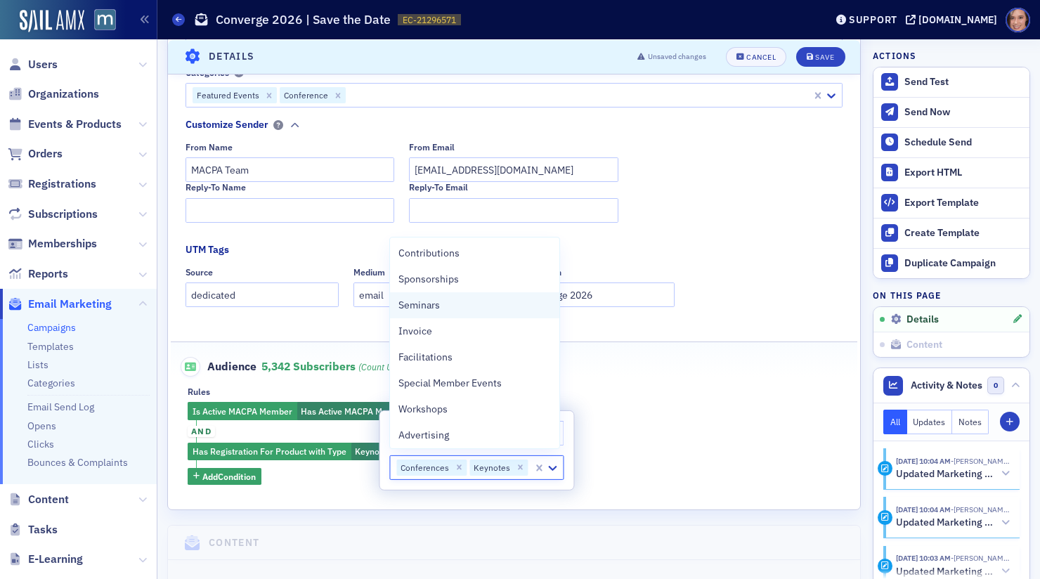
click at [460, 308] on div "Seminars" at bounding box center [474, 305] width 153 height 15
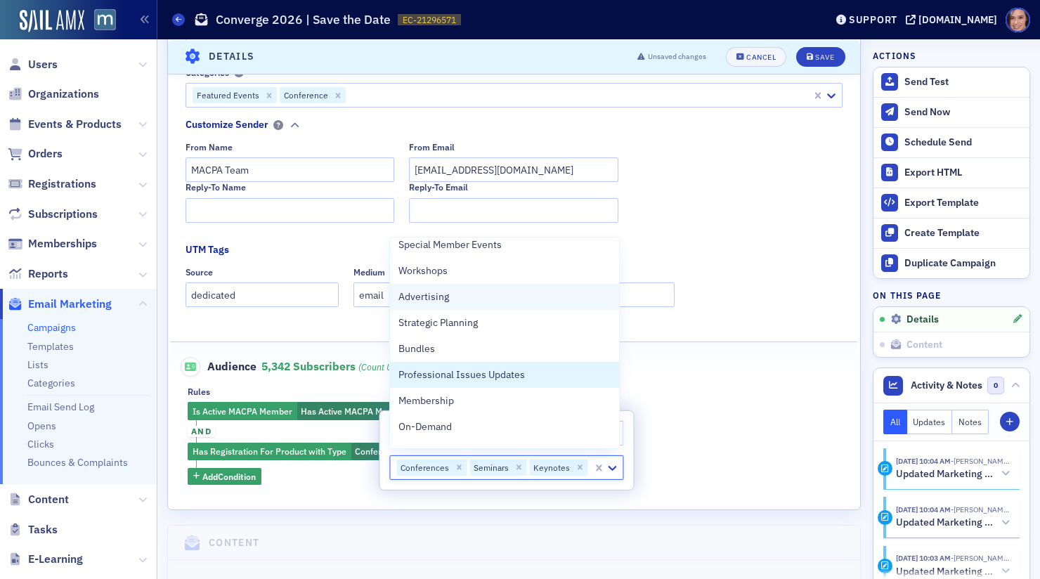
scroll to position [132, 0]
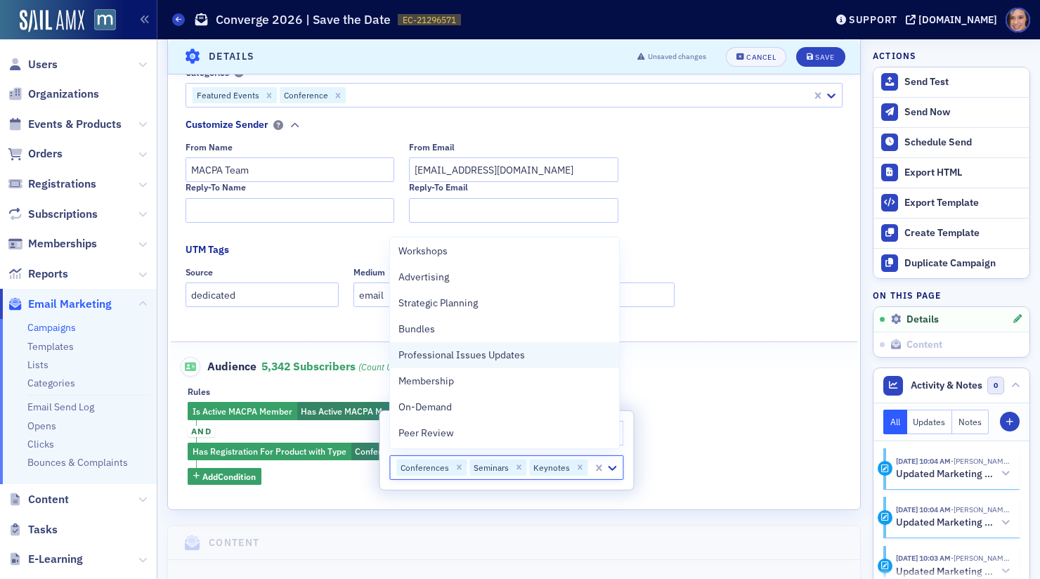
click at [483, 360] on span "Professional Issues Updates" at bounding box center [461, 355] width 127 height 15
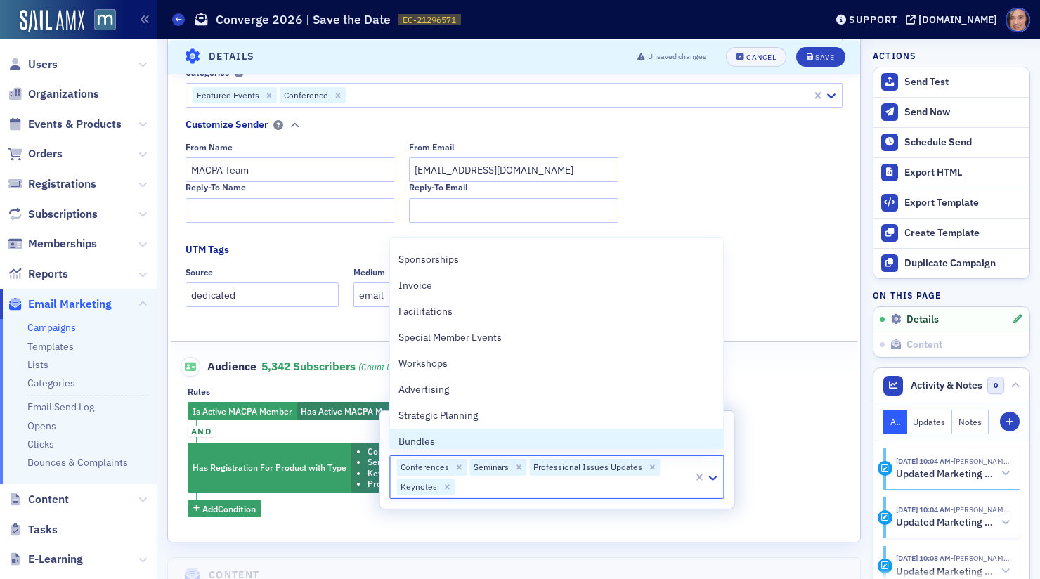
scroll to position [0, 0]
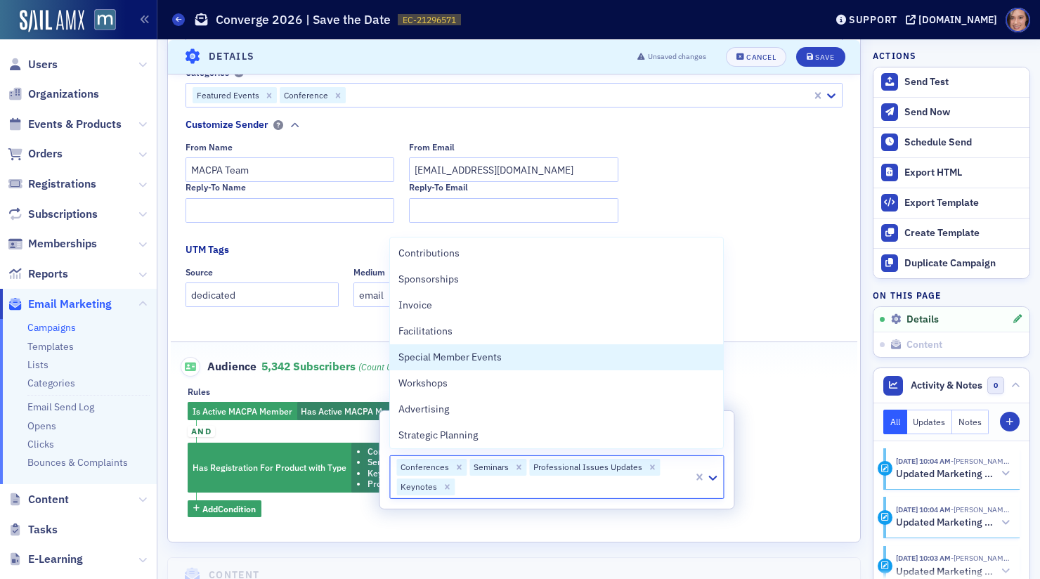
click at [483, 360] on span "Special Member Events" at bounding box center [449, 357] width 103 height 15
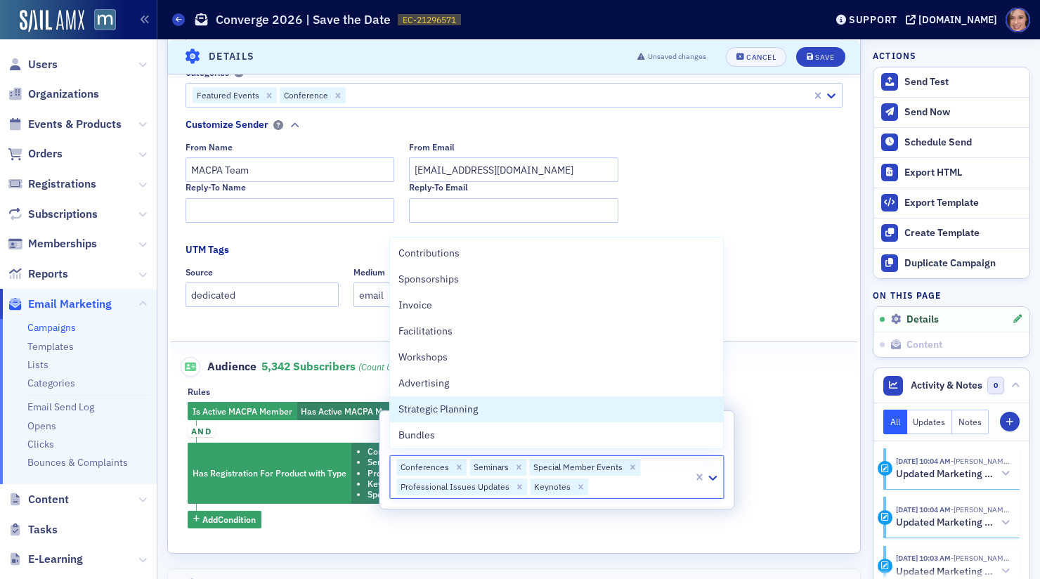
click at [816, 451] on div "Is Active MACPA Member Has Active MACPA Membership and Has Registration For Pro…" at bounding box center [514, 465] width 653 height 126
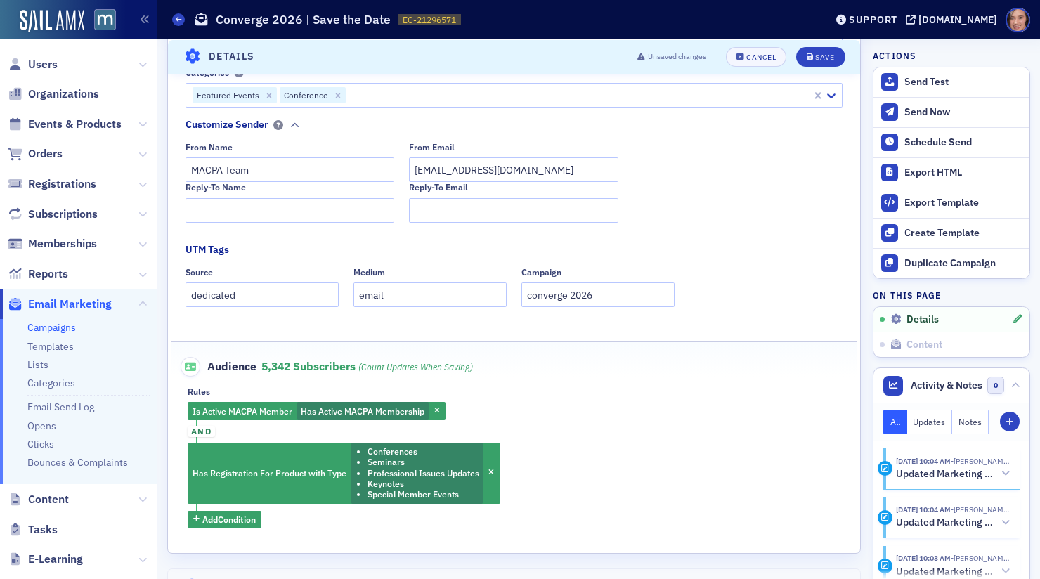
click at [202, 430] on span "and" at bounding box center [201, 431] width 27 height 11
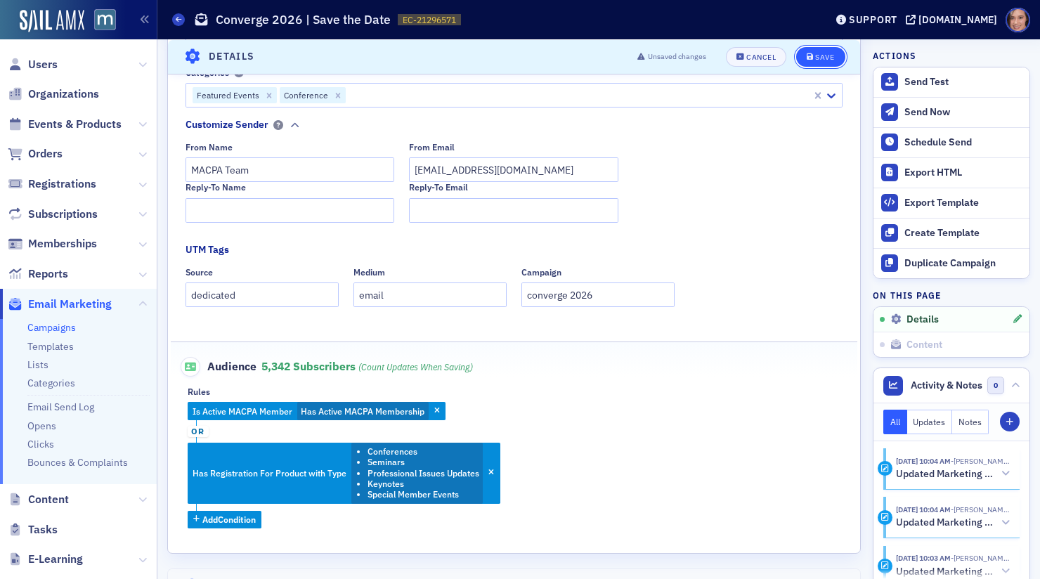
click at [810, 60] on button "Save" at bounding box center [820, 56] width 48 height 20
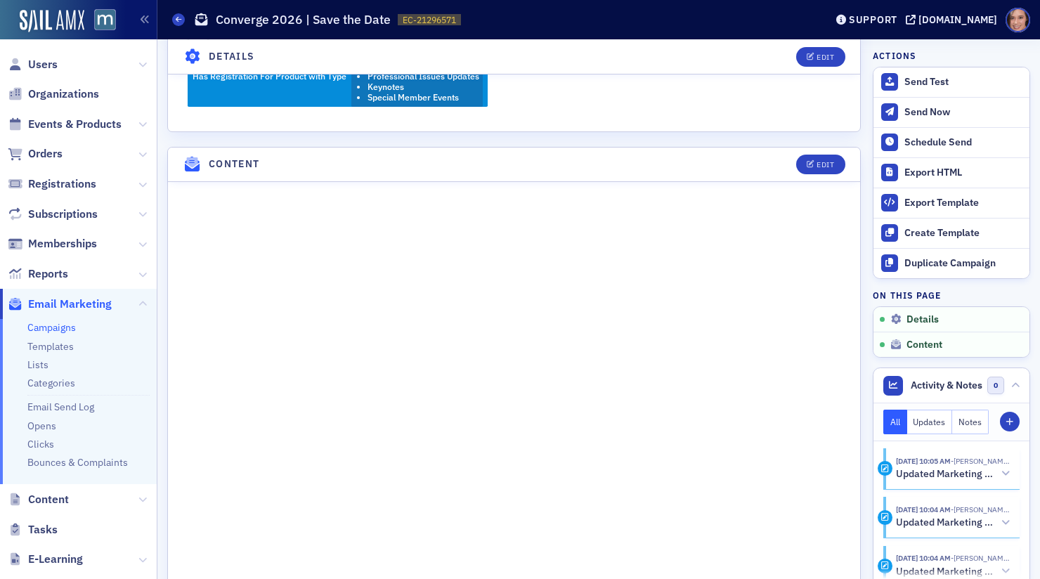
scroll to position [666, 0]
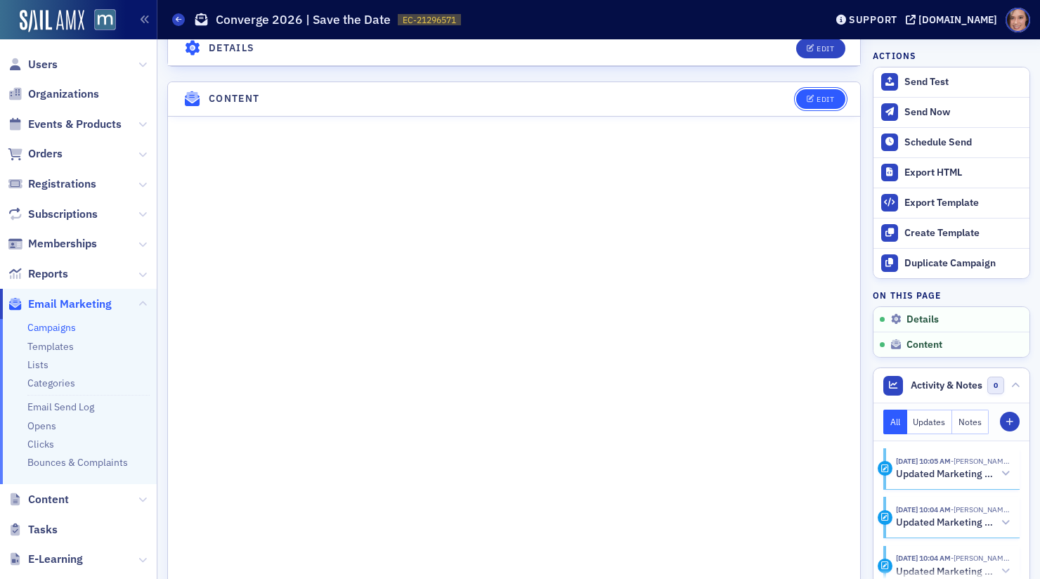
click at [824, 96] on div "Edit" at bounding box center [826, 100] width 18 height 8
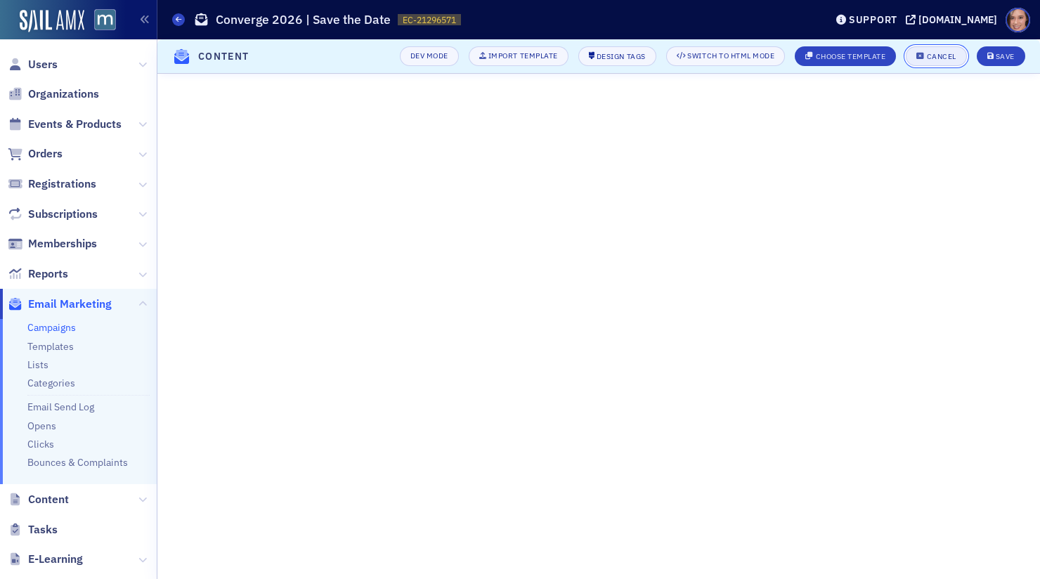
click at [941, 56] on div "Cancel" at bounding box center [942, 57] width 30 height 8
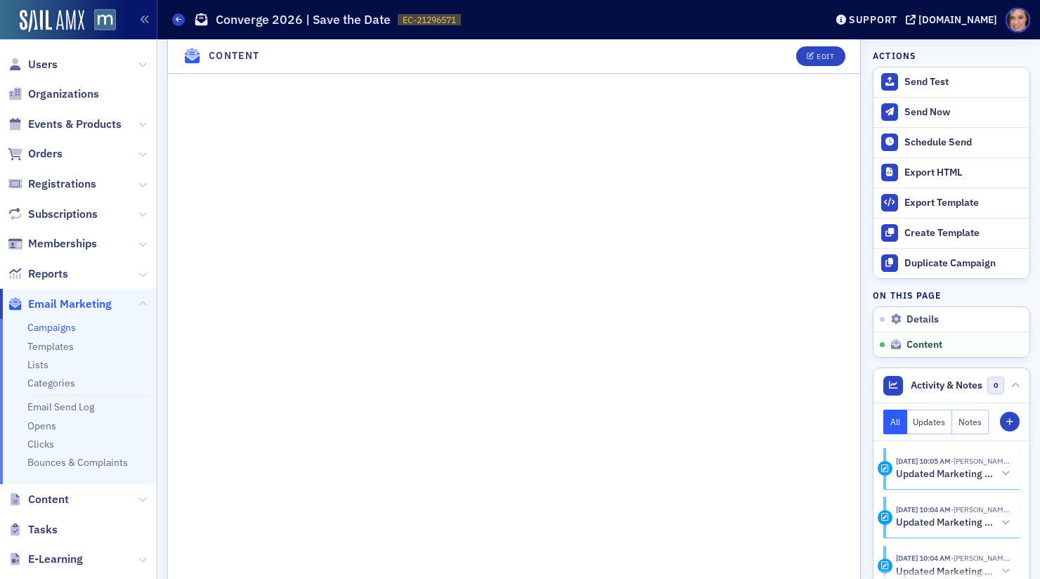
scroll to position [814, 0]
click at [815, 60] on button "Edit" at bounding box center [820, 56] width 48 height 20
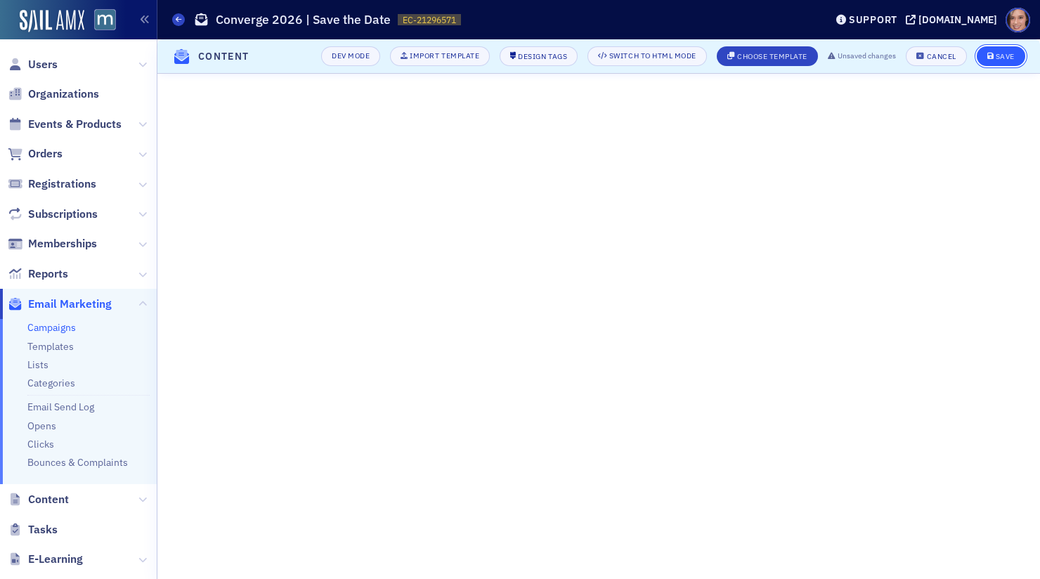
click at [995, 56] on span "Save" at bounding box center [1000, 57] width 27 height 8
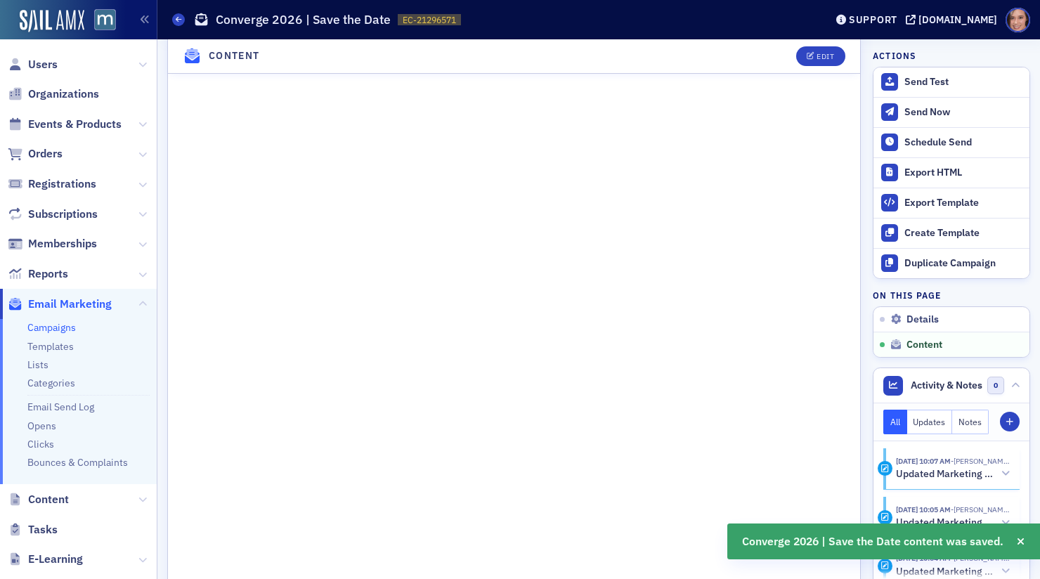
scroll to position [897, 0]
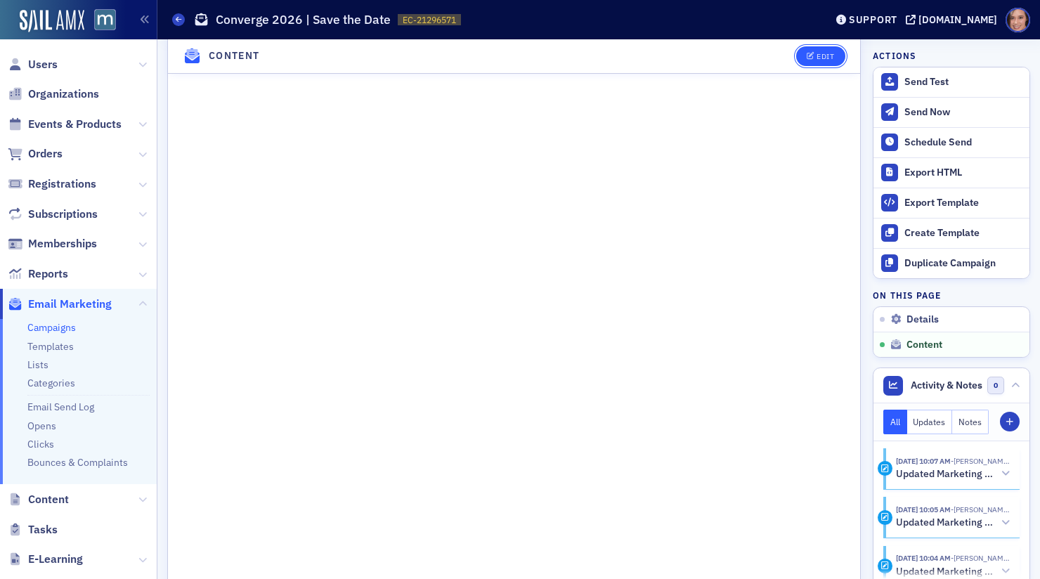
click at [827, 60] on div "Edit" at bounding box center [826, 57] width 18 height 8
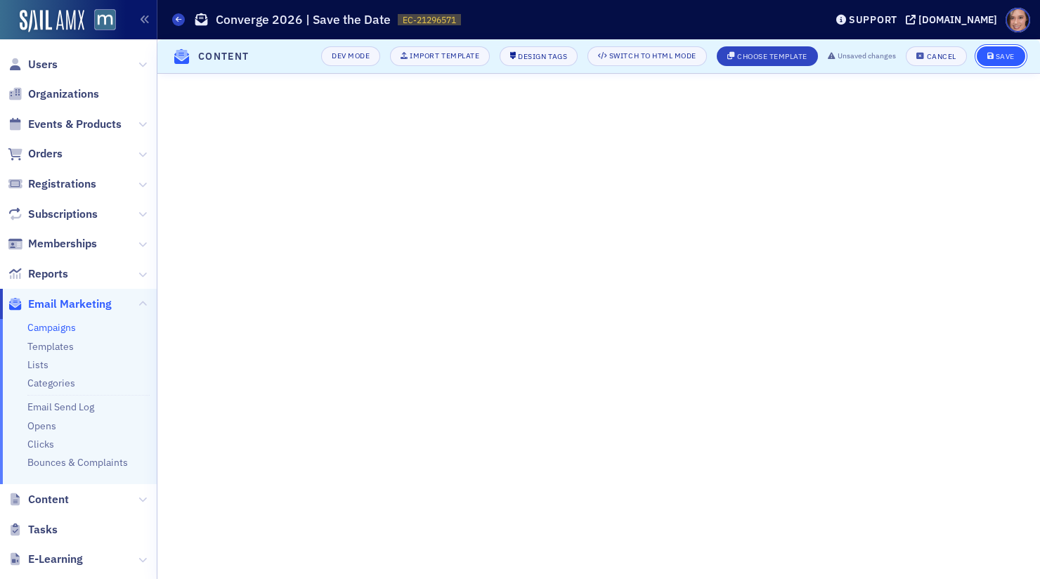
click at [997, 60] on div "Save" at bounding box center [1005, 57] width 19 height 8
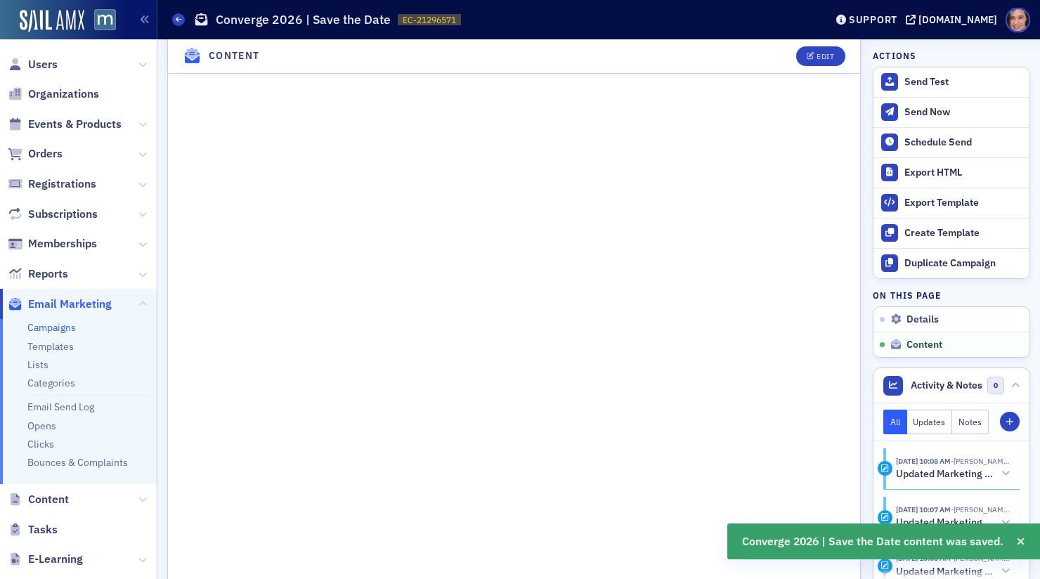
scroll to position [826, 0]
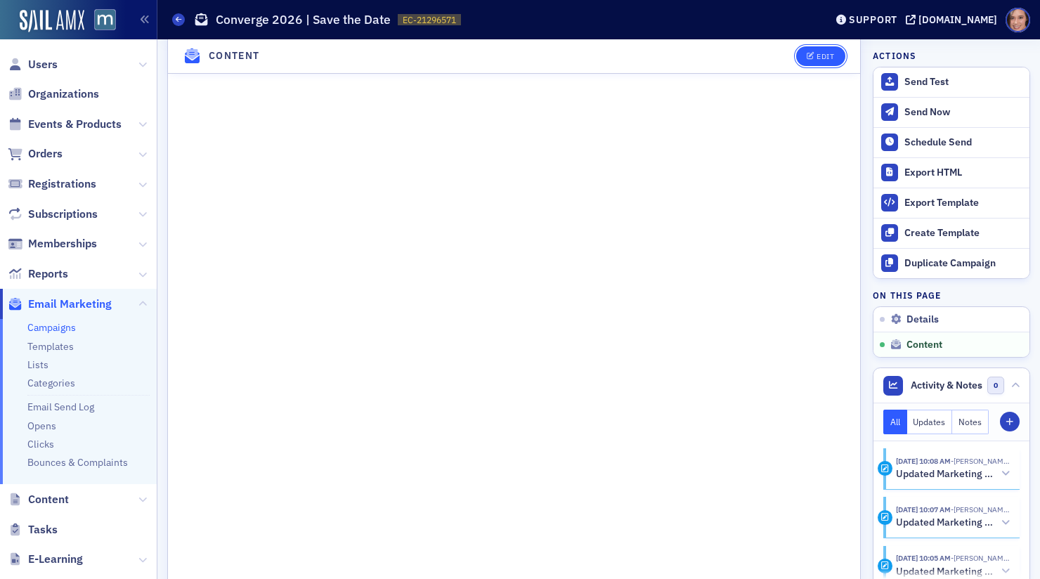
click at [814, 57] on icon "button" at bounding box center [811, 57] width 8 height 8
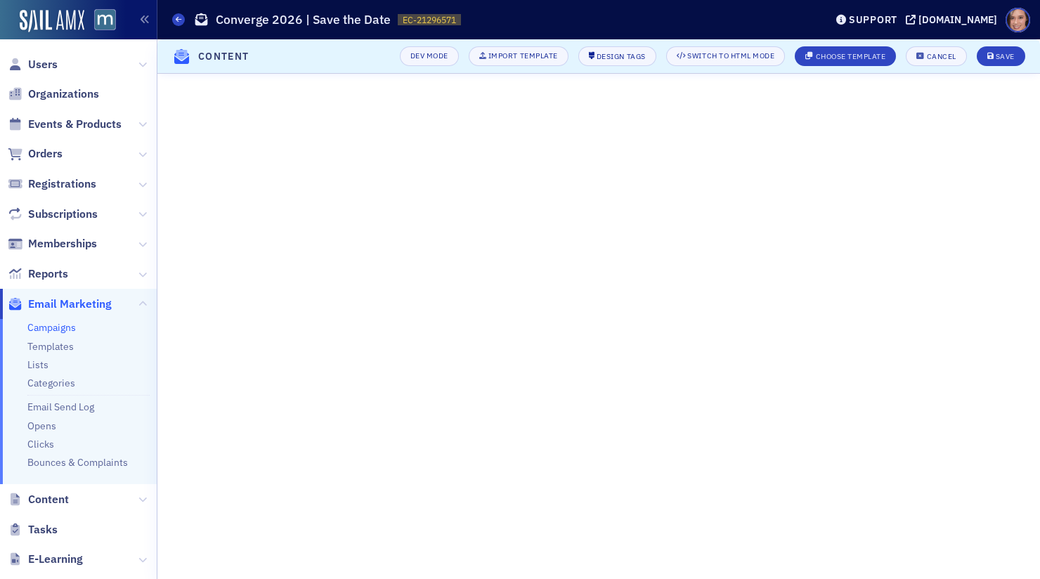
scroll to position [170, 0]
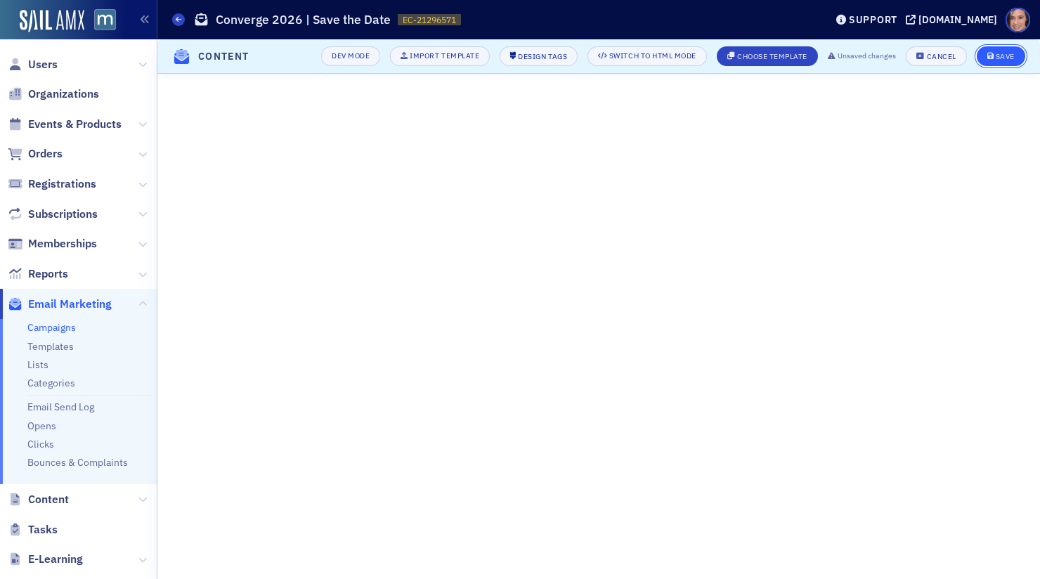
click at [1011, 58] on div "Save" at bounding box center [1005, 57] width 19 height 8
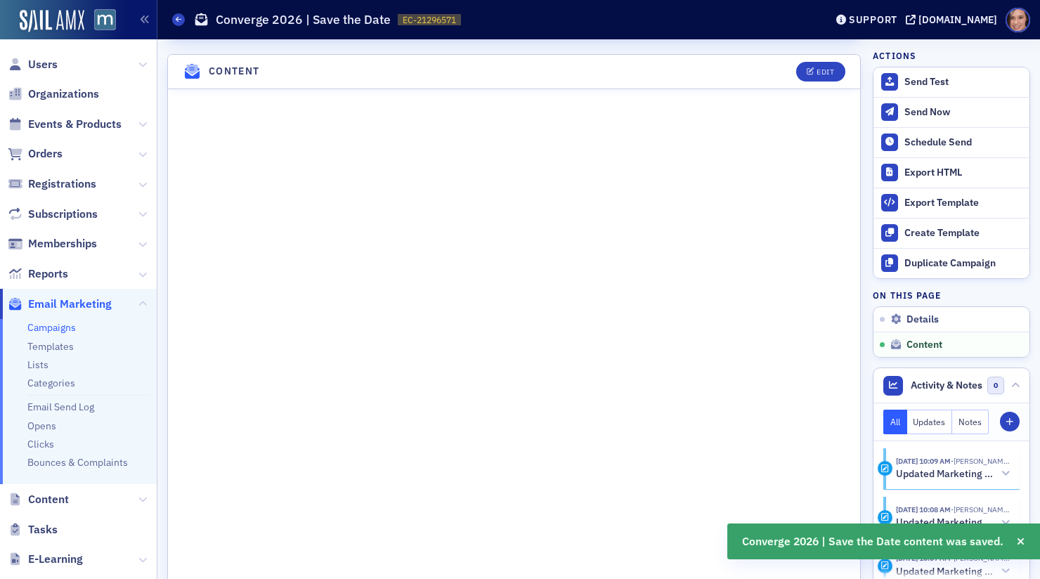
scroll to position [694, 0]
click at [950, 133] on button "Schedule Send" at bounding box center [952, 142] width 156 height 30
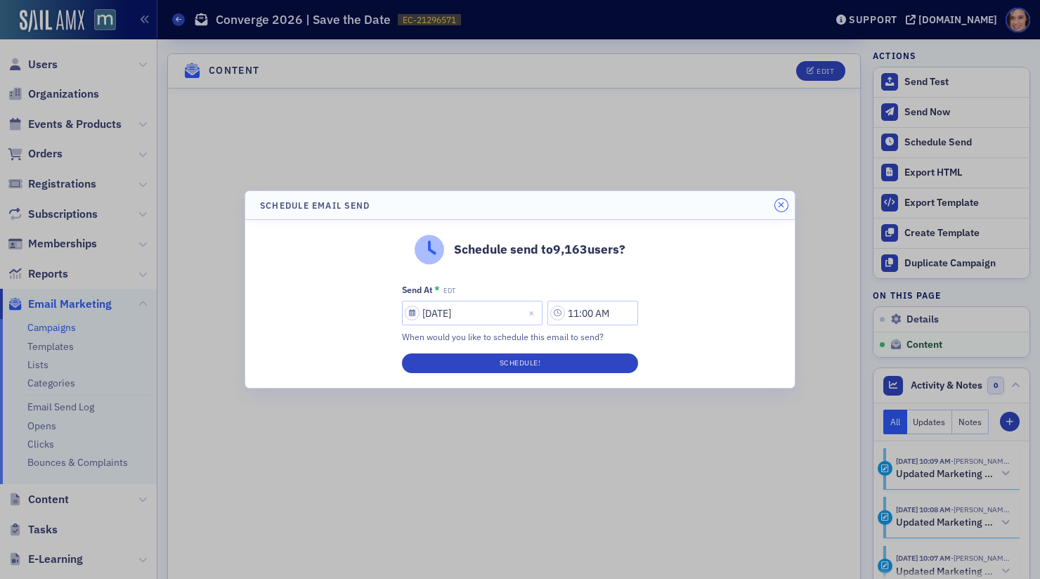
click at [785, 203] on button "button" at bounding box center [781, 205] width 13 height 13
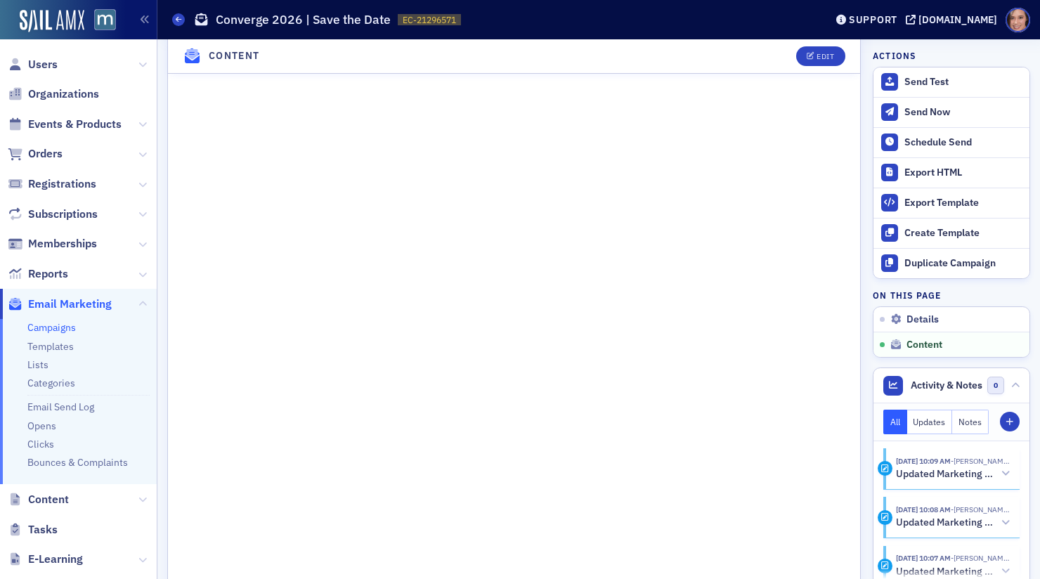
scroll to position [984, 0]
click at [928, 102] on button "Send Now" at bounding box center [952, 112] width 156 height 30
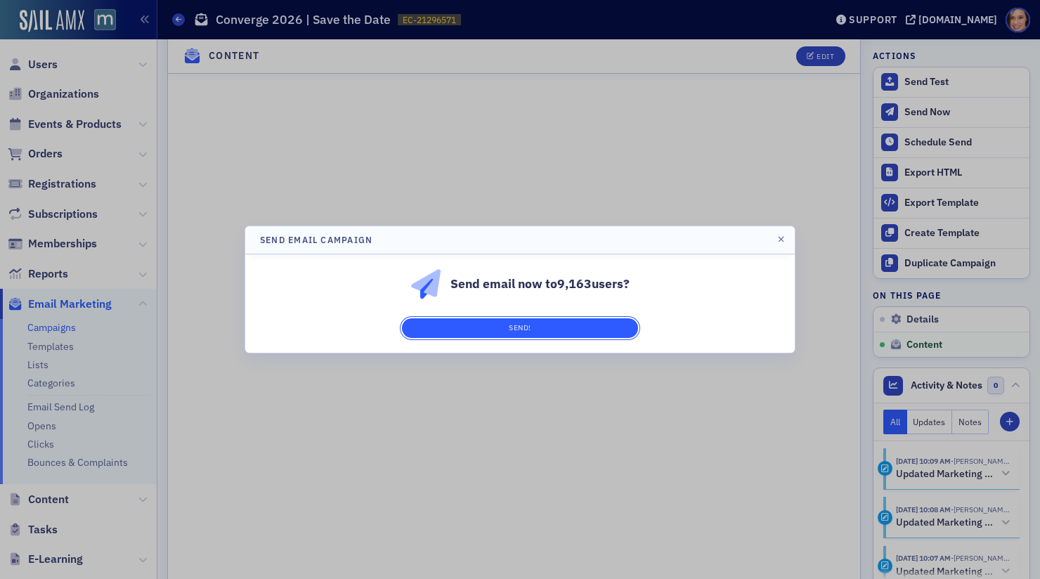
click at [603, 328] on button "Send!" at bounding box center [520, 328] width 236 height 20
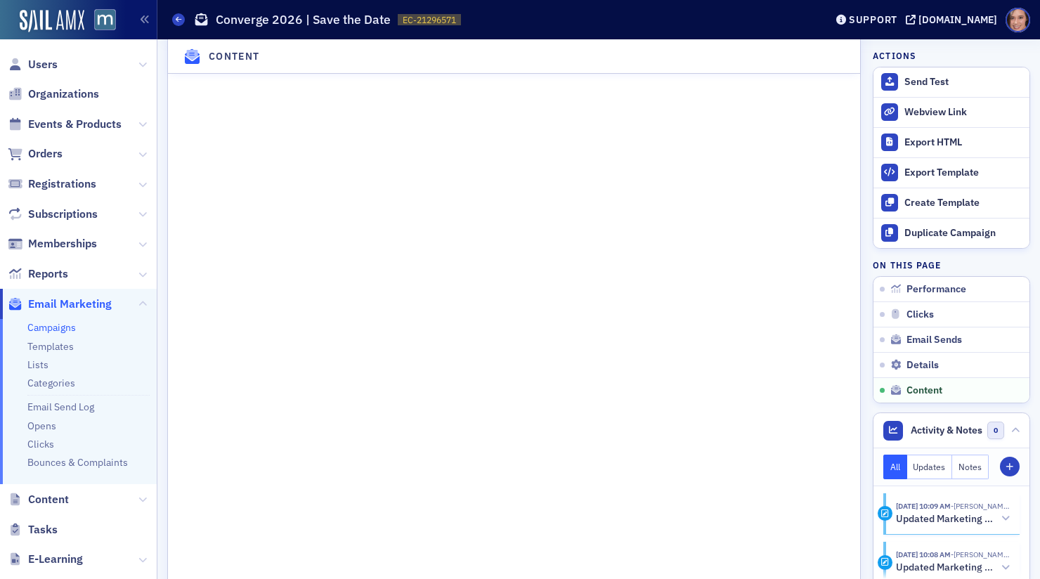
scroll to position [1982, 0]
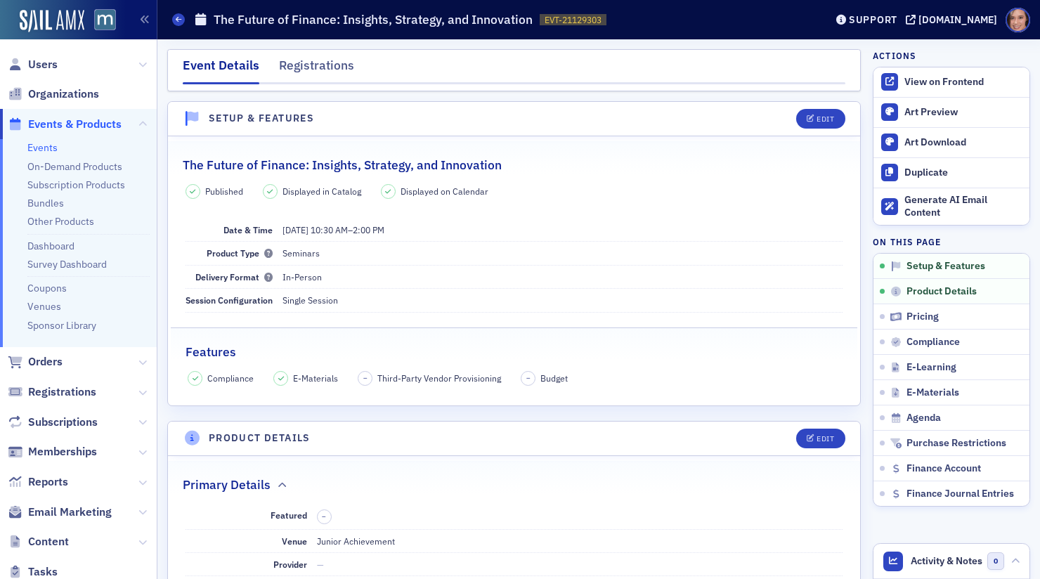
scroll to position [250, 0]
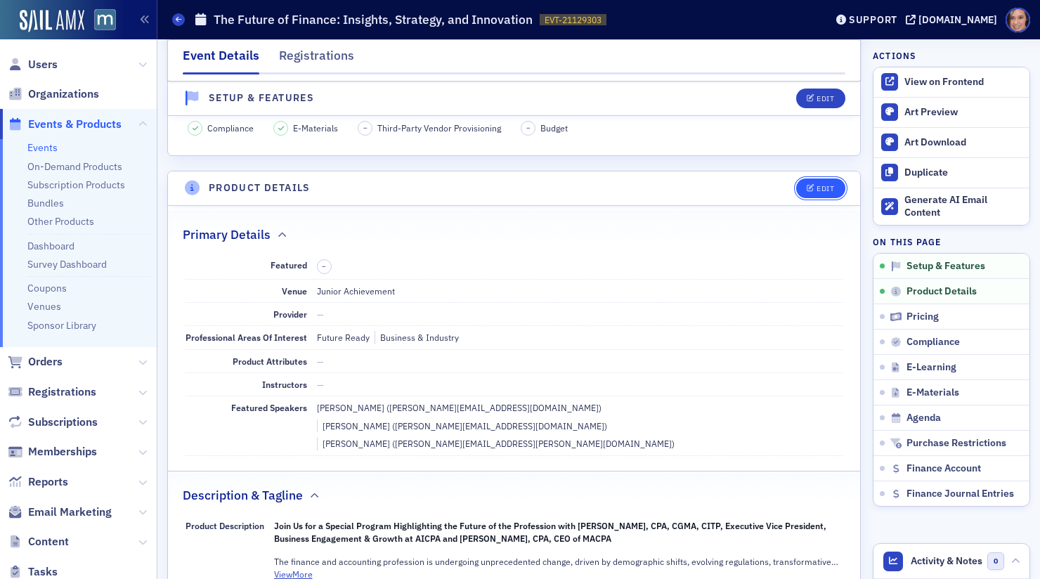
click at [832, 180] on button "Edit" at bounding box center [820, 189] width 48 height 20
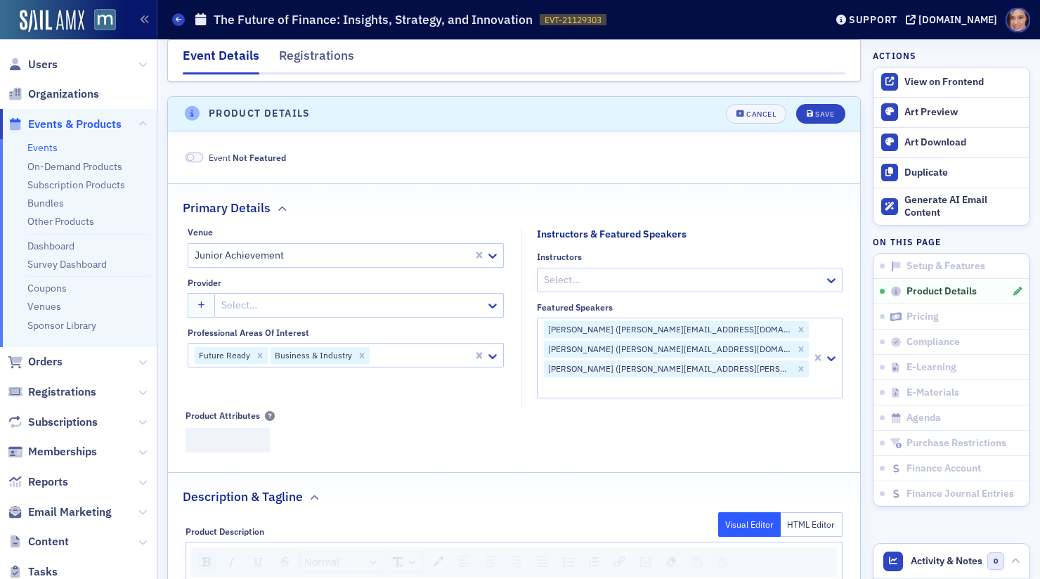
scroll to position [336, 0]
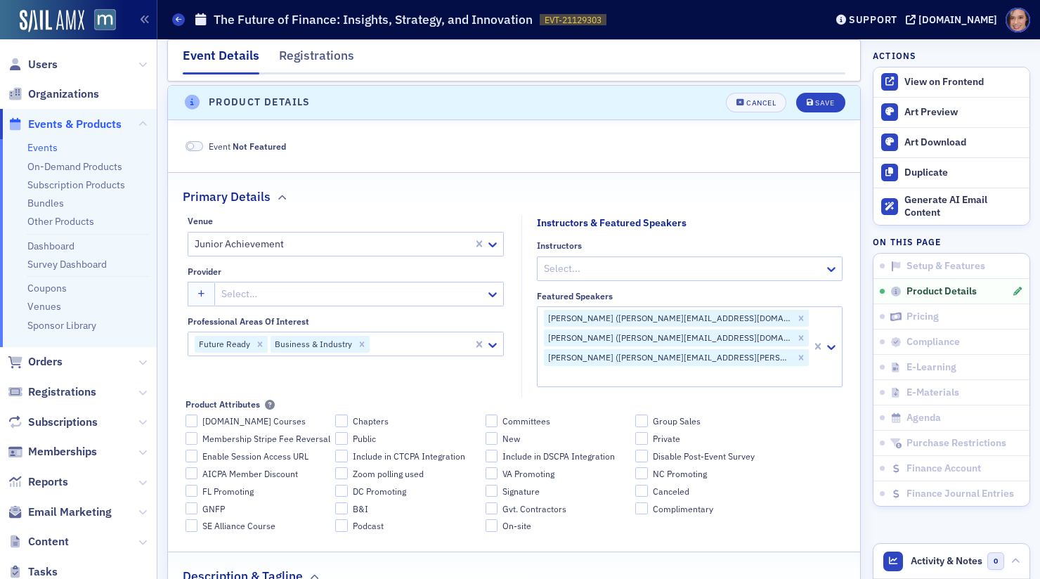
click at [193, 143] on span at bounding box center [191, 147] width 8 height 8
click at [829, 103] on button "Save" at bounding box center [820, 103] width 48 height 20
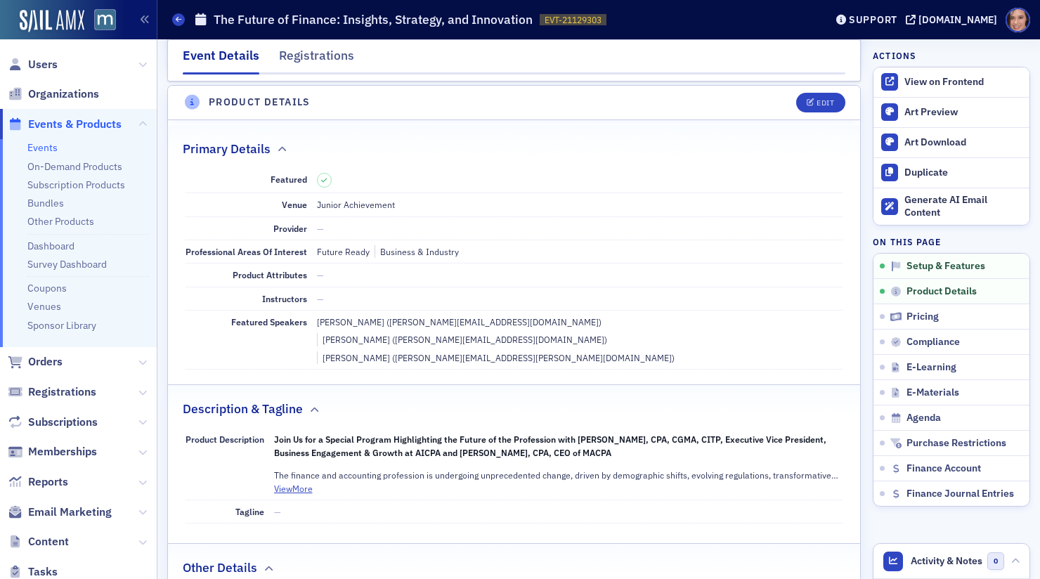
click at [44, 147] on link "Events" at bounding box center [42, 147] width 30 height 13
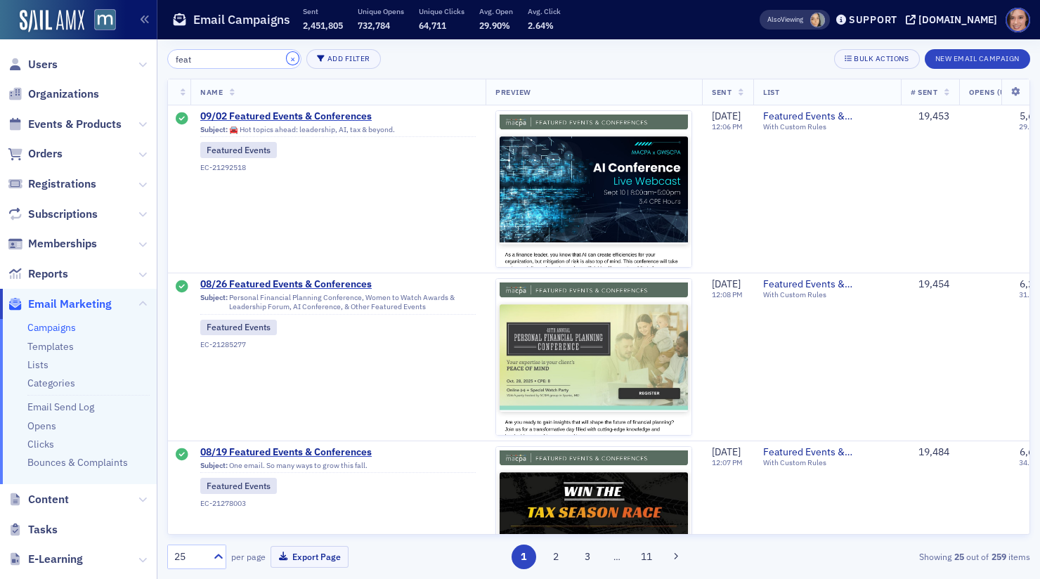
click at [287, 56] on button "×" at bounding box center [293, 58] width 13 height 13
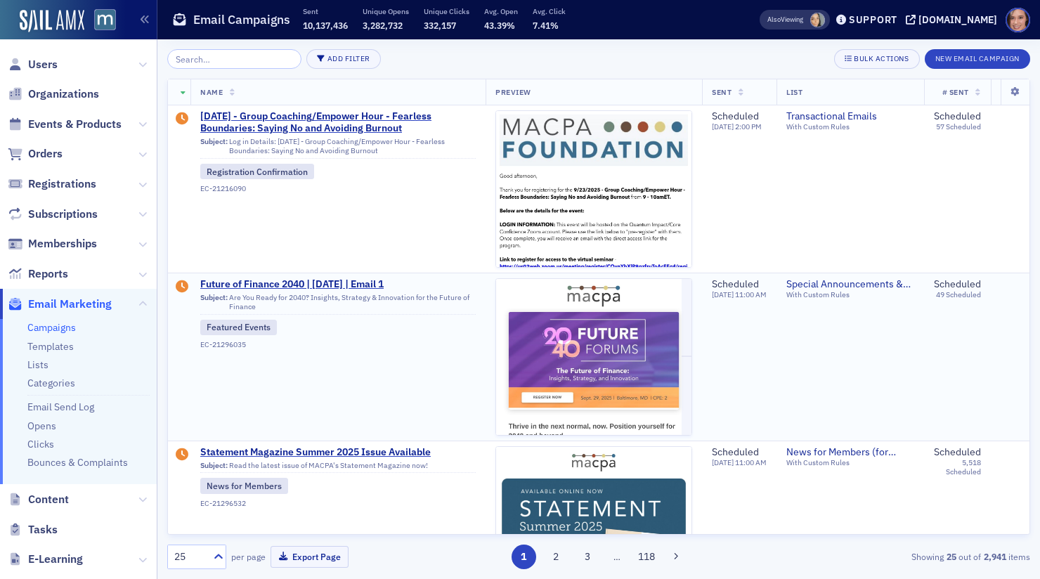
scroll to position [139, 0]
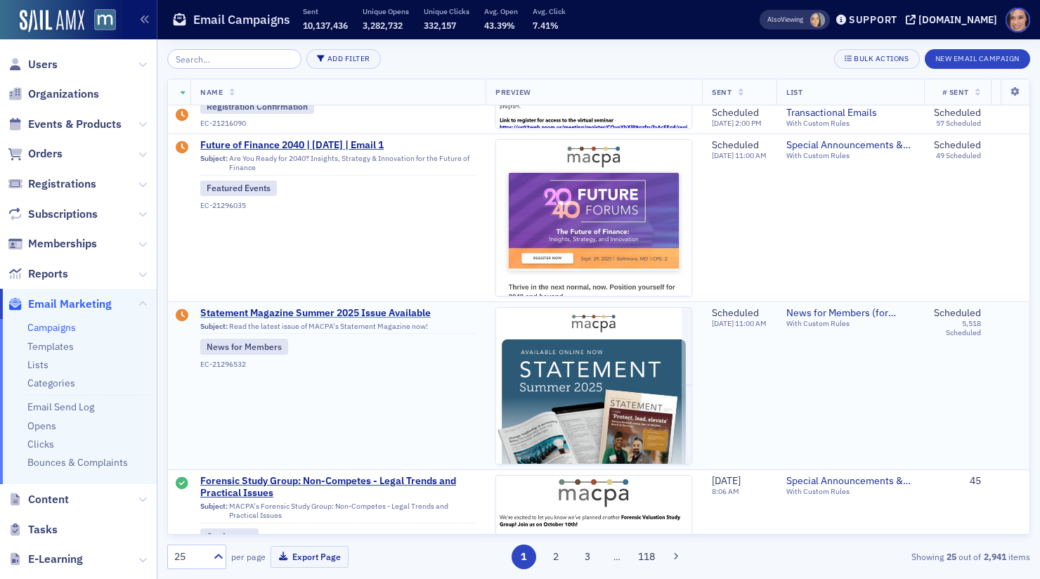
click at [321, 311] on span "Statement Magazine Summer 2025 Issue Available" at bounding box center [338, 313] width 276 height 13
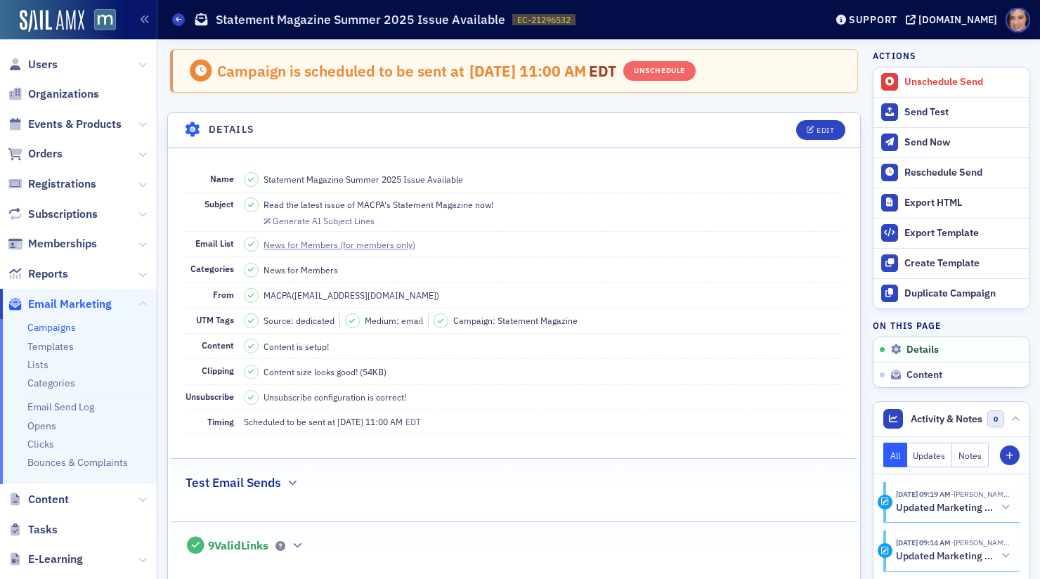
scroll to position [406, 0]
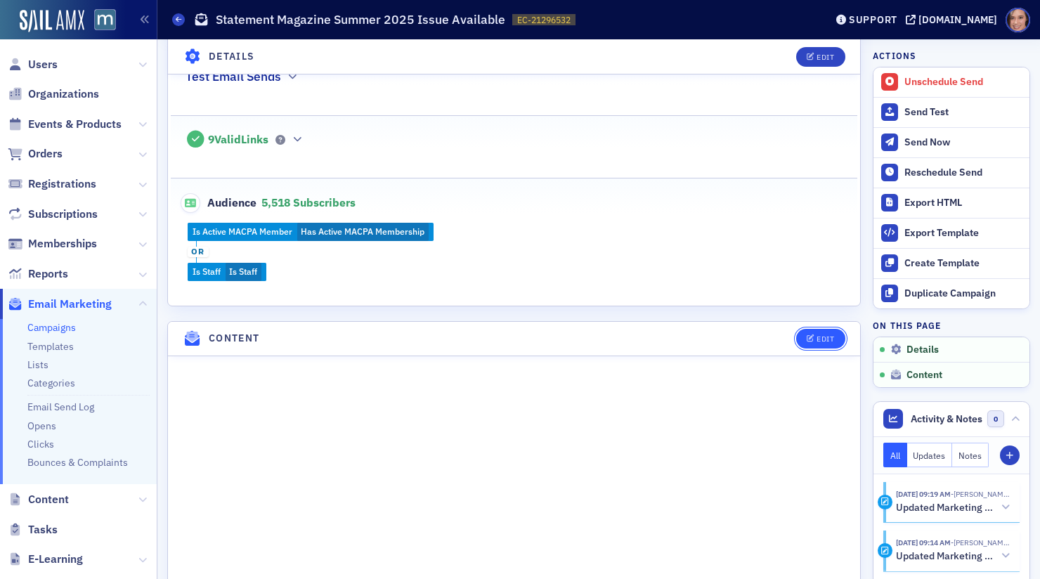
click at [827, 335] on div "Edit" at bounding box center [826, 339] width 18 height 8
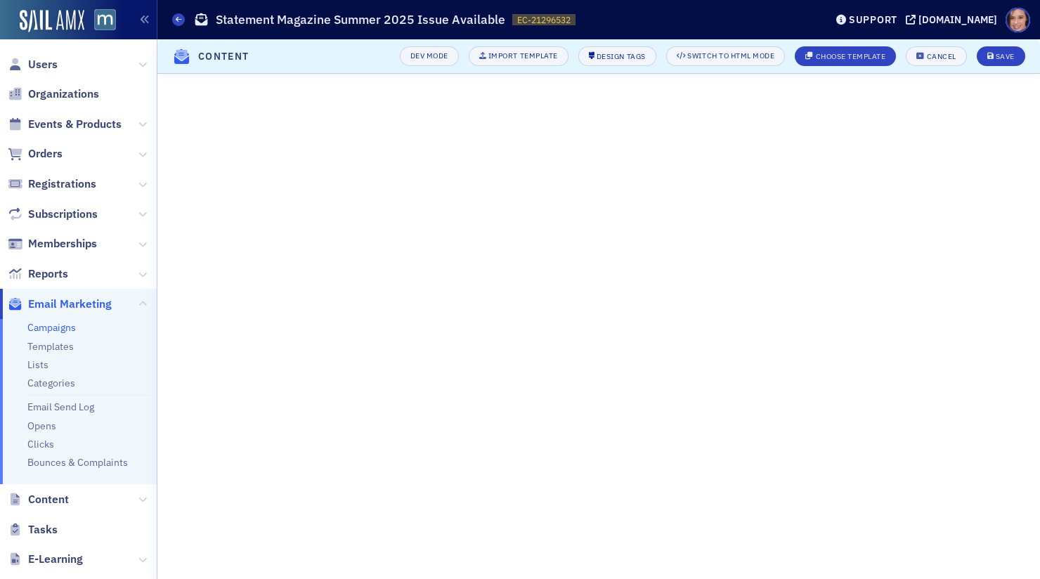
scroll to position [150, 0]
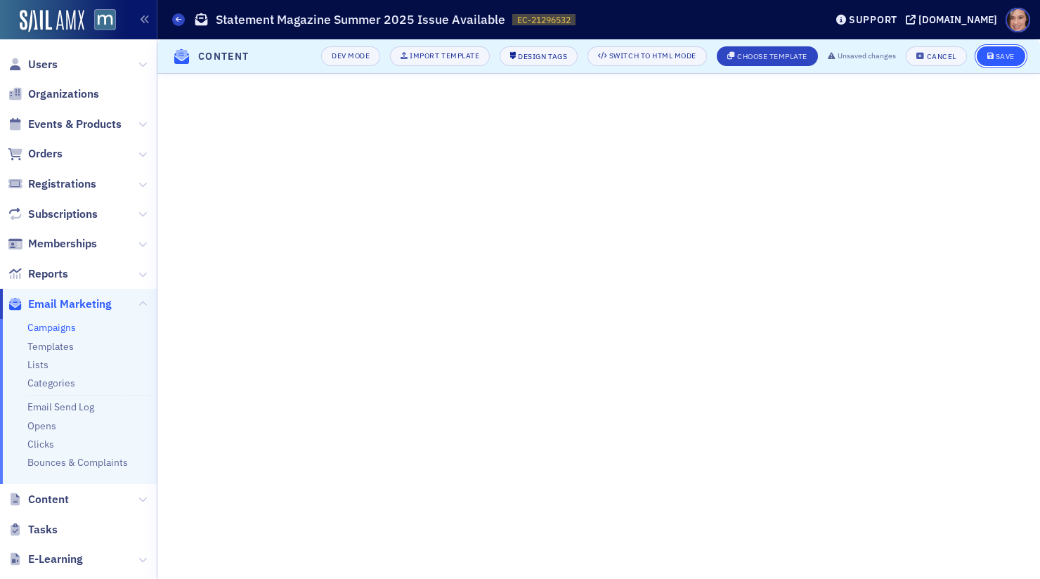
click at [993, 56] on icon "submit" at bounding box center [990, 57] width 7 height 8
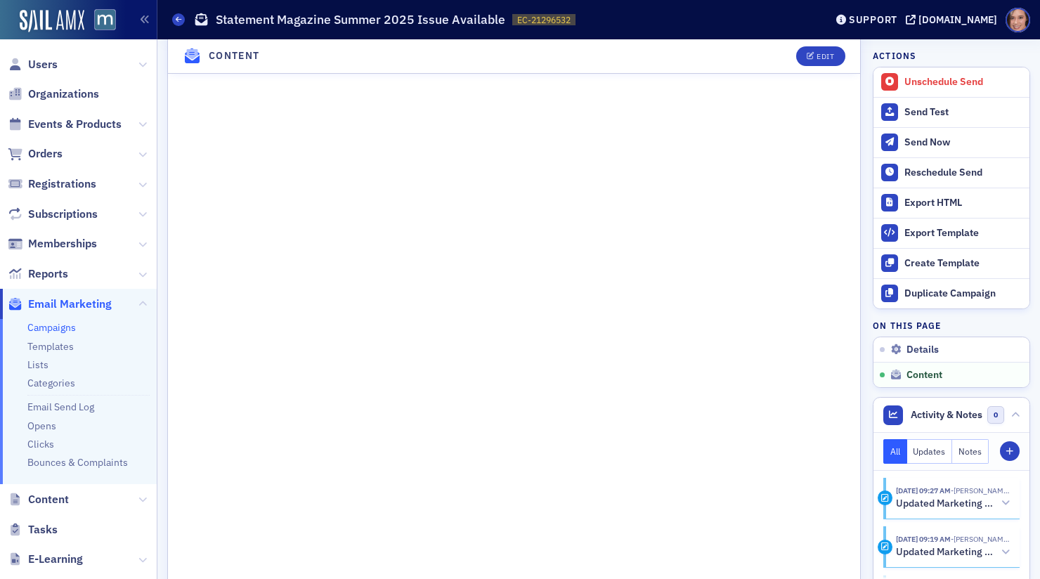
scroll to position [789, 0]
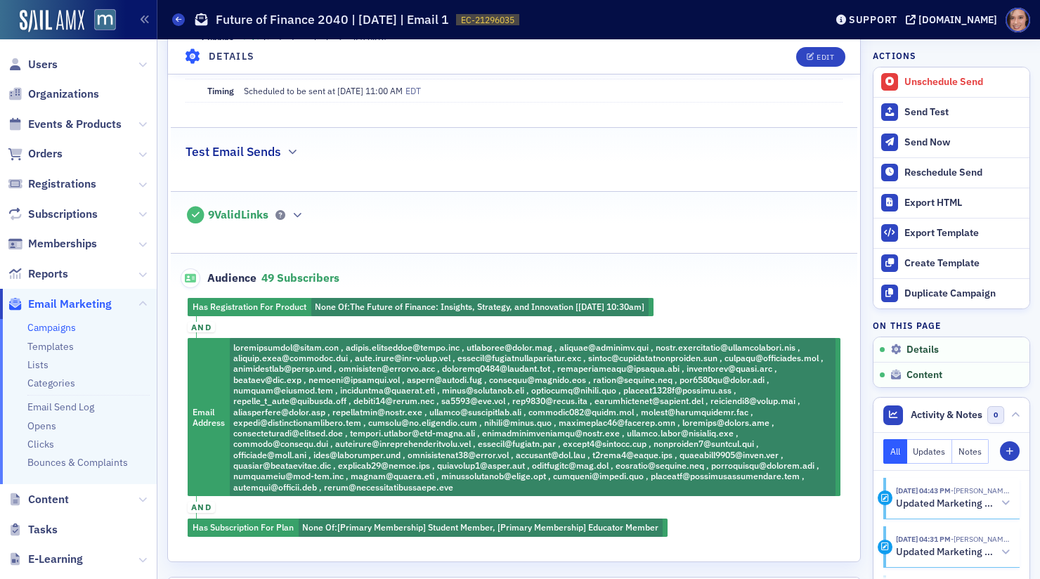
scroll to position [624, 0]
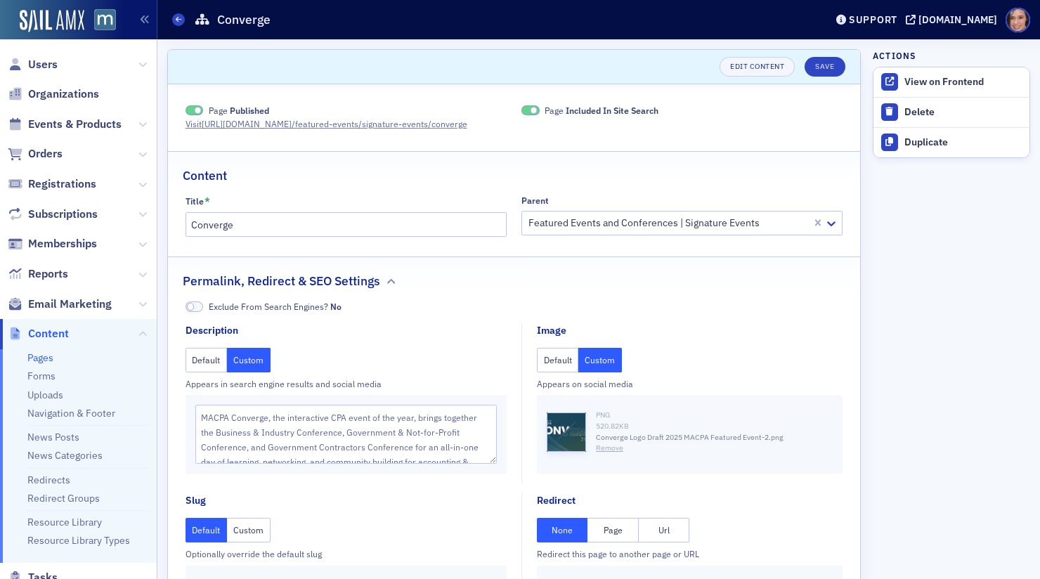
scroll to position [83, 0]
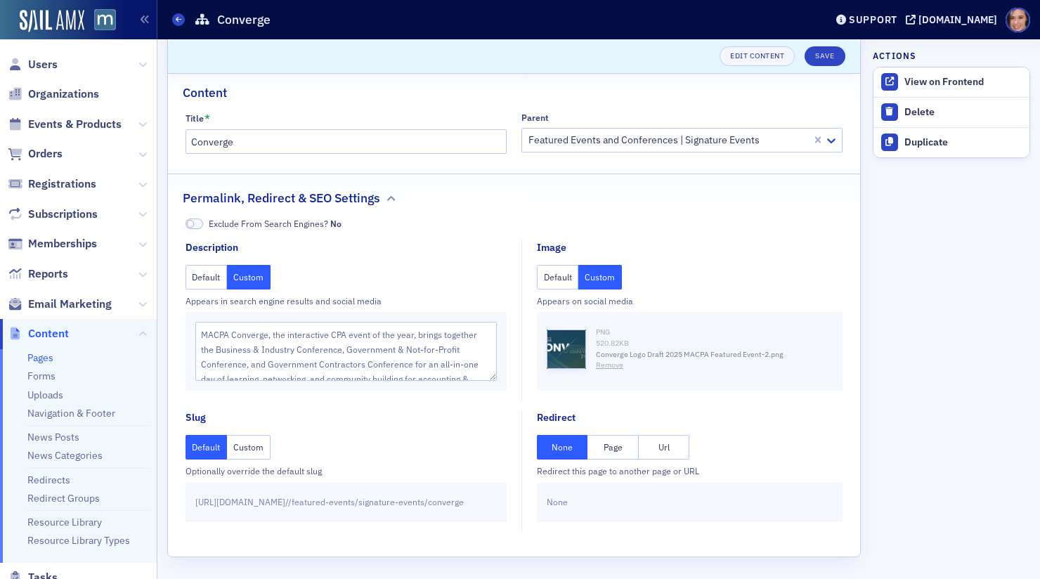
click at [617, 365] on button "Remove" at bounding box center [609, 365] width 27 height 11
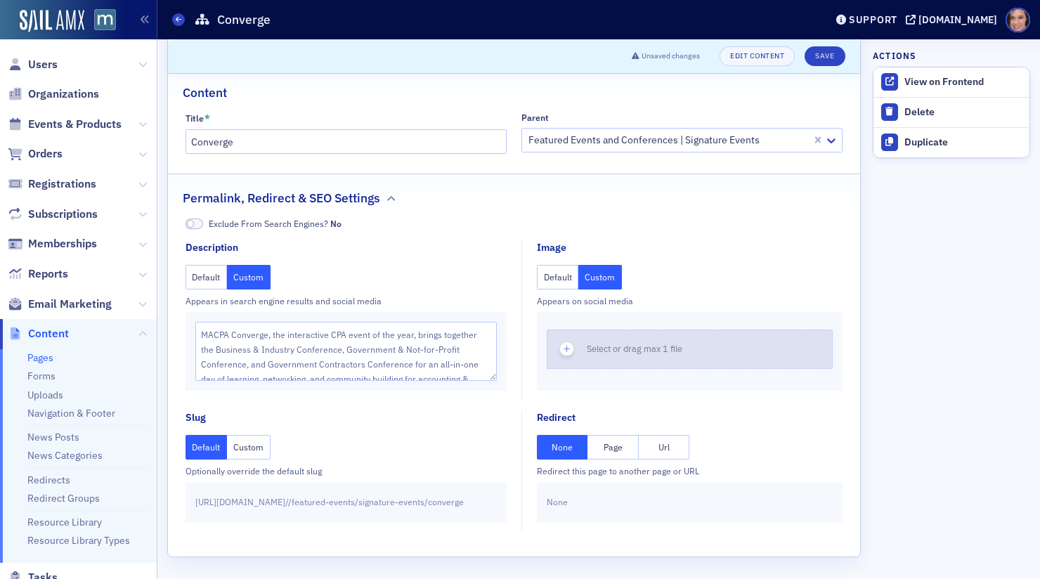
click at [602, 333] on button "Select or drag max 1 file" at bounding box center [690, 349] width 286 height 39
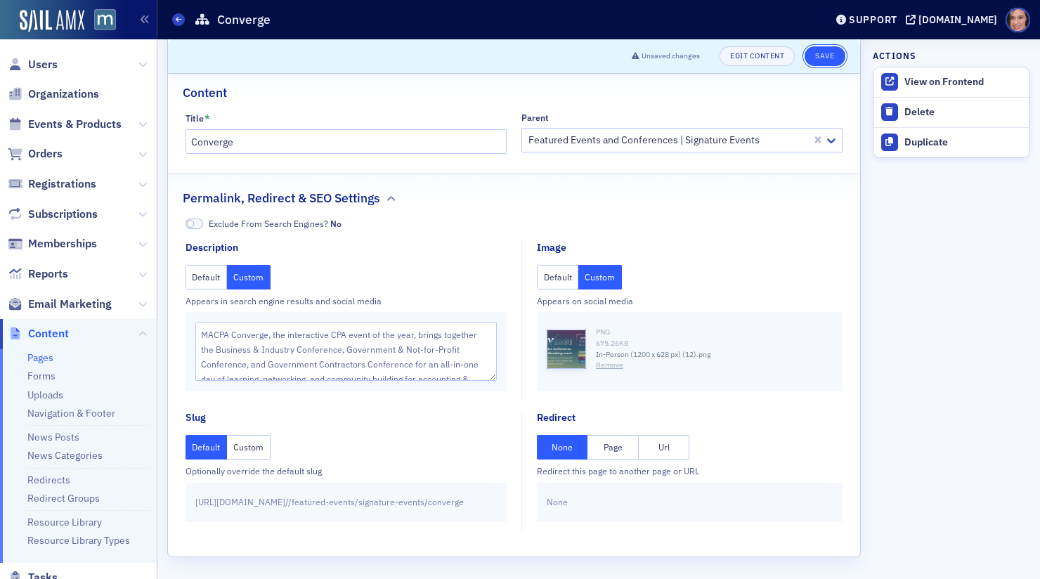
click at [824, 51] on button "Save" at bounding box center [825, 56] width 40 height 20
